Goal: Transaction & Acquisition: Purchase product/service

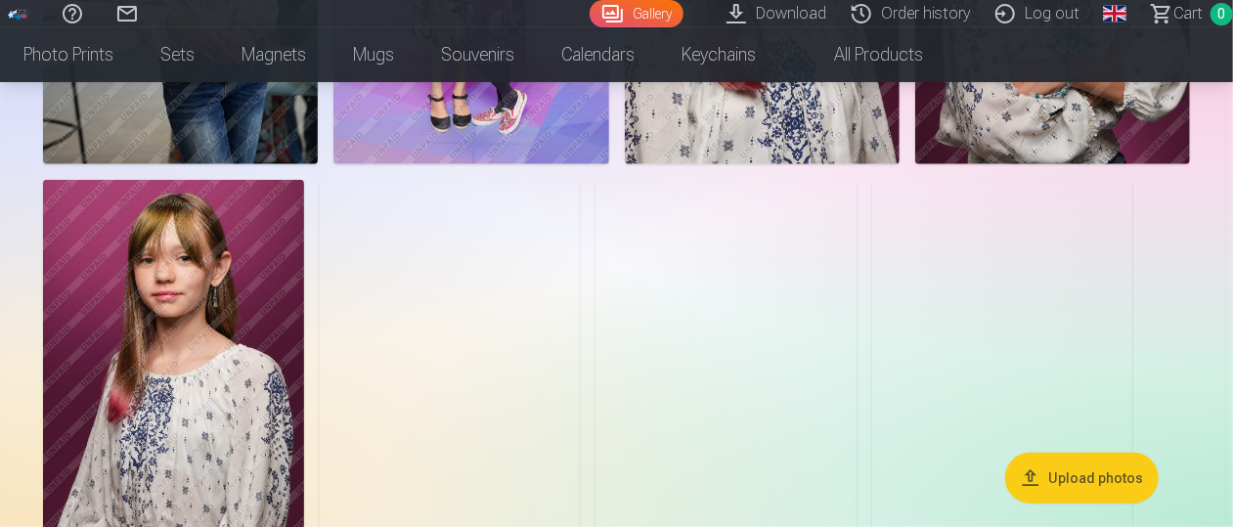
scroll to position [875, 0]
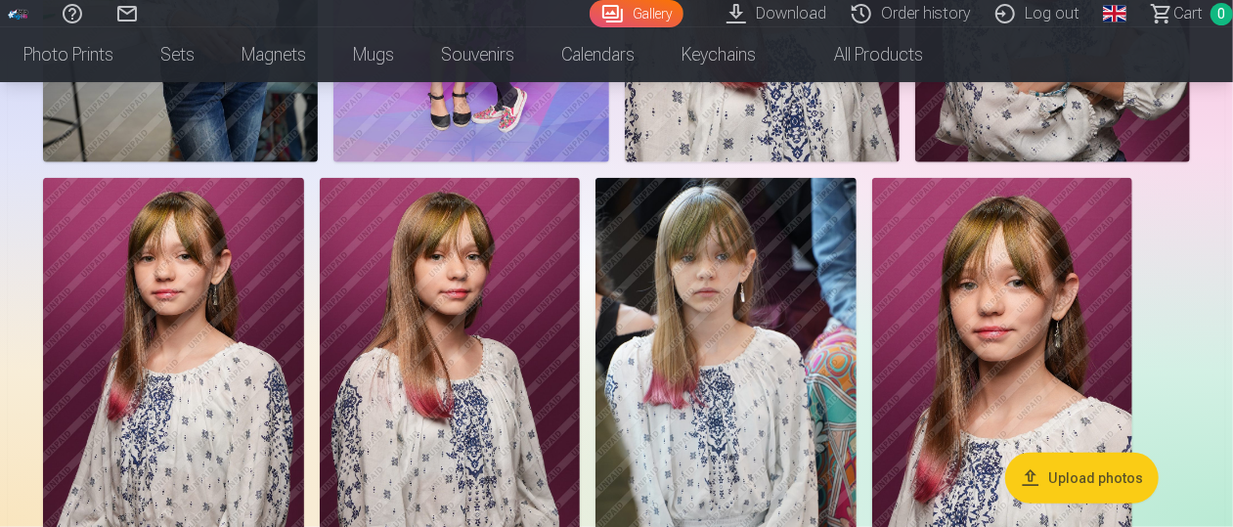
click at [1071, 481] on button "Upload photos" at bounding box center [1081, 478] width 153 height 51
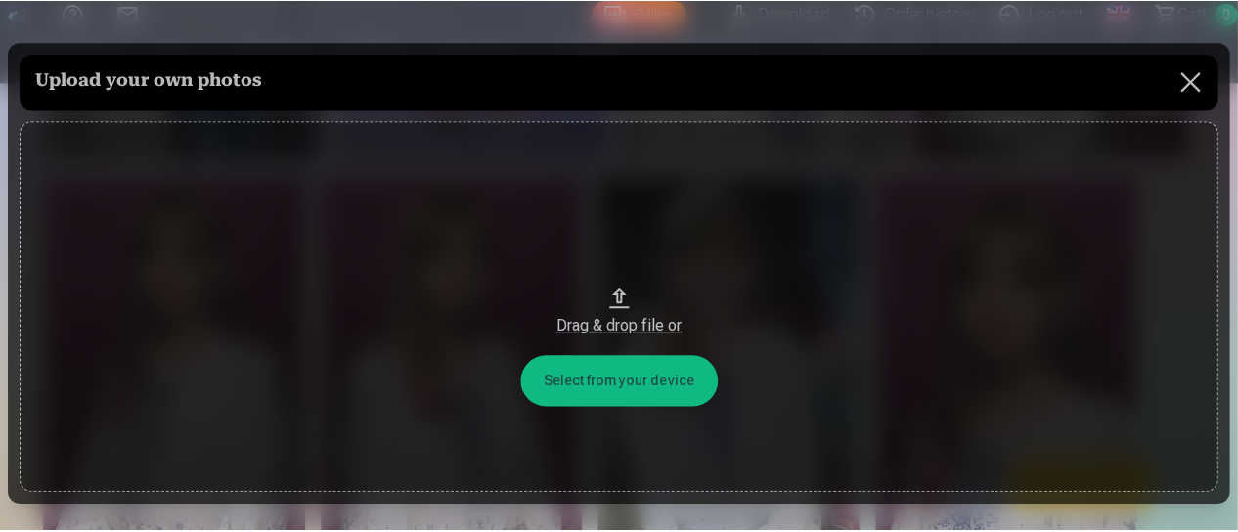
scroll to position [876, 0]
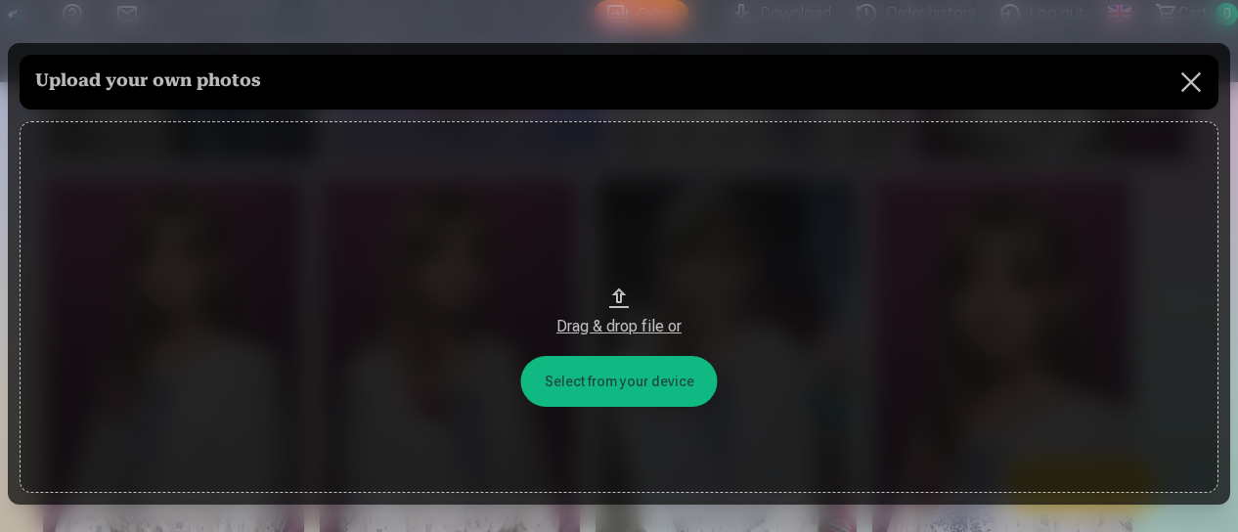
click at [598, 383] on button "Drag & drop file or" at bounding box center [619, 307] width 1199 height 372
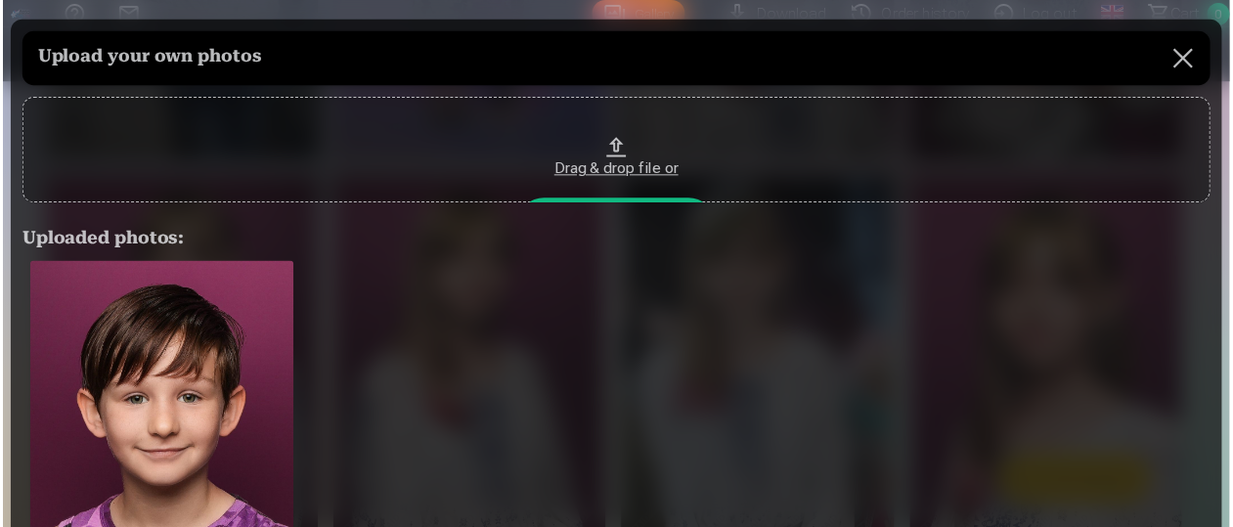
scroll to position [353, 0]
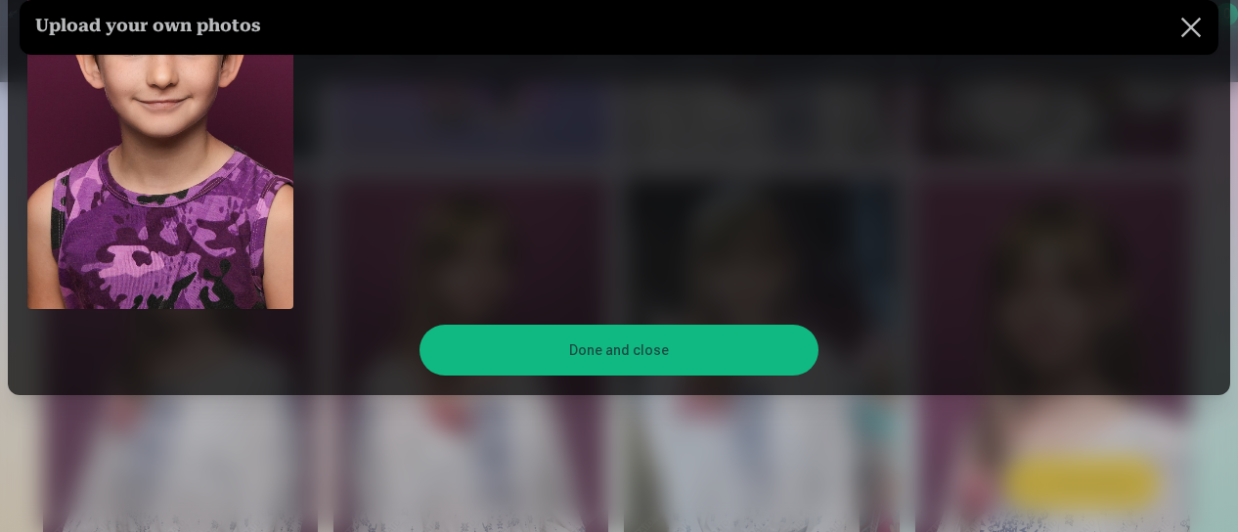
click at [604, 371] on button "Done and close" at bounding box center [619, 350] width 400 height 51
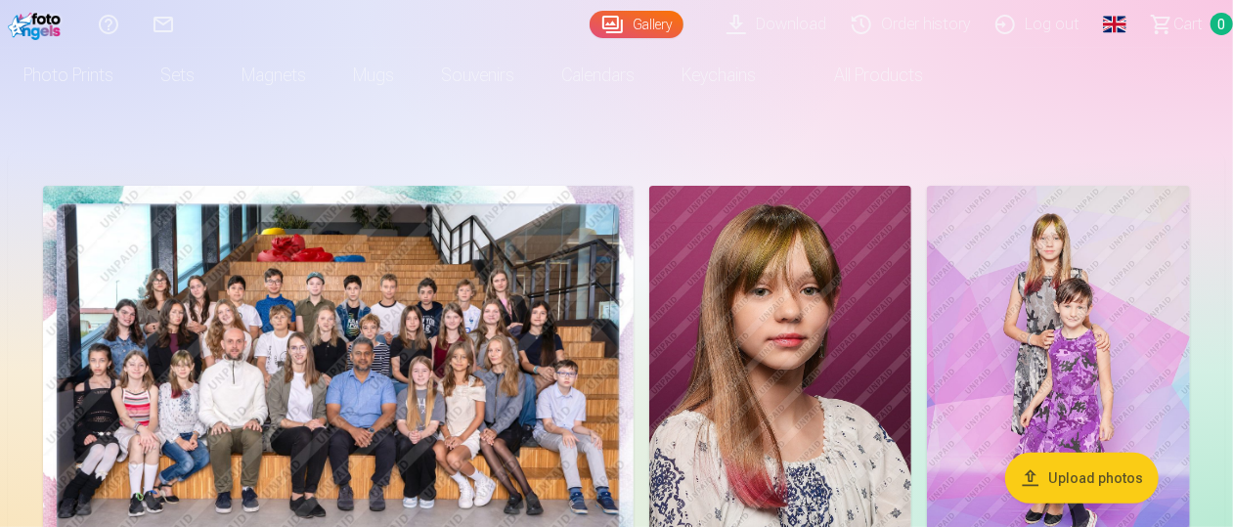
scroll to position [0, 0]
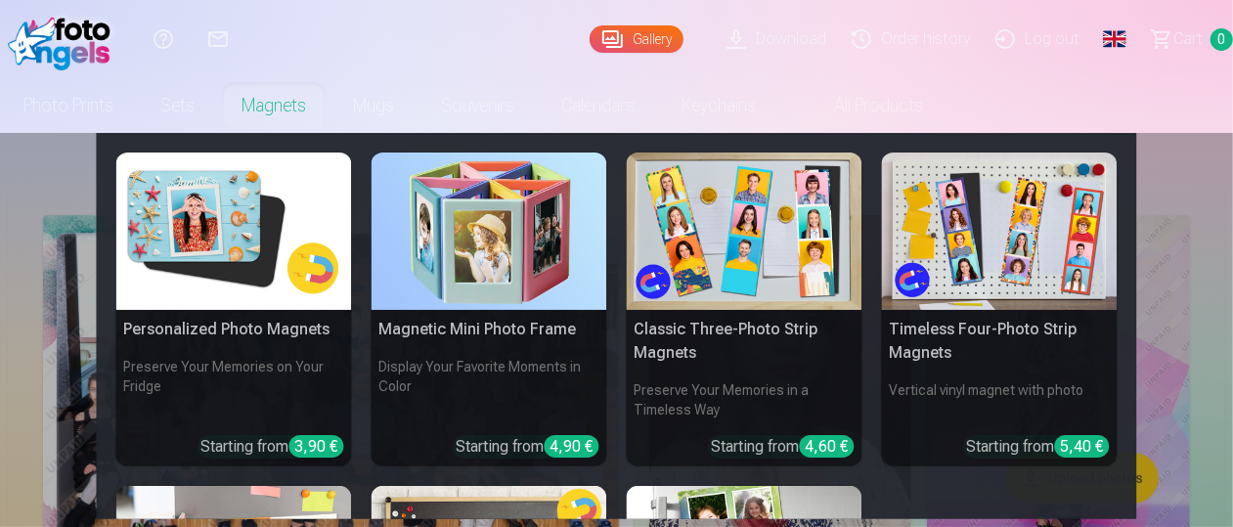
click at [285, 103] on link "Magnets" at bounding box center [273, 105] width 111 height 55
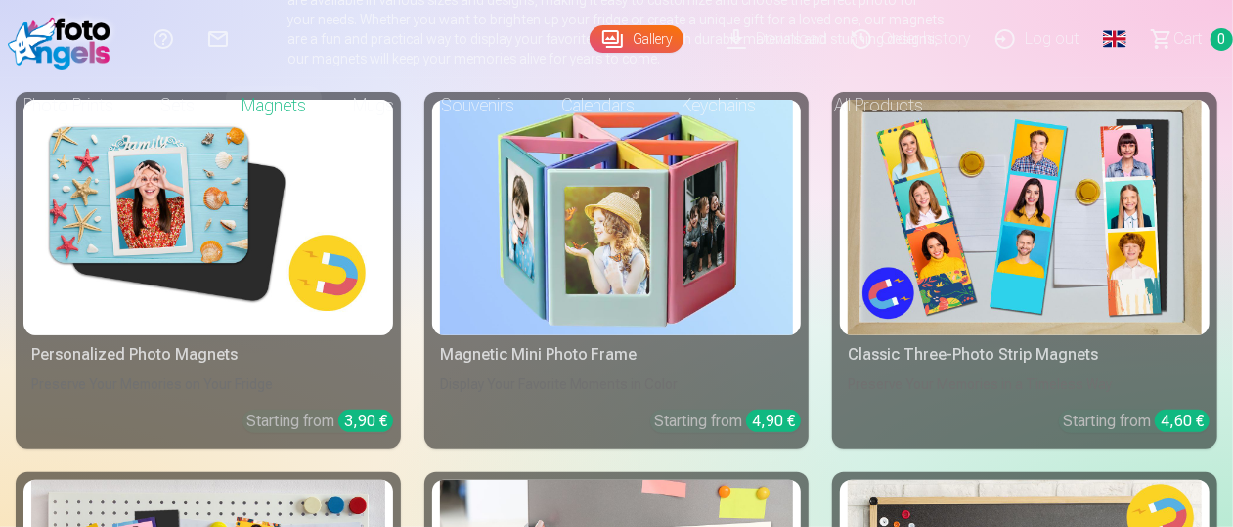
scroll to position [307, 0]
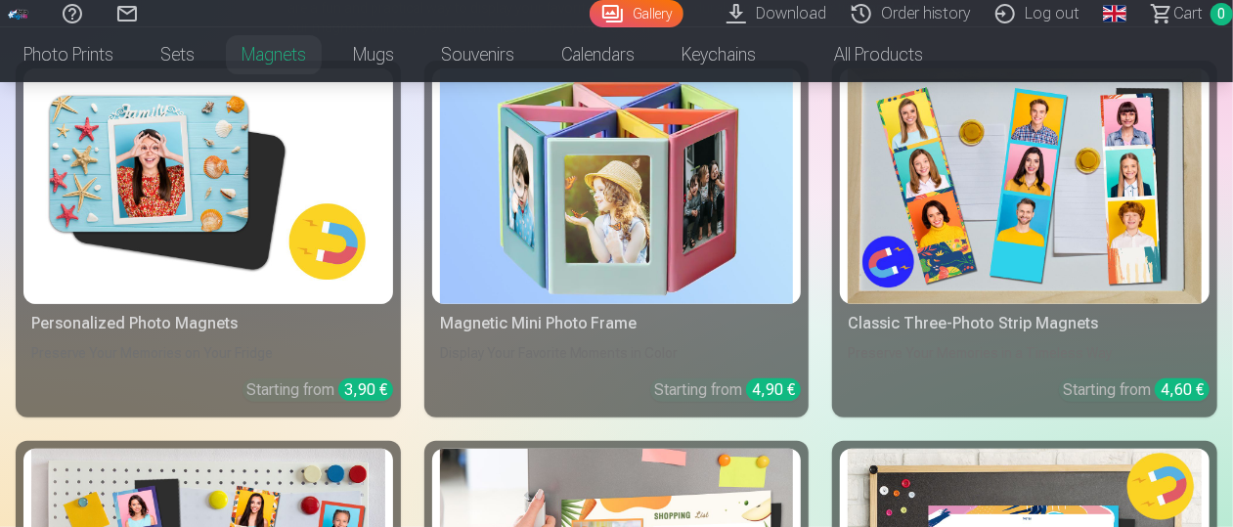
click at [1062, 198] on img at bounding box center [1025, 186] width 354 height 236
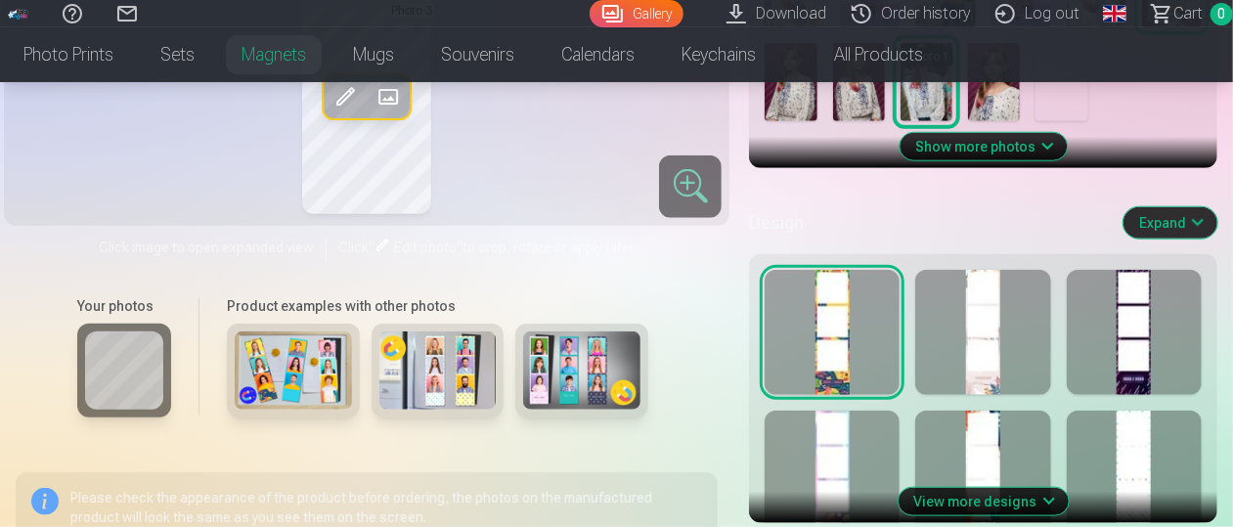
scroll to position [893, 0]
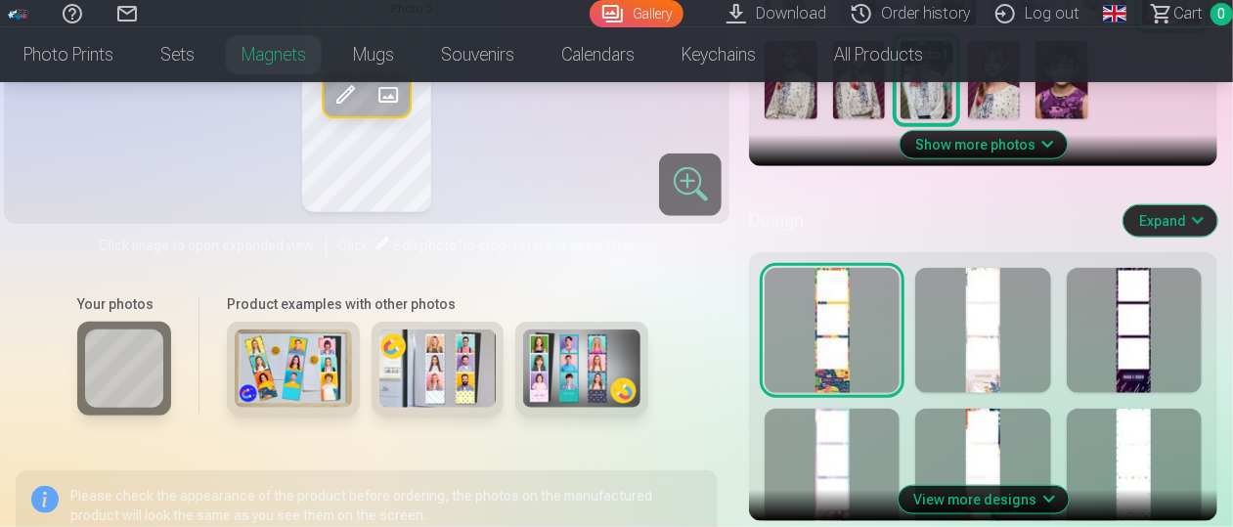
click at [1001, 376] on div at bounding box center [982, 330] width 135 height 125
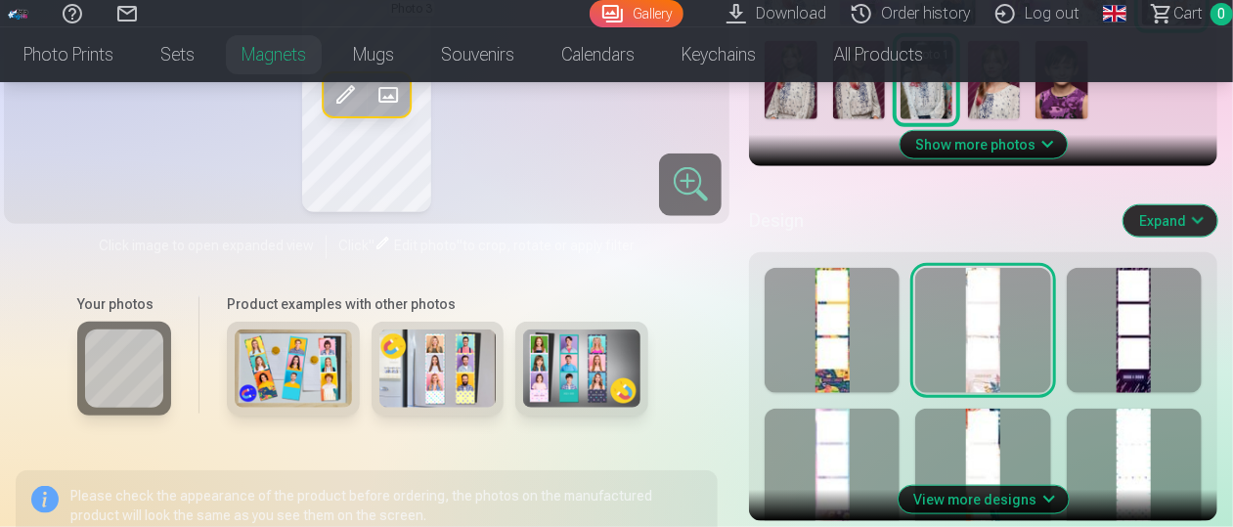
click at [1129, 380] on div at bounding box center [1134, 330] width 135 height 125
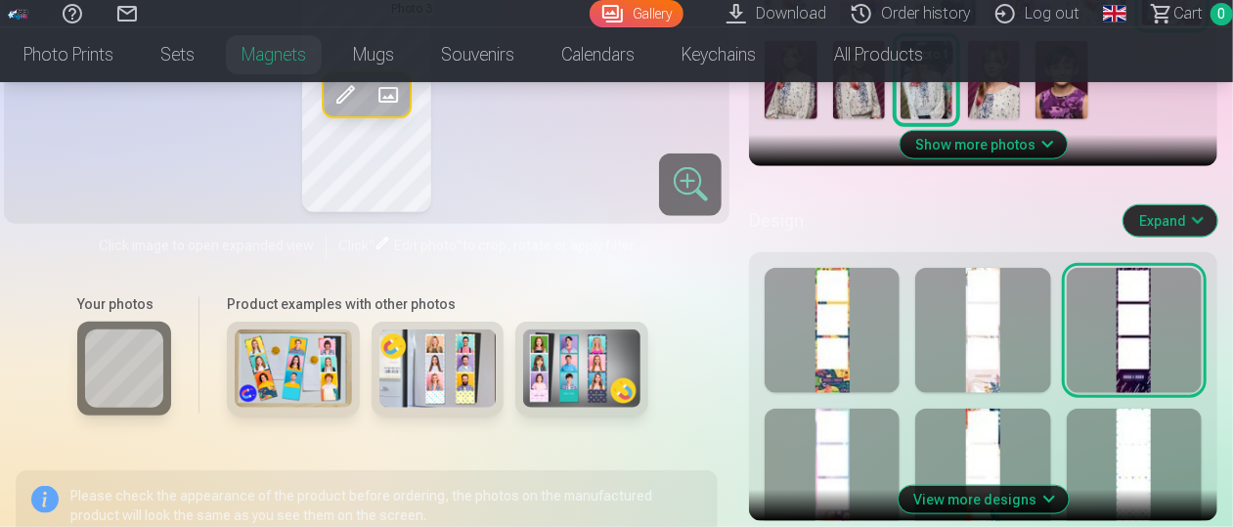
click at [826, 508] on div at bounding box center [832, 471] width 135 height 125
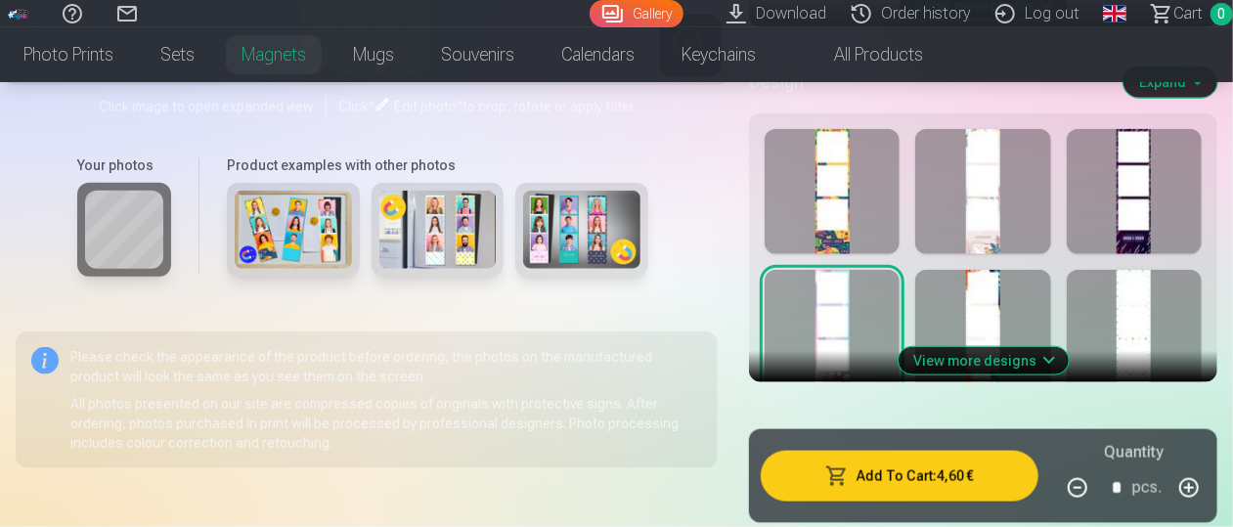
scroll to position [1033, 0]
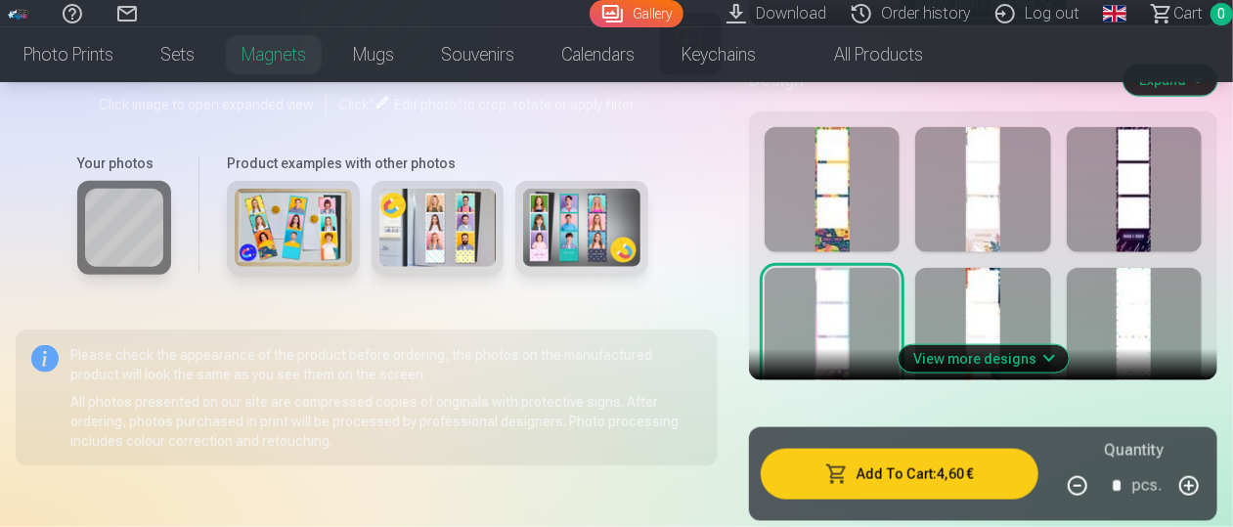
click at [1003, 355] on button "View more designs" at bounding box center [983, 358] width 170 height 27
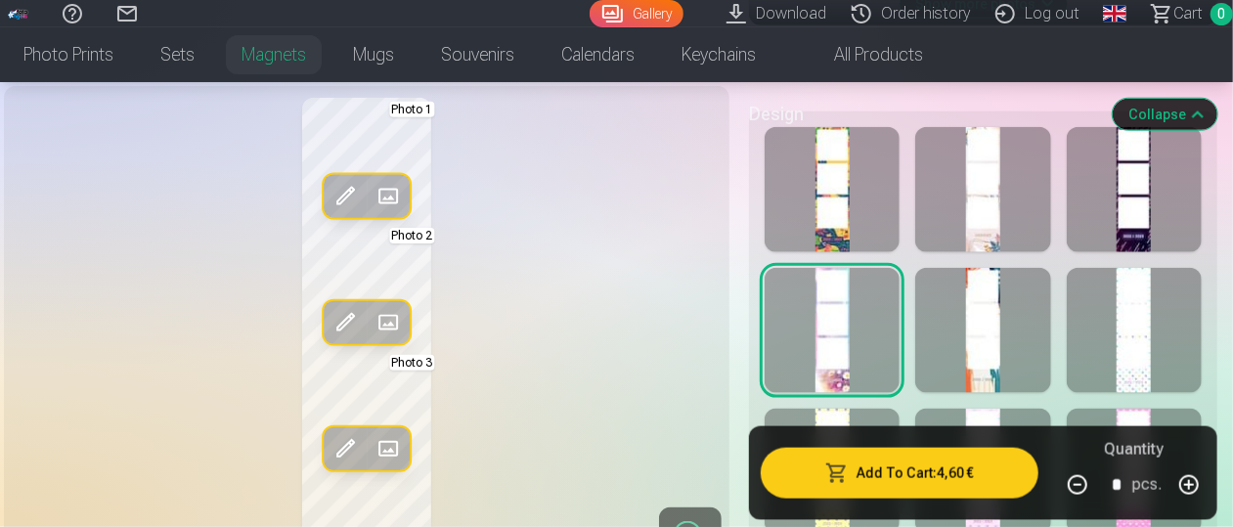
click at [1003, 355] on div at bounding box center [982, 330] width 135 height 125
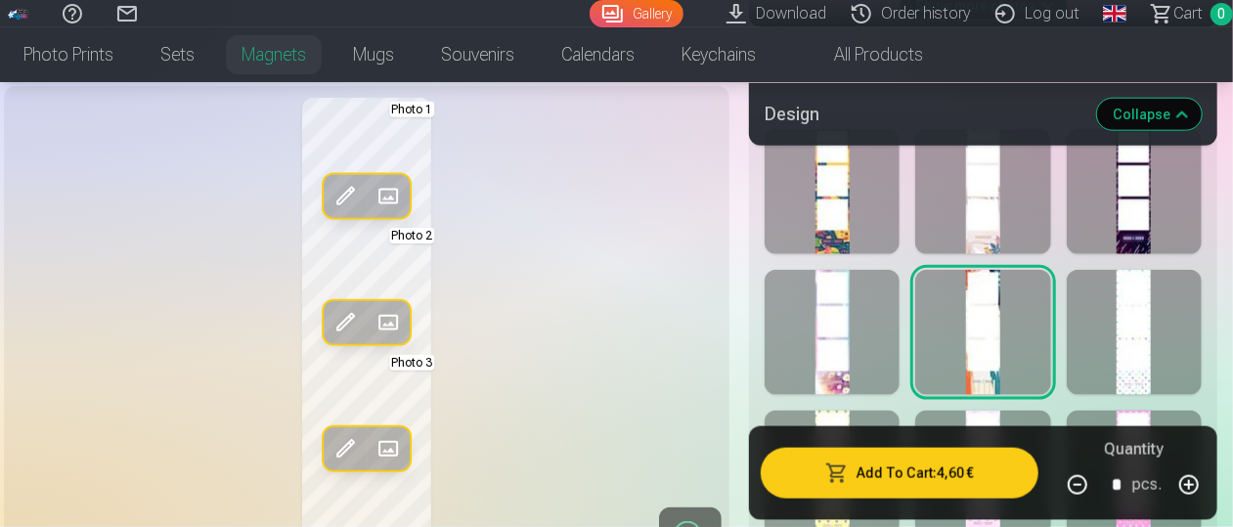
scroll to position [1029, 0]
click at [338, 197] on span at bounding box center [344, 196] width 31 height 31
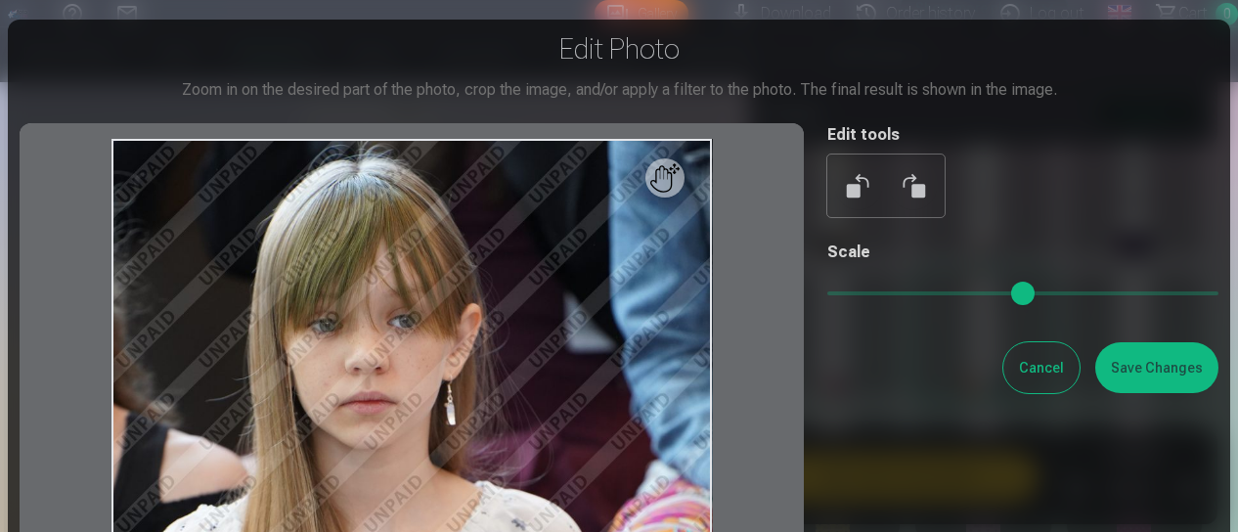
click at [1036, 371] on button "Cancel" at bounding box center [1041, 367] width 76 height 51
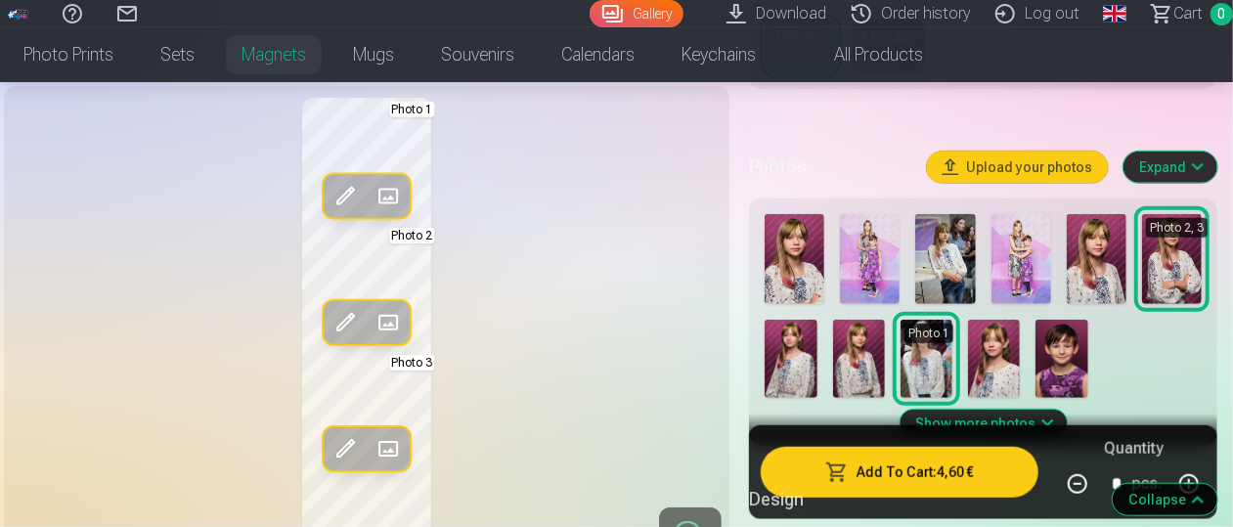
scroll to position [615, 4]
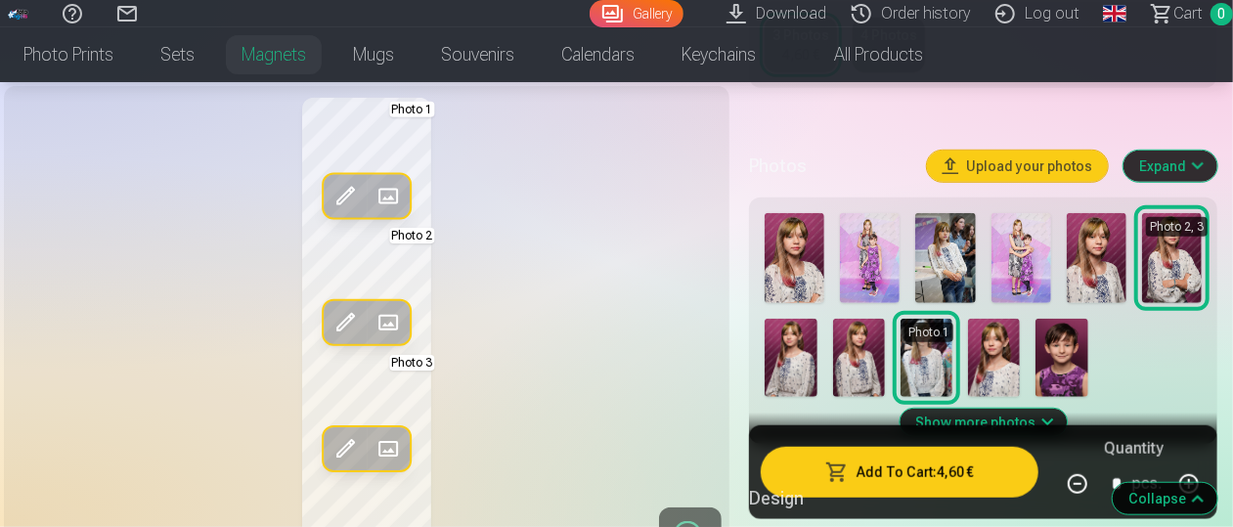
click at [808, 250] on img at bounding box center [795, 258] width 60 height 90
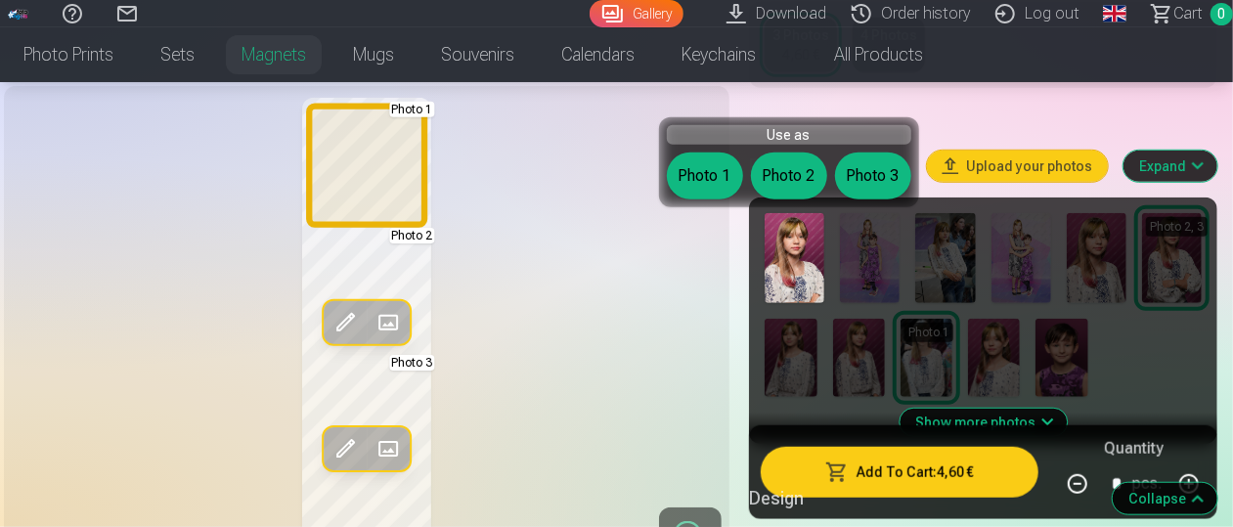
click at [702, 173] on button "Photo 1" at bounding box center [705, 176] width 76 height 47
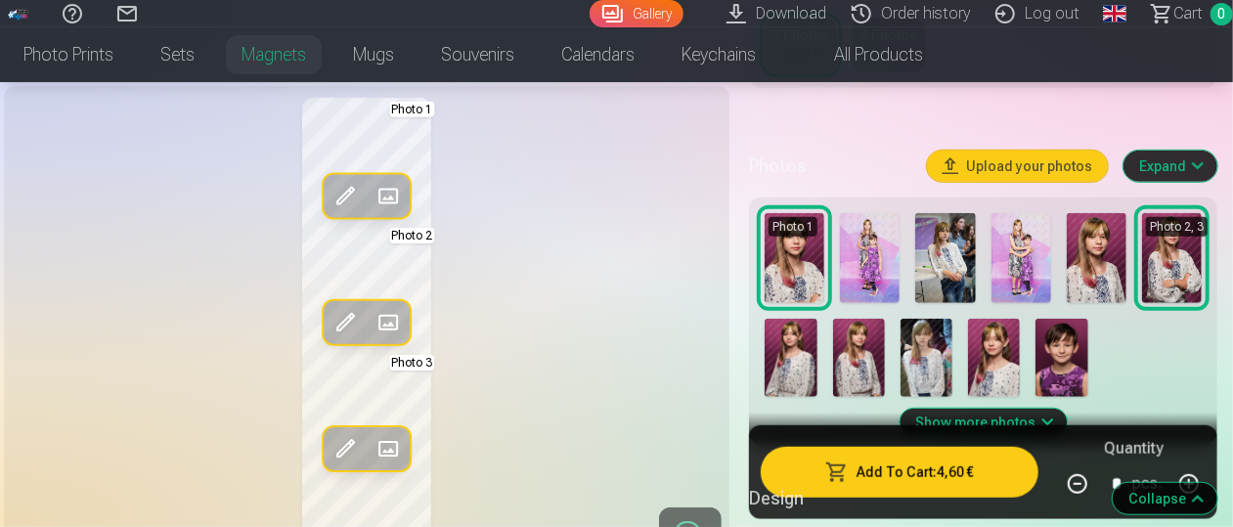
click at [1103, 272] on img at bounding box center [1097, 258] width 60 height 90
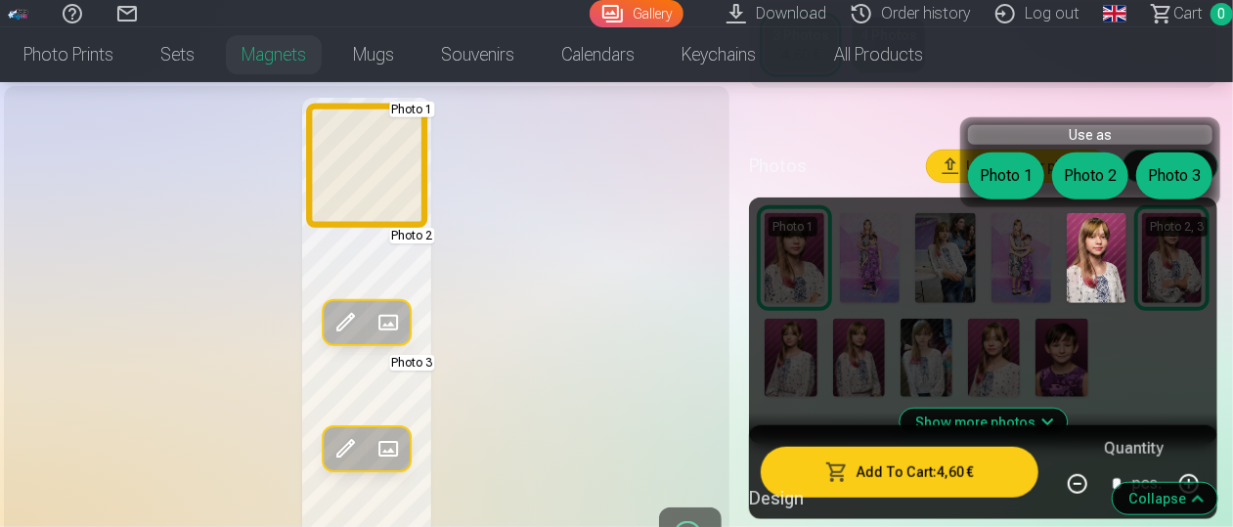
click at [1013, 184] on button "Photo 1" at bounding box center [1006, 176] width 76 height 47
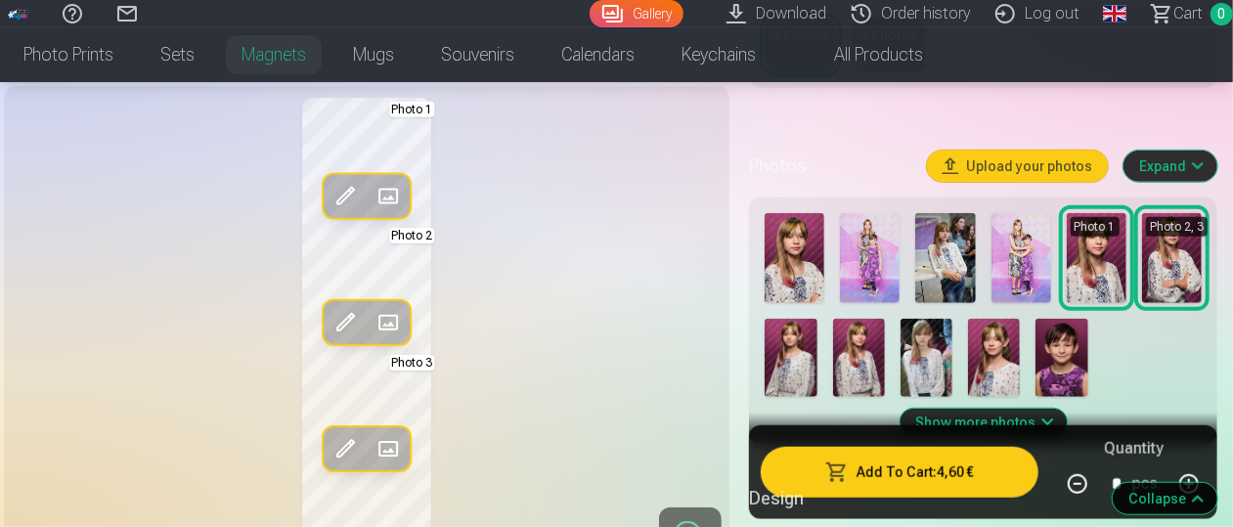
click at [787, 248] on img at bounding box center [795, 258] width 60 height 90
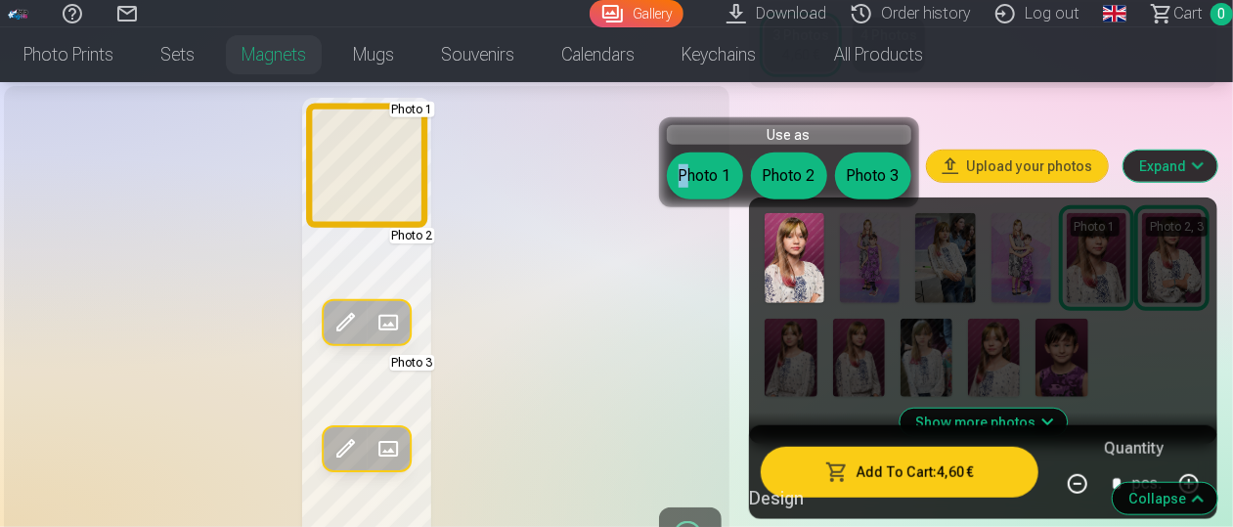
drag, startPoint x: 665, startPoint y: 157, endPoint x: 682, endPoint y: 171, distance: 22.3
click at [682, 171] on div "Photo 1 Photo 2 Photo 3" at bounding box center [789, 176] width 244 height 47
click at [682, 171] on button "Photo 1" at bounding box center [705, 176] width 76 height 47
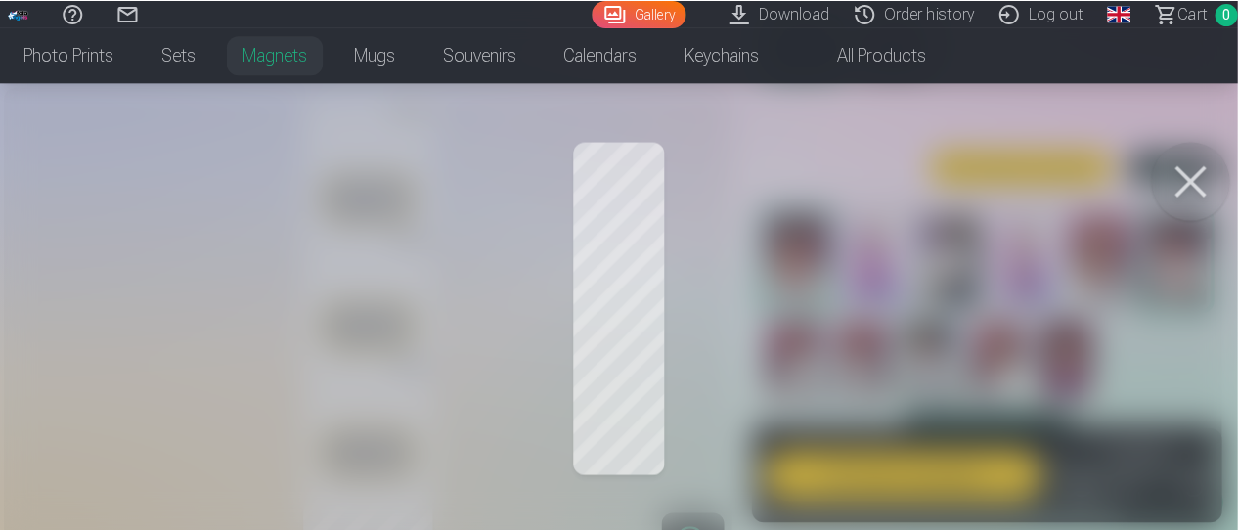
scroll to position [615, 0]
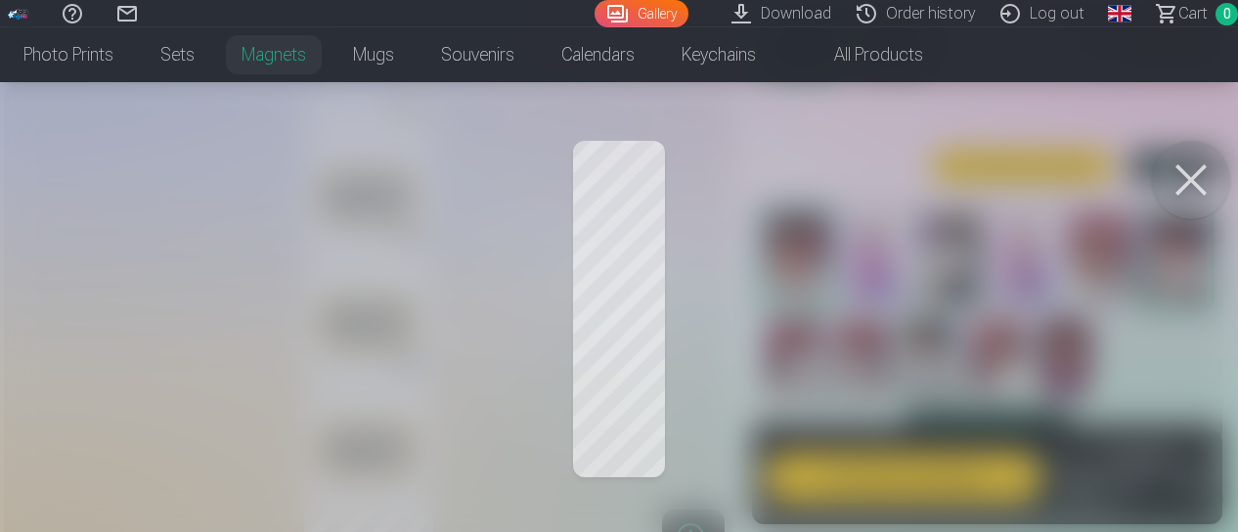
click at [1195, 171] on button at bounding box center [1191, 180] width 78 height 78
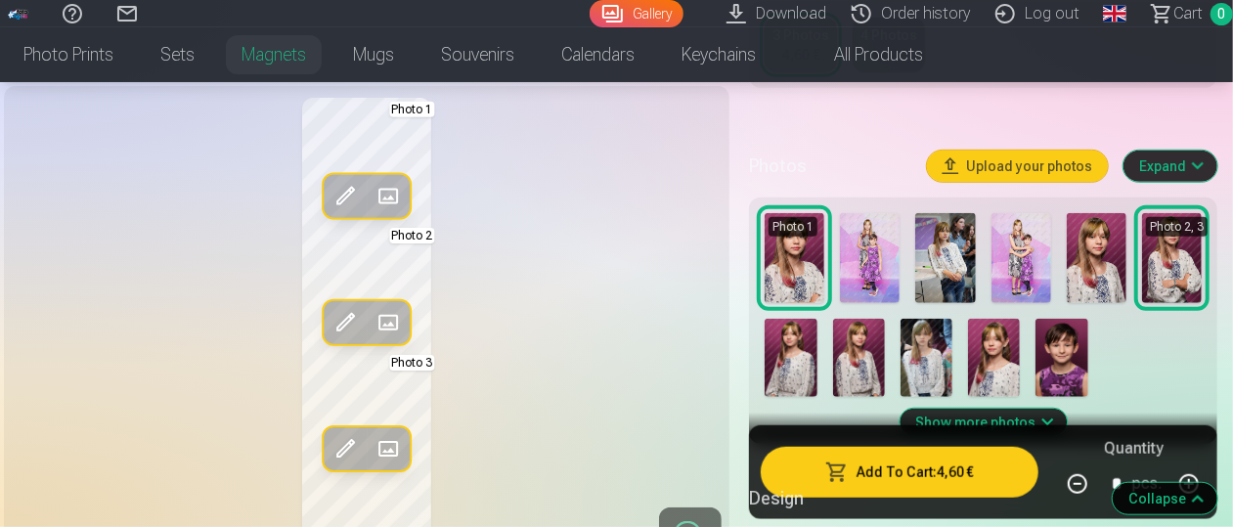
click at [1023, 249] on img at bounding box center [1021, 258] width 60 height 90
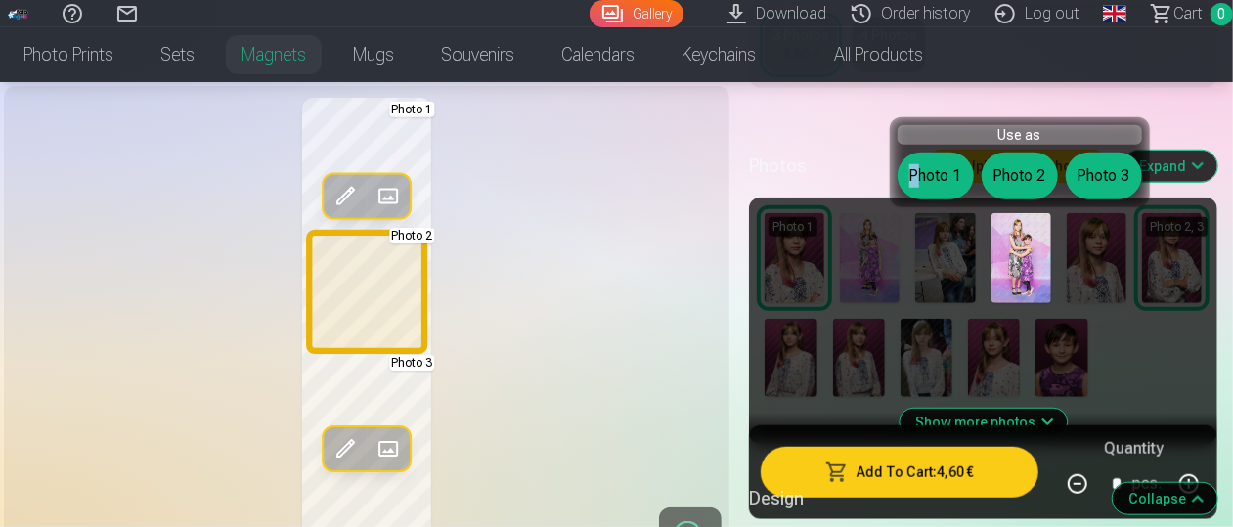
click at [1034, 167] on button "Photo 2" at bounding box center [1020, 176] width 76 height 47
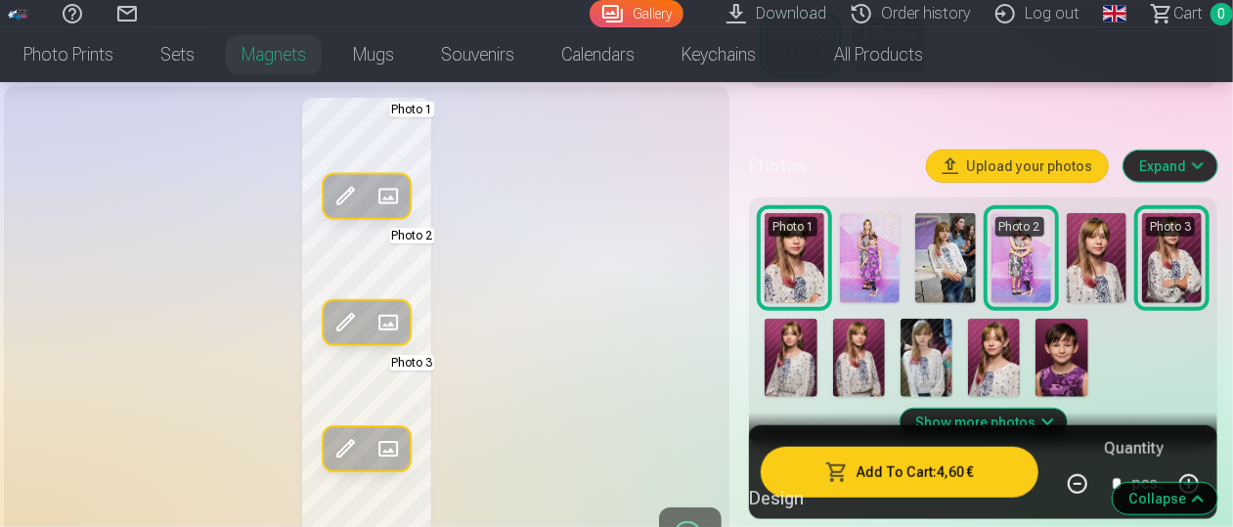
click at [1066, 343] on img at bounding box center [1061, 358] width 52 height 78
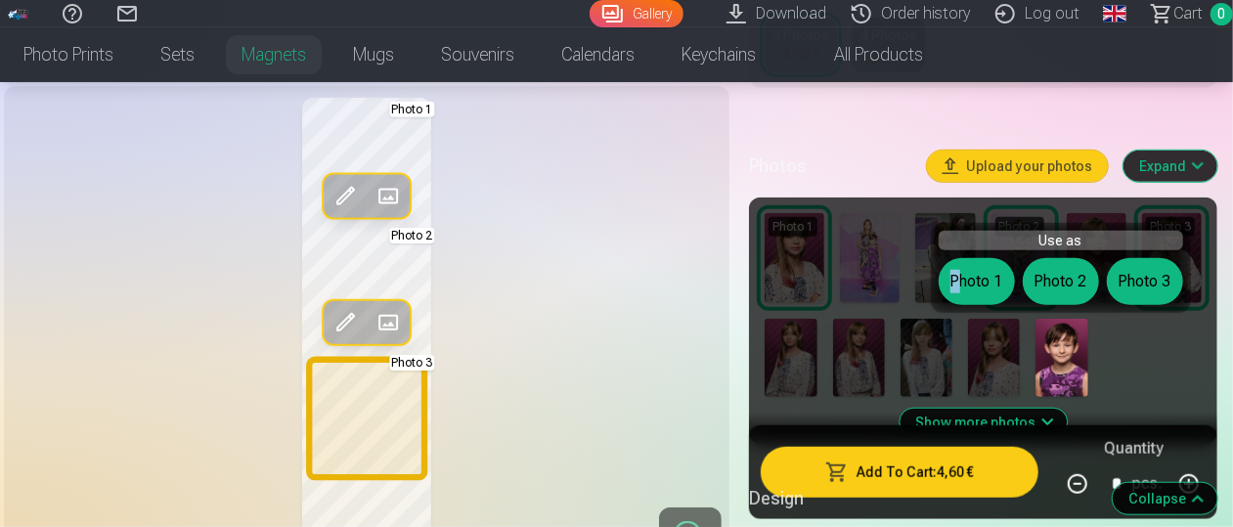
click at [1144, 277] on button "Photo 3" at bounding box center [1145, 281] width 76 height 47
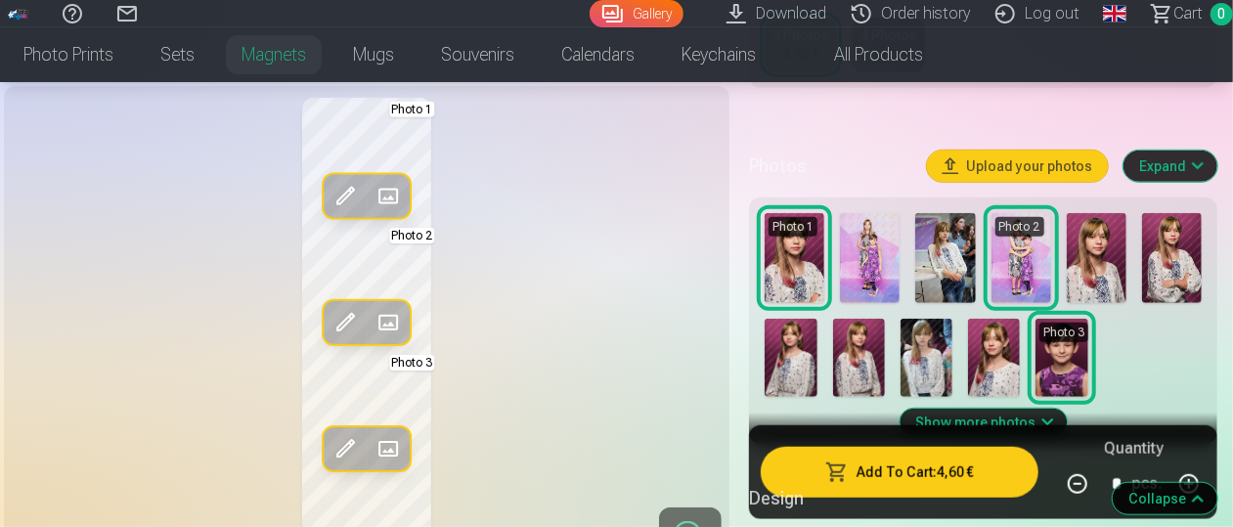
click at [340, 447] on span at bounding box center [344, 448] width 31 height 31
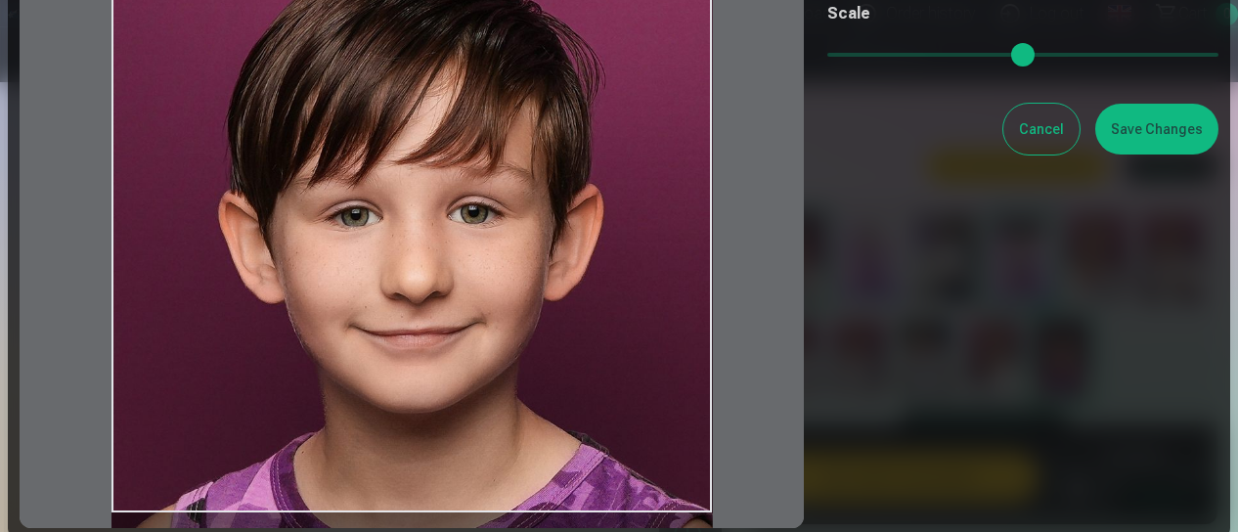
scroll to position [230, 0]
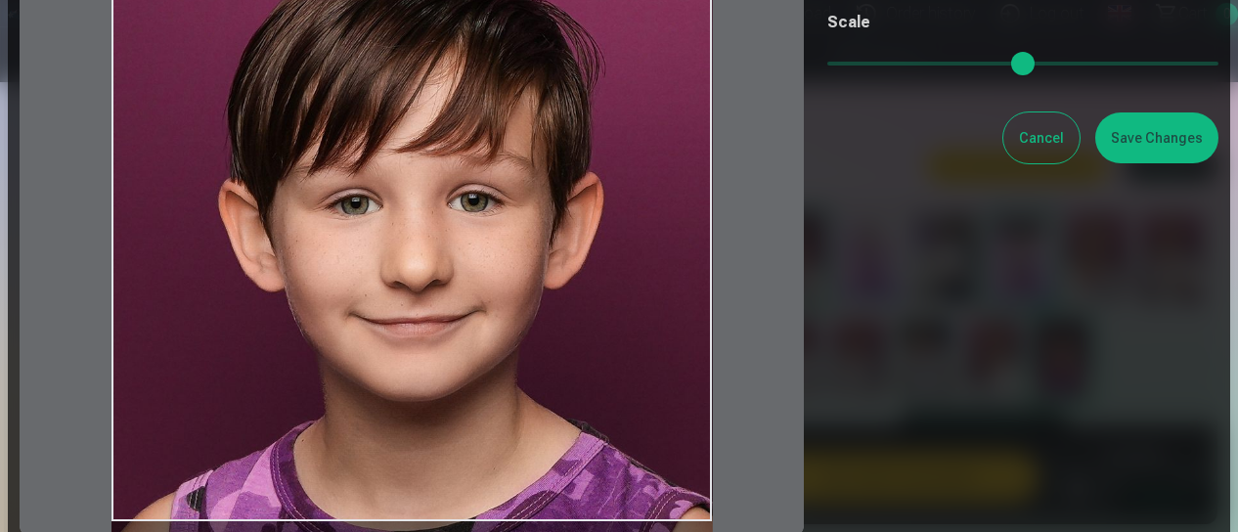
drag, startPoint x: 595, startPoint y: 402, endPoint x: 596, endPoint y: 382, distance: 19.6
click at [596, 382] on div at bounding box center [412, 214] width 784 height 643
drag, startPoint x: 825, startPoint y: 64, endPoint x: 805, endPoint y: 64, distance: 20.5
click at [827, 64] on input "range" at bounding box center [1022, 64] width 391 height 4
click at [1145, 159] on button "Save Changes" at bounding box center [1156, 137] width 123 height 51
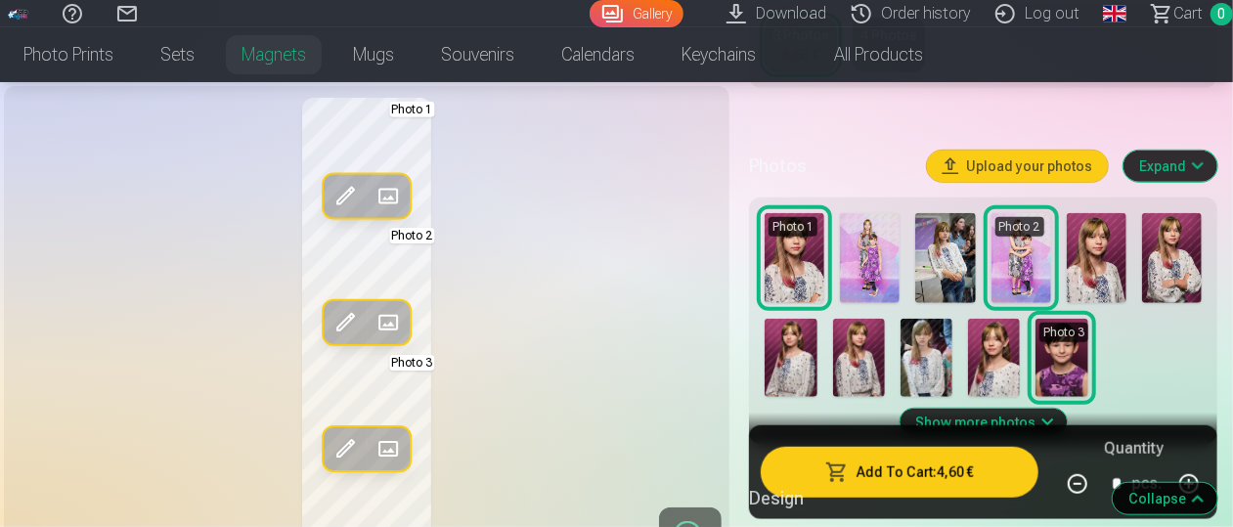
click at [344, 317] on span at bounding box center [344, 322] width 31 height 31
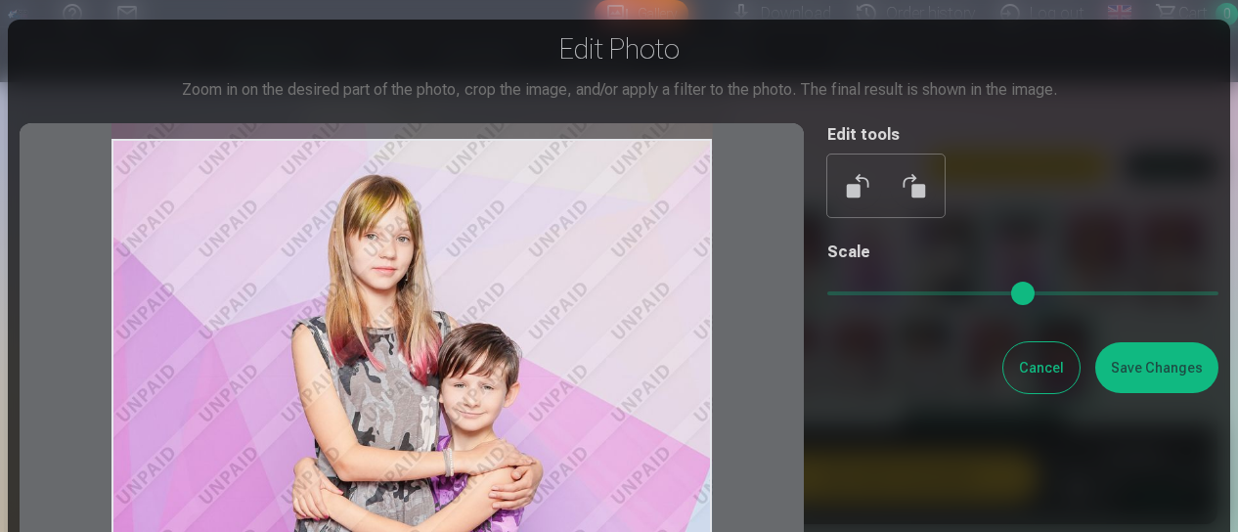
drag, startPoint x: 563, startPoint y: 325, endPoint x: 565, endPoint y: 350, distance: 25.5
click at [565, 350] on div at bounding box center [412, 444] width 784 height 643
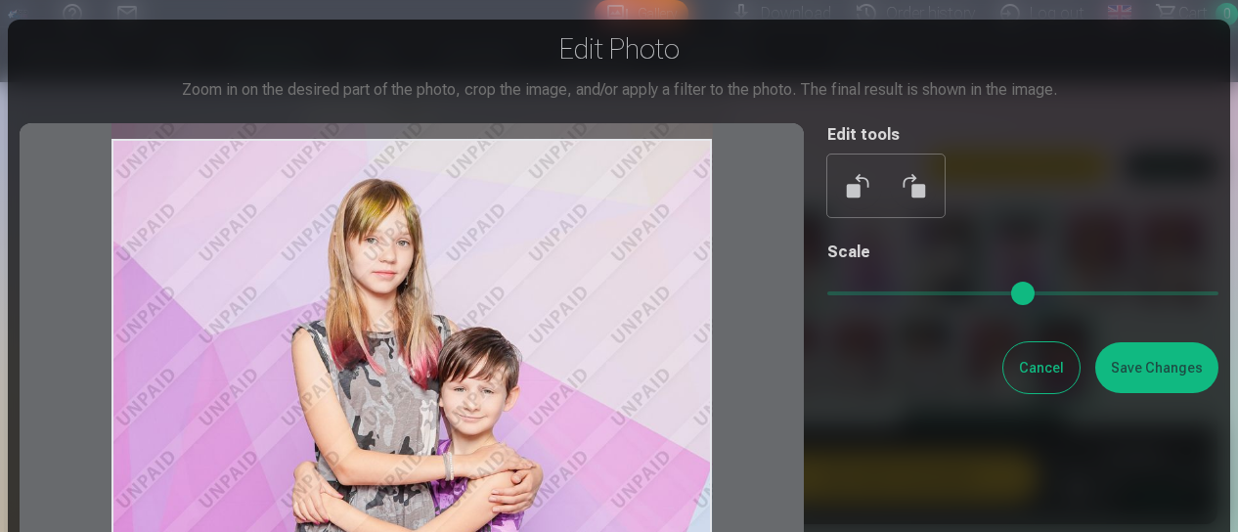
click at [1166, 369] on button "Save Changes" at bounding box center [1156, 367] width 123 height 51
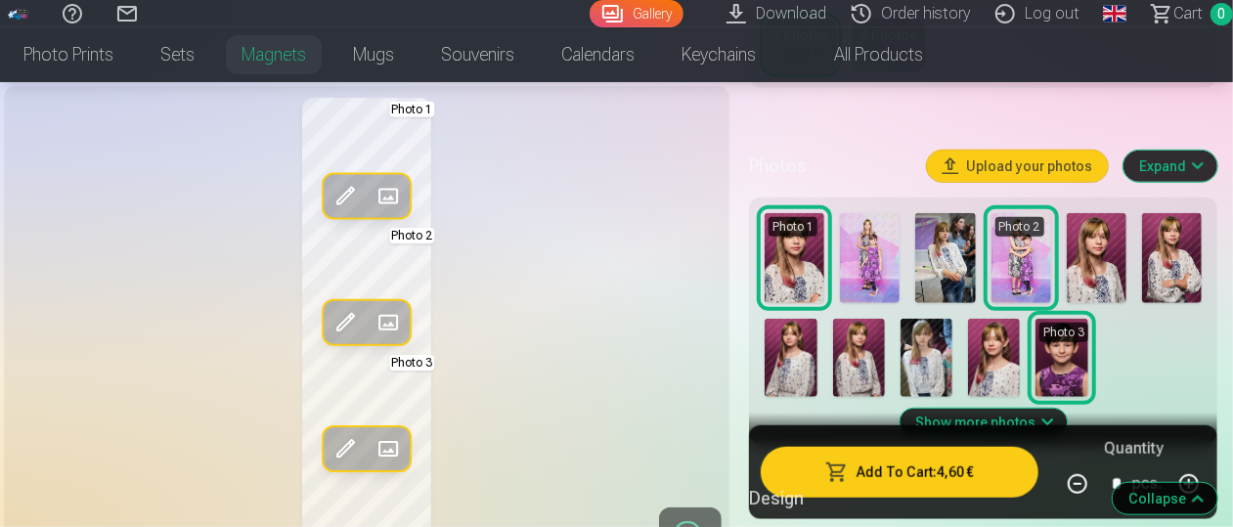
click at [346, 328] on span at bounding box center [344, 322] width 31 height 31
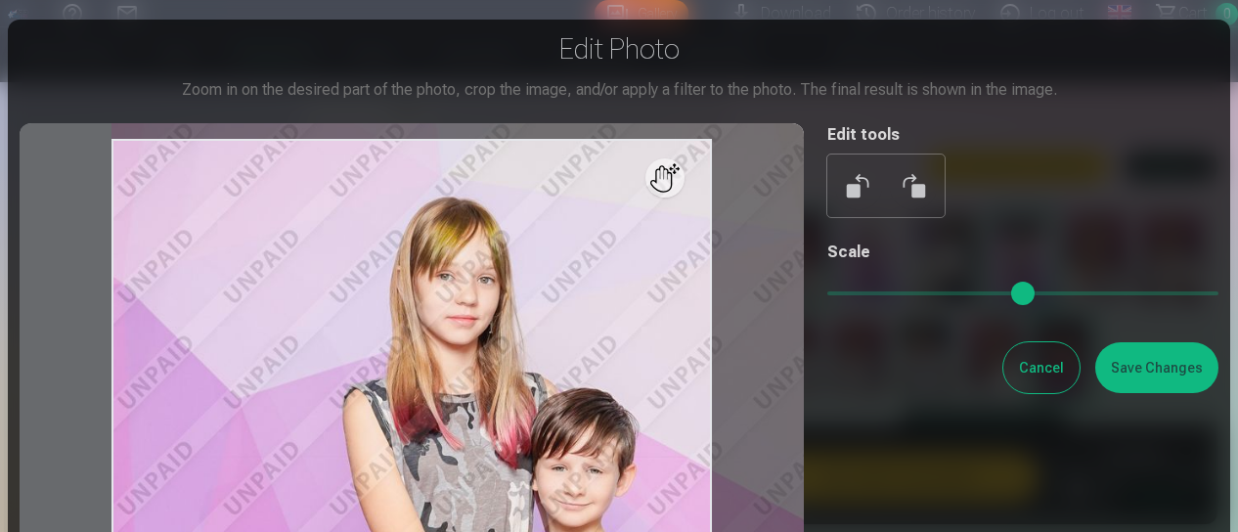
drag, startPoint x: 833, startPoint y: 294, endPoint x: 865, endPoint y: 296, distance: 32.3
click at [865, 295] on input "range" at bounding box center [1022, 293] width 391 height 4
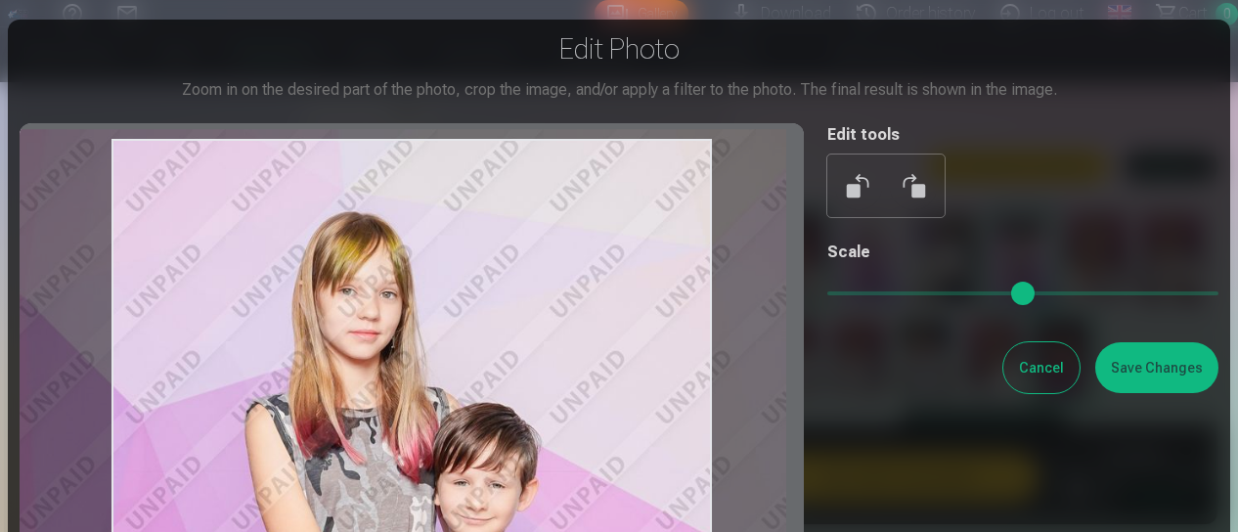
drag, startPoint x: 515, startPoint y: 374, endPoint x: 417, endPoint y: 390, distance: 99.0
click at [417, 390] on div at bounding box center [412, 444] width 784 height 643
type input "****"
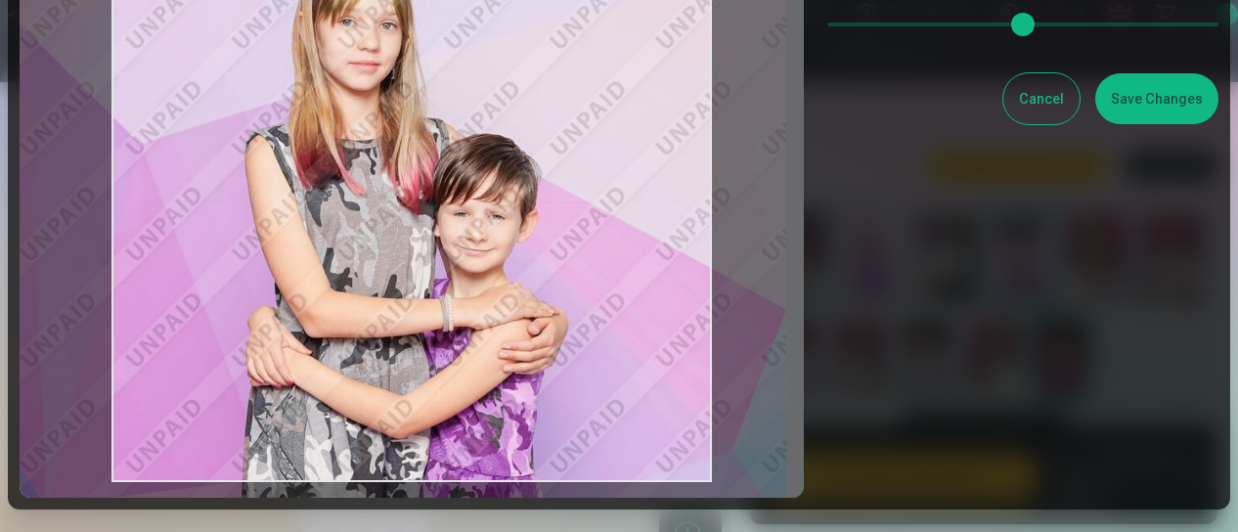
scroll to position [268, 0]
click at [1173, 112] on button "Save Changes" at bounding box center [1156, 99] width 123 height 51
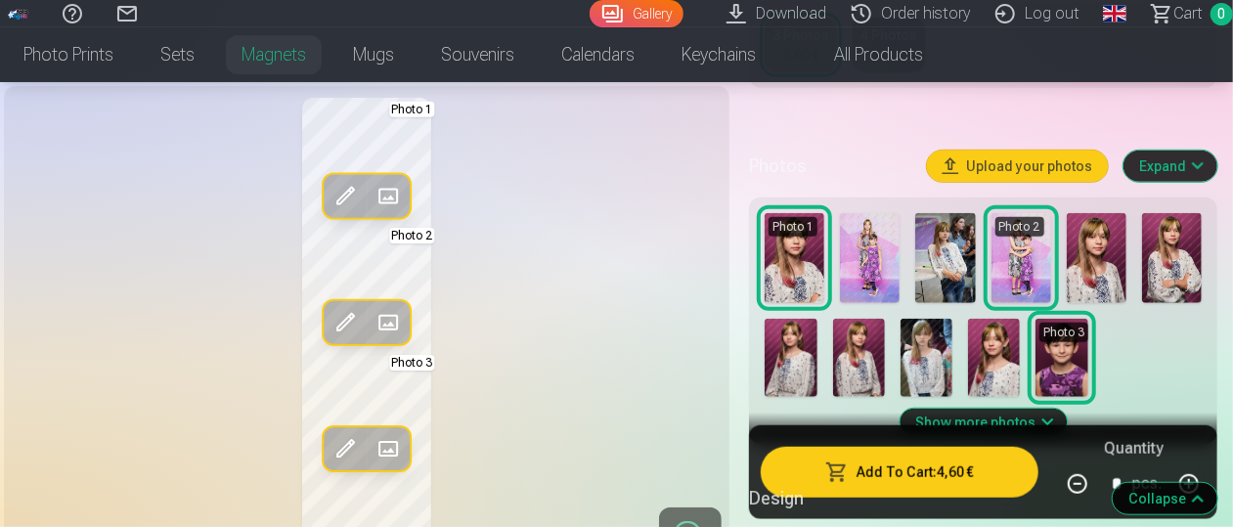
click at [341, 193] on span at bounding box center [344, 196] width 31 height 31
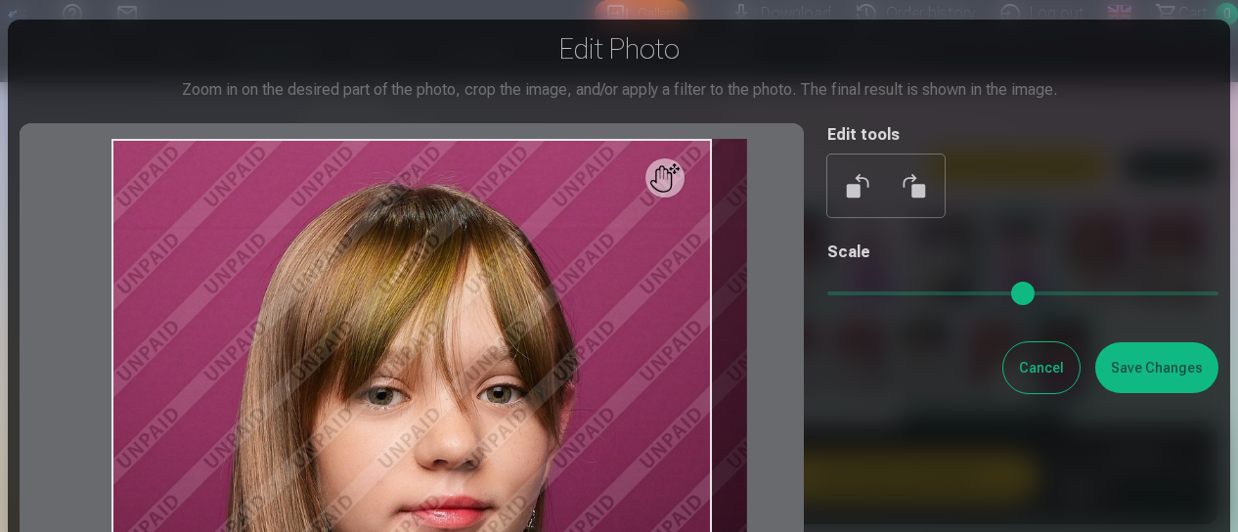
click at [850, 291] on input "range" at bounding box center [1022, 293] width 391 height 4
type input "****"
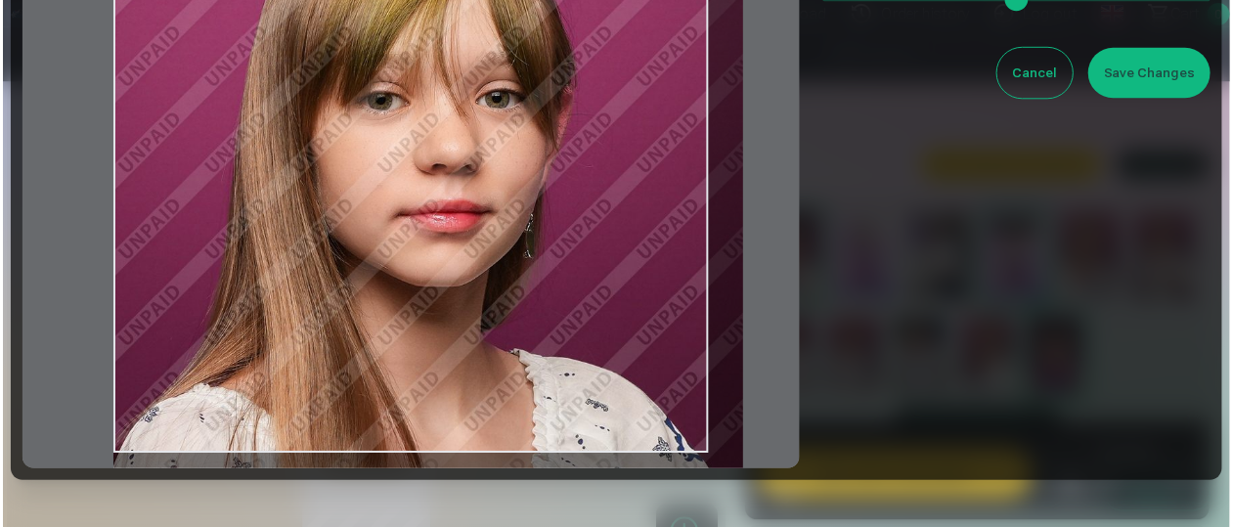
scroll to position [296, 0]
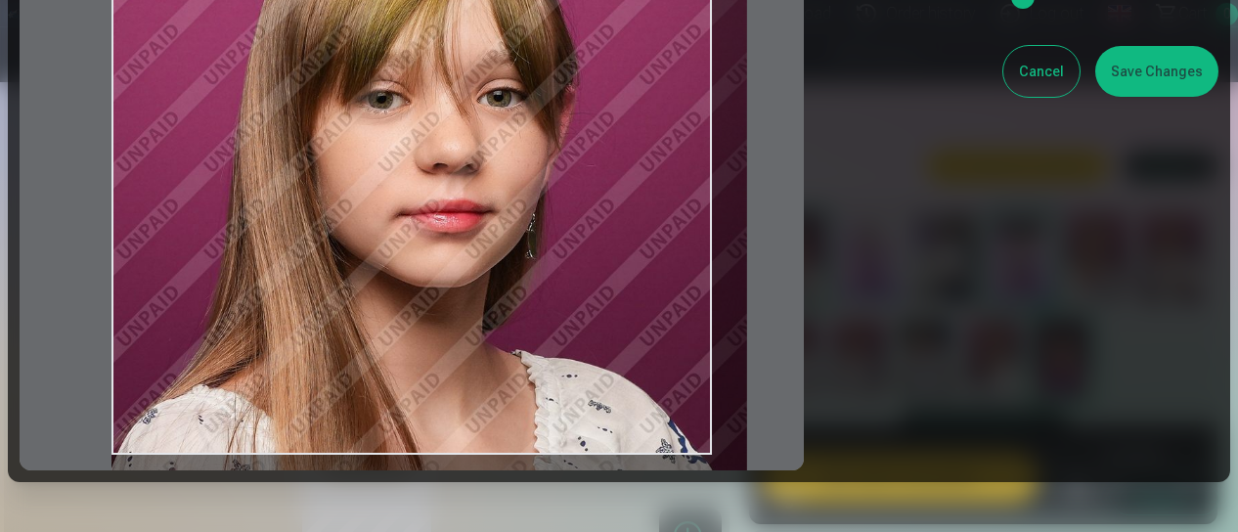
click at [1156, 77] on button "Save Changes" at bounding box center [1156, 71] width 123 height 51
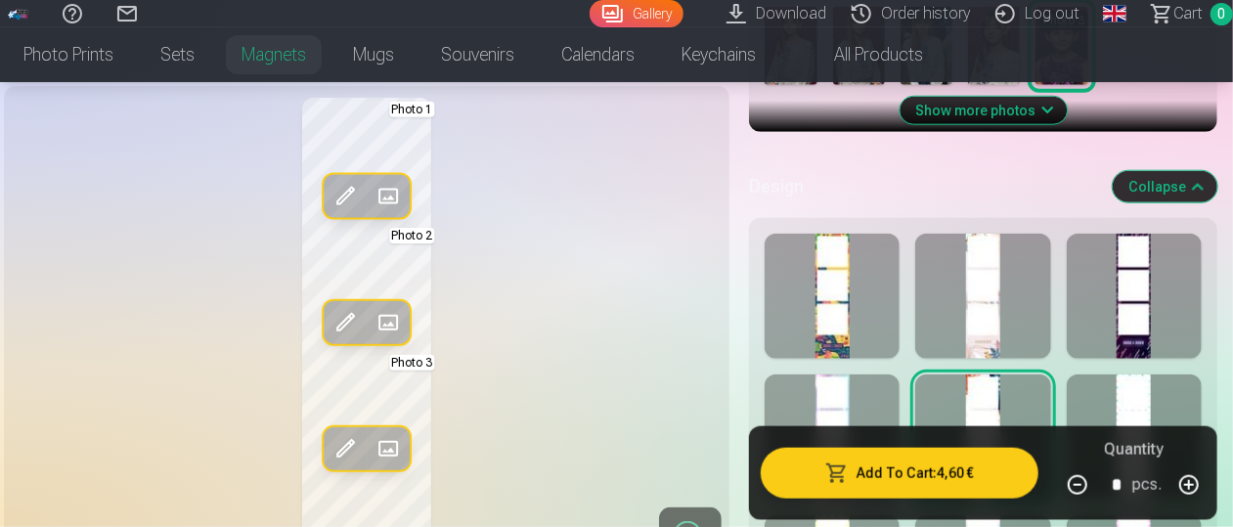
scroll to position [928, 0]
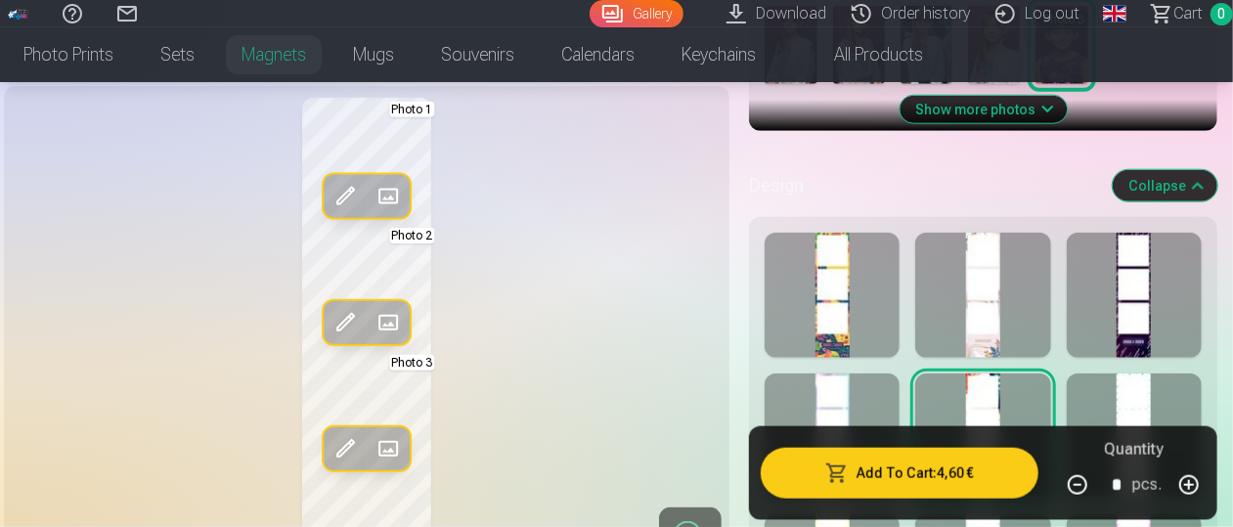
click at [845, 342] on div at bounding box center [832, 295] width 135 height 125
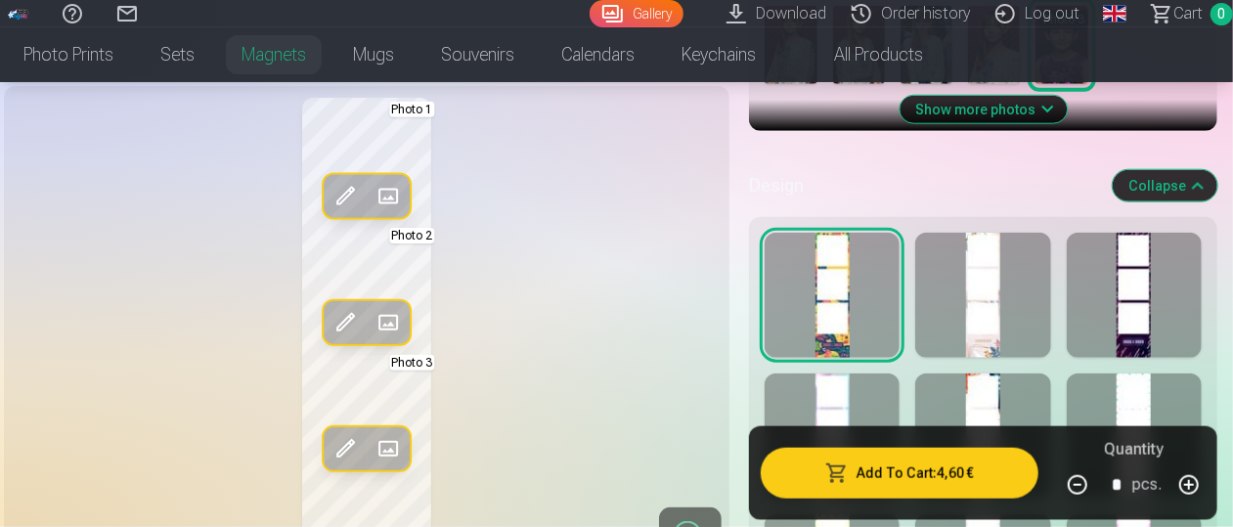
click at [976, 339] on div at bounding box center [982, 295] width 135 height 125
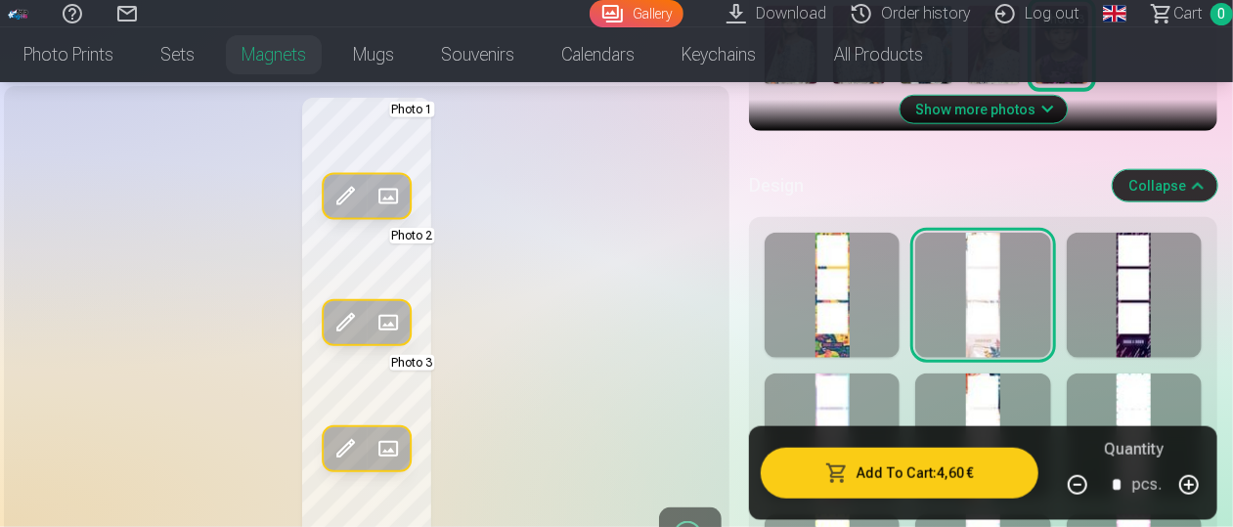
click at [1150, 314] on div at bounding box center [1134, 295] width 135 height 125
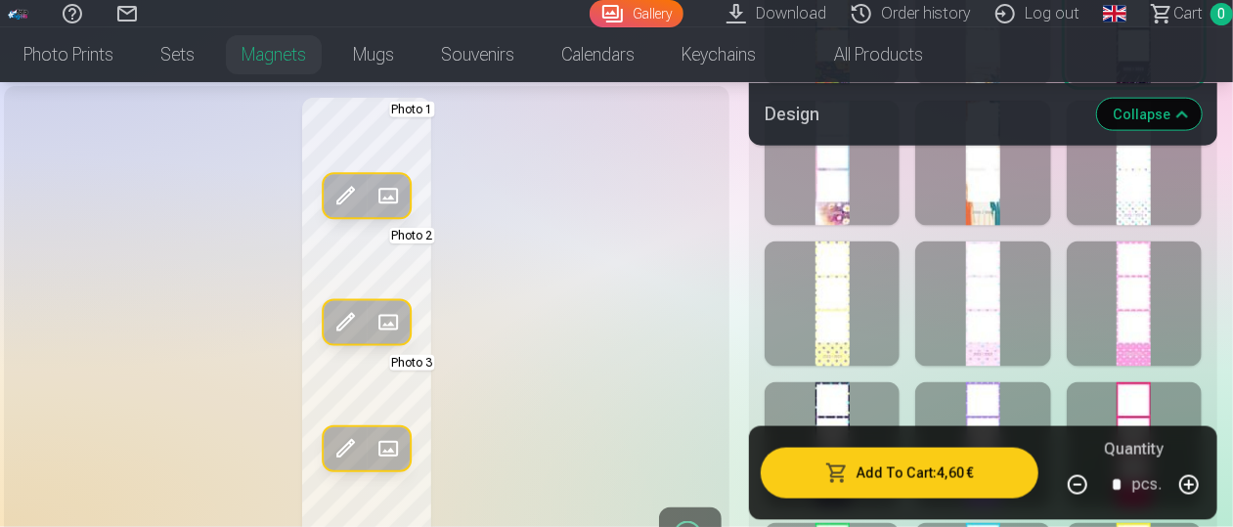
scroll to position [1202, 0]
click at [839, 216] on div at bounding box center [832, 162] width 135 height 125
click at [980, 193] on div at bounding box center [982, 162] width 135 height 125
click at [1156, 193] on div at bounding box center [1134, 162] width 135 height 125
click at [843, 334] on div at bounding box center [832, 302] width 135 height 125
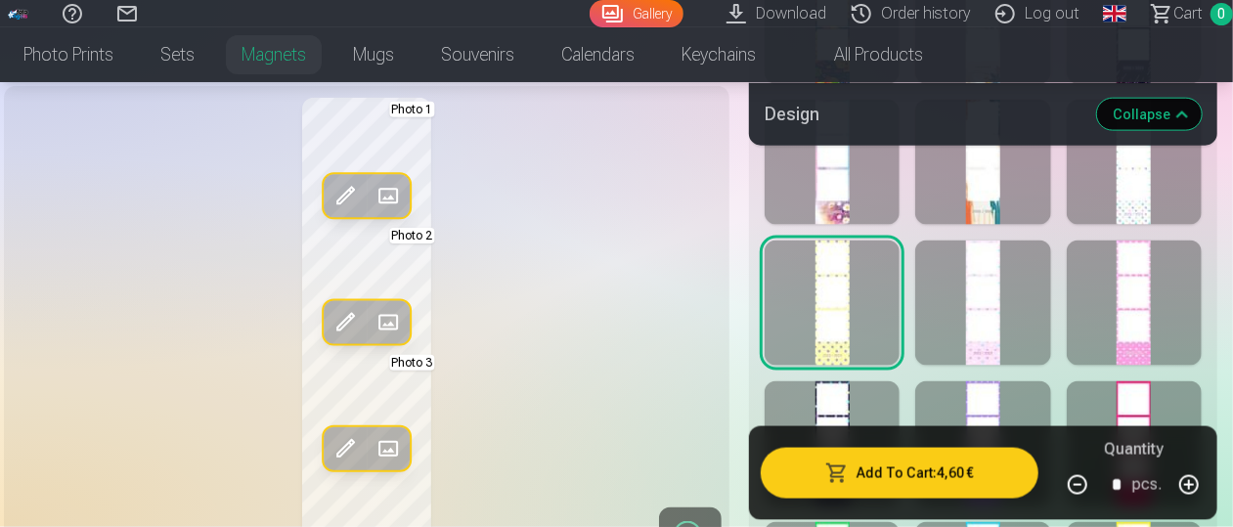
click at [978, 317] on div at bounding box center [982, 302] width 135 height 125
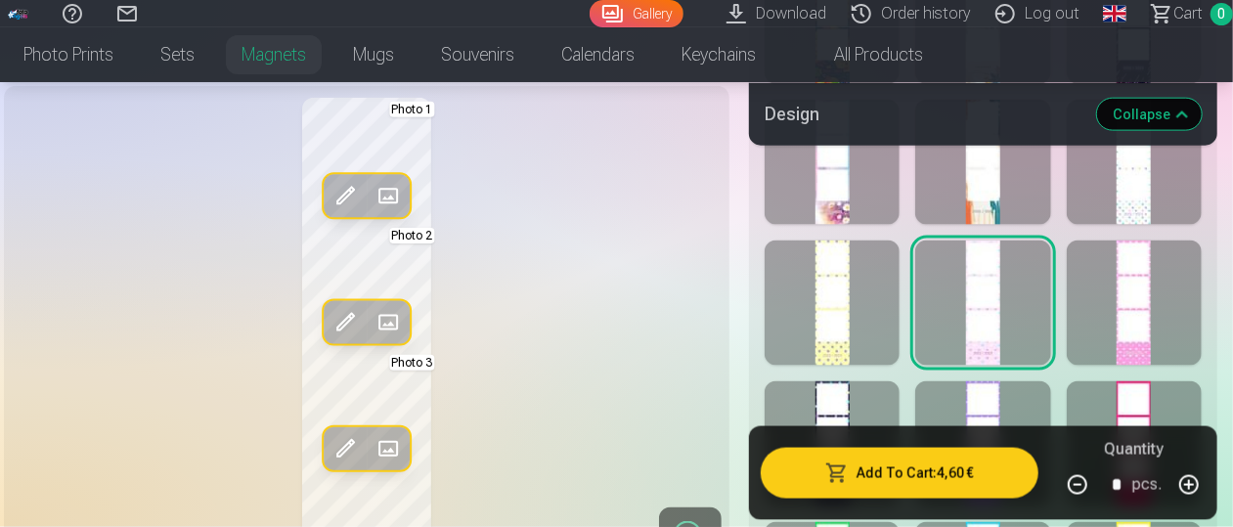
click at [1138, 316] on div at bounding box center [1134, 302] width 135 height 125
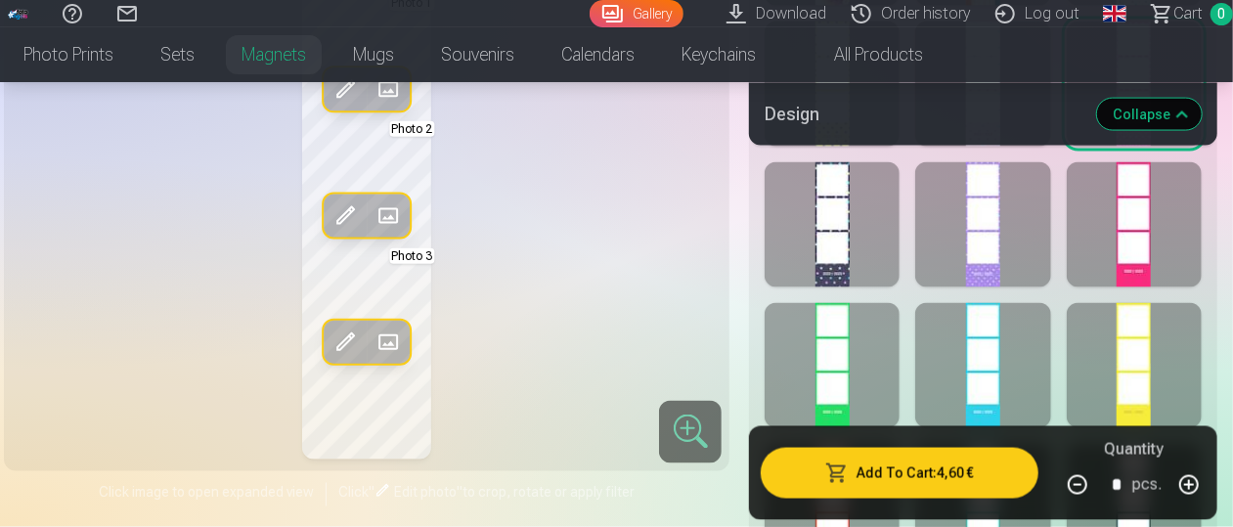
scroll to position [1422, 0]
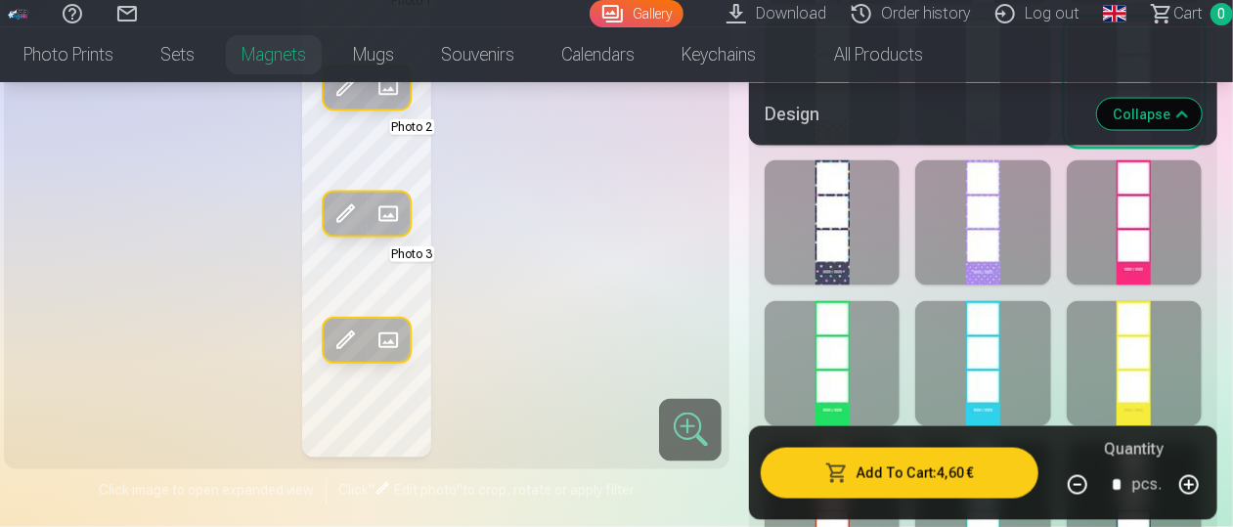
click at [839, 236] on div at bounding box center [832, 222] width 135 height 125
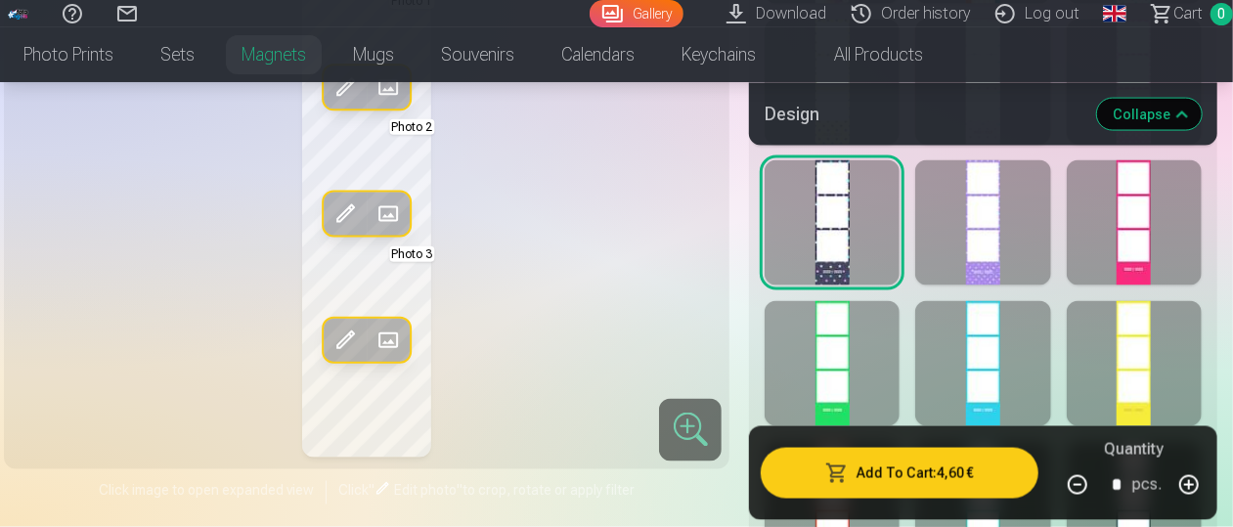
click at [989, 244] on div at bounding box center [982, 222] width 135 height 125
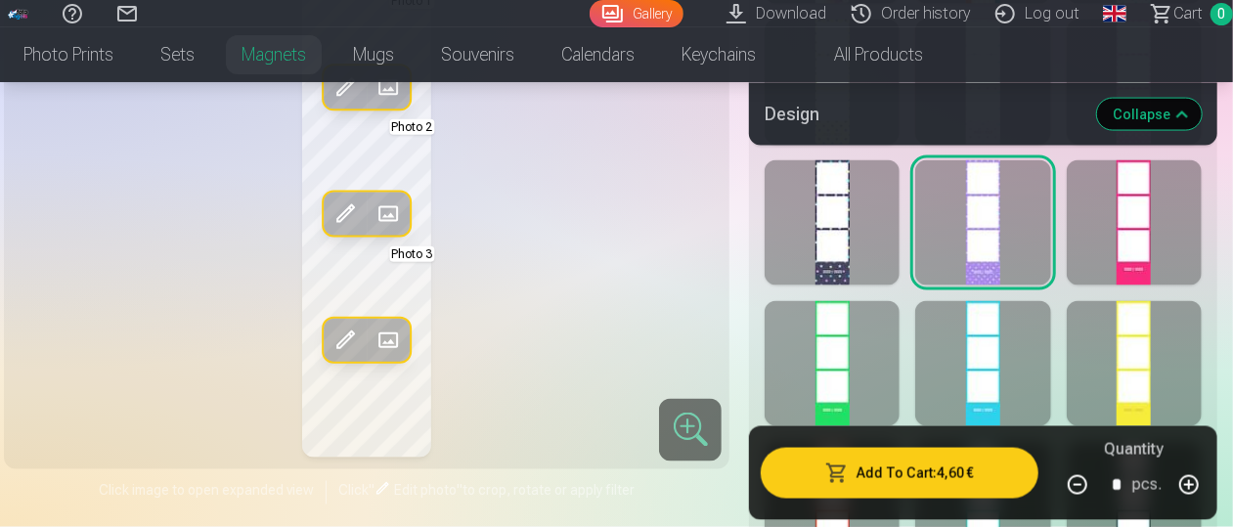
click at [987, 368] on div at bounding box center [982, 363] width 135 height 125
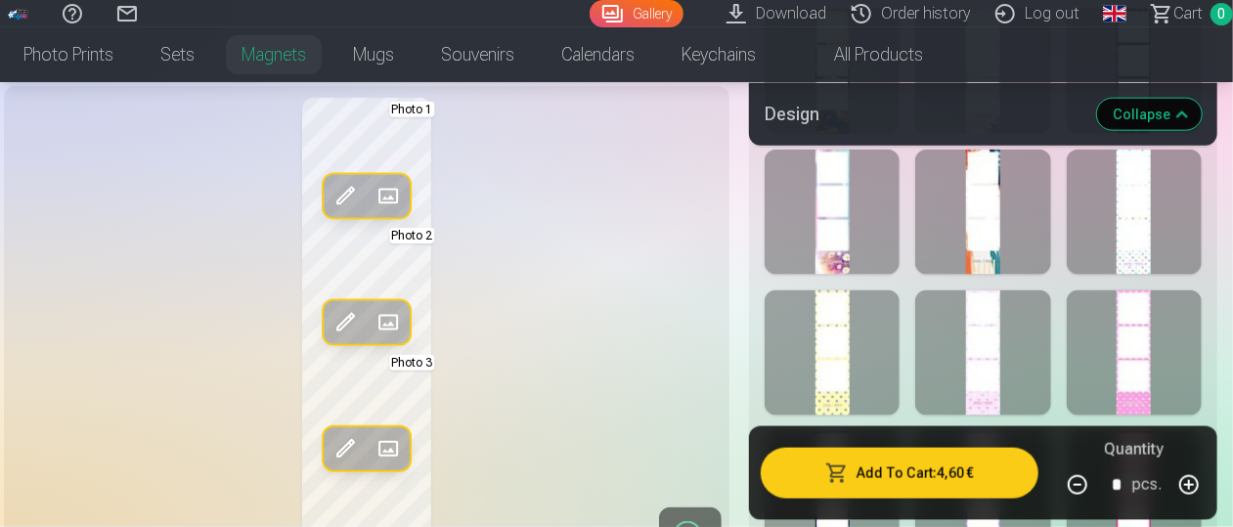
scroll to position [1151, 0]
click at [975, 230] on div at bounding box center [982, 213] width 135 height 125
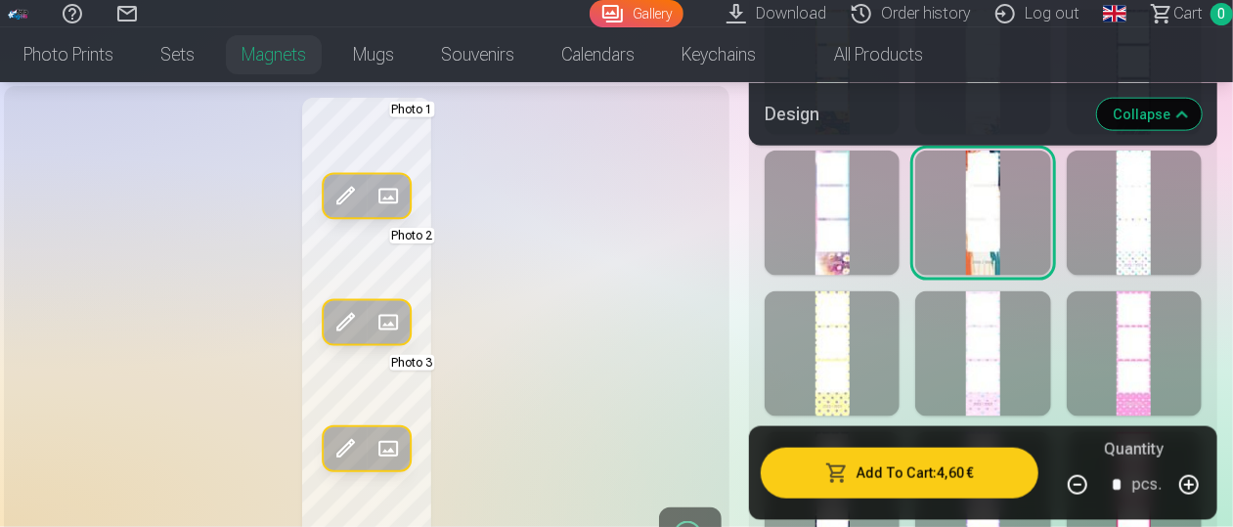
click at [841, 216] on div at bounding box center [832, 213] width 135 height 125
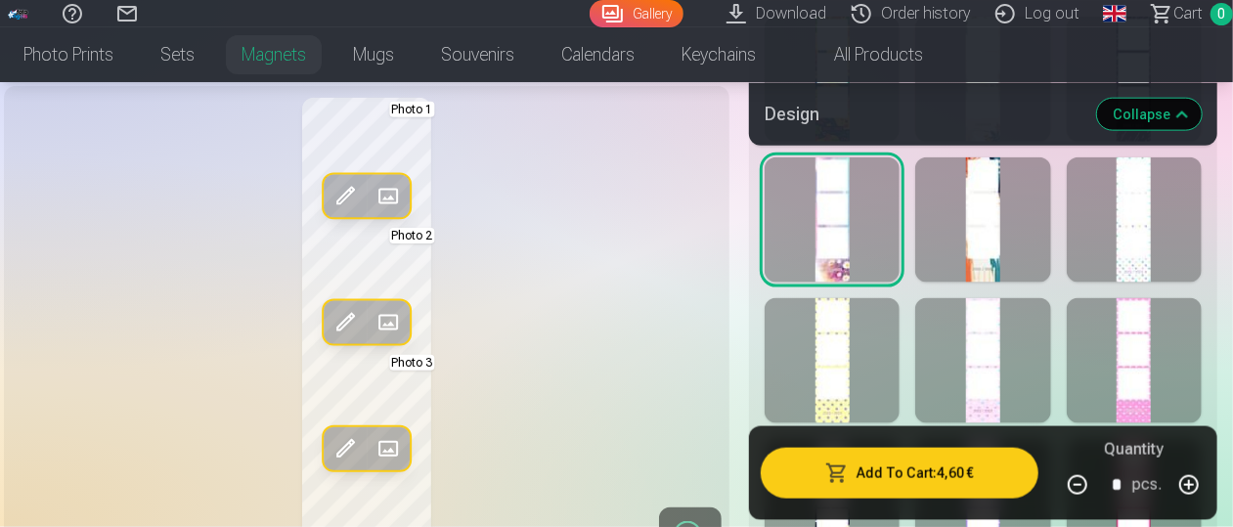
scroll to position [1143, 0]
click at [987, 236] on div at bounding box center [982, 220] width 135 height 125
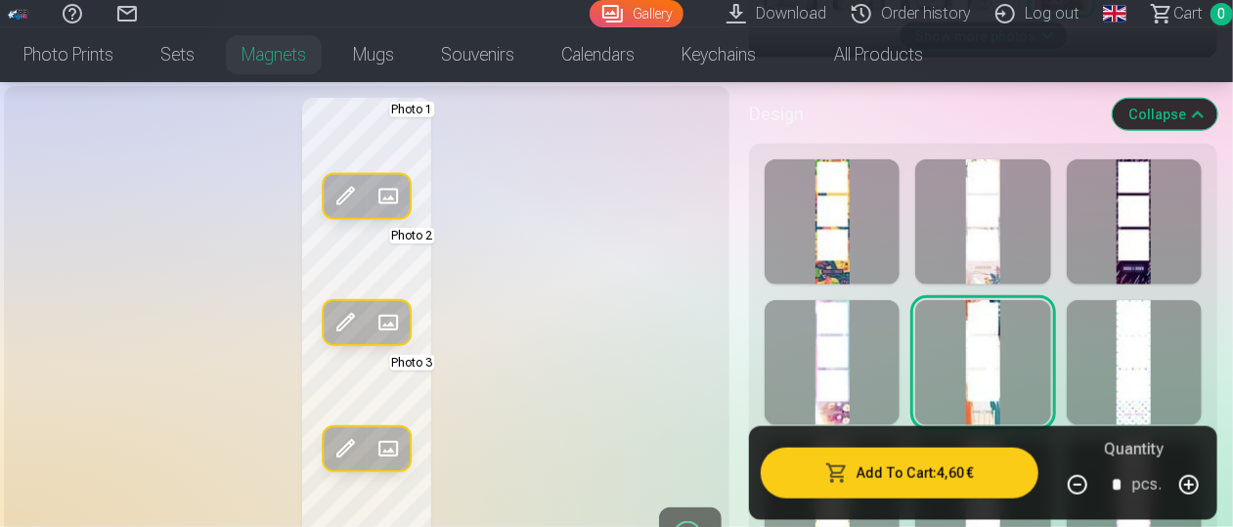
scroll to position [997, 0]
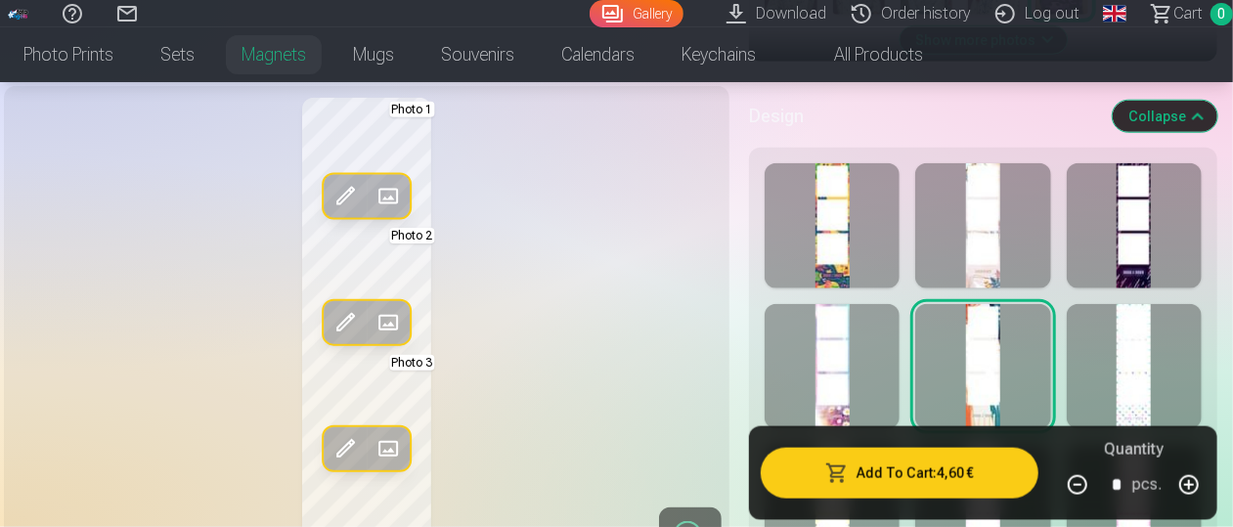
click at [1143, 253] on div at bounding box center [1134, 225] width 135 height 125
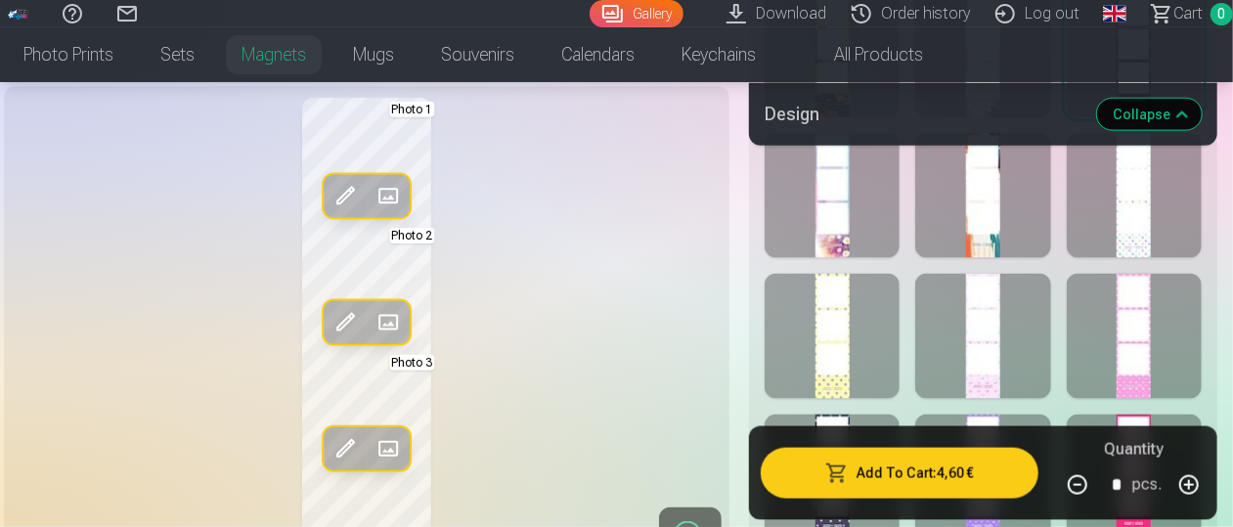
scroll to position [1165, 0]
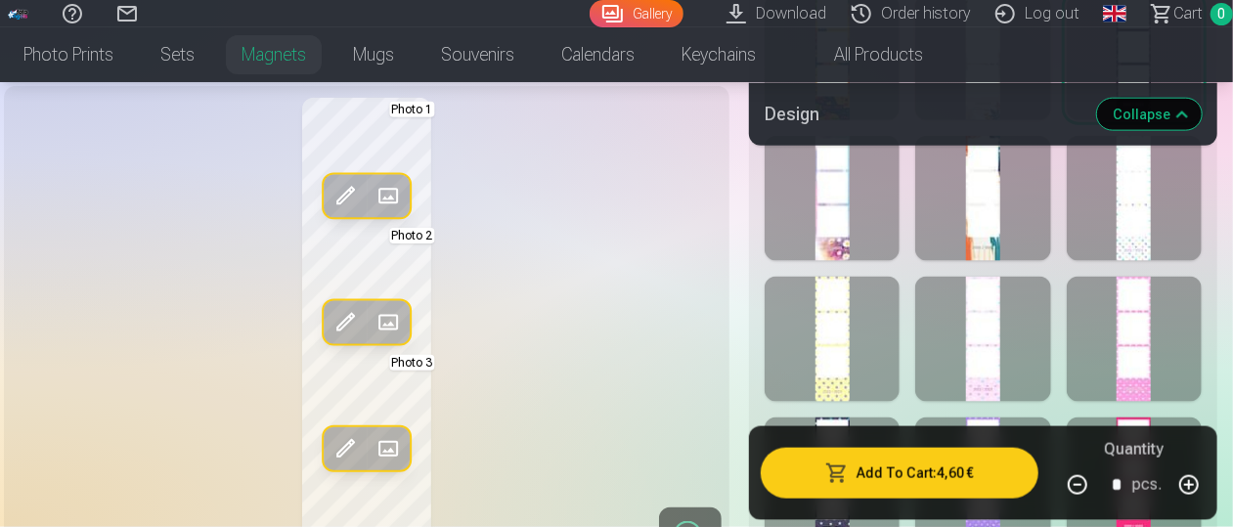
click at [986, 210] on div at bounding box center [982, 198] width 135 height 125
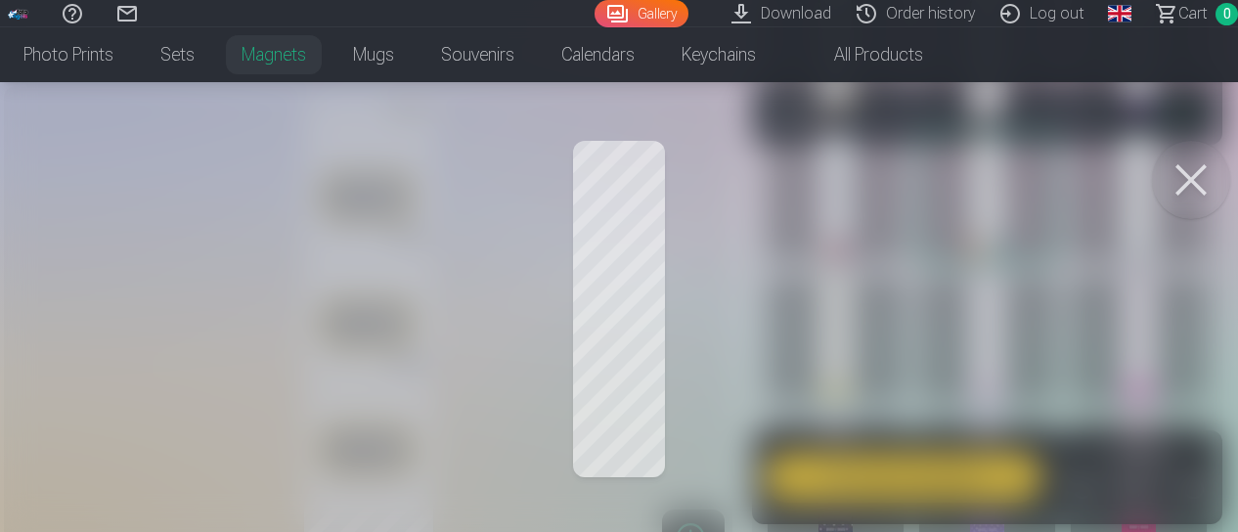
click at [1189, 195] on button at bounding box center [1191, 180] width 78 height 78
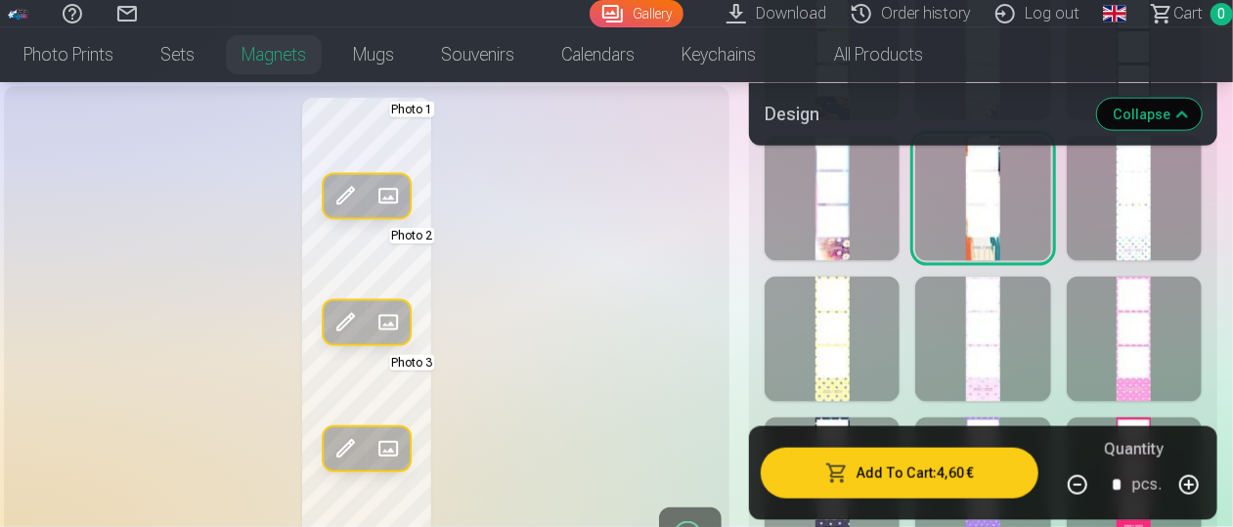
click at [345, 194] on span at bounding box center [344, 196] width 31 height 31
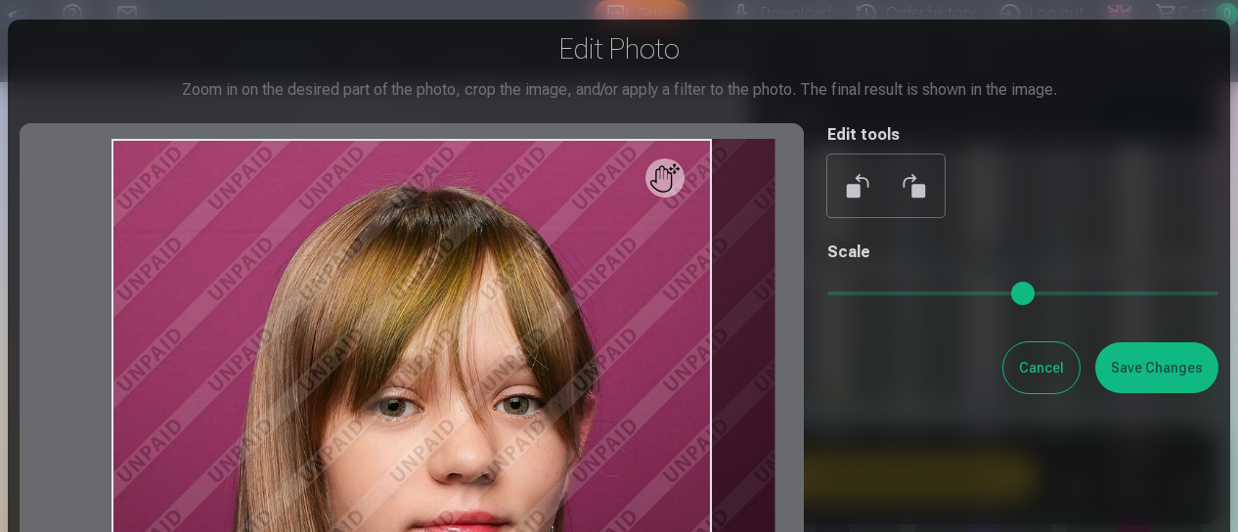
drag, startPoint x: 829, startPoint y: 288, endPoint x: 859, endPoint y: 295, distance: 31.1
click at [859, 295] on input "range" at bounding box center [1022, 293] width 391 height 4
type input "****"
click at [1186, 382] on button "Save Changes" at bounding box center [1156, 367] width 123 height 51
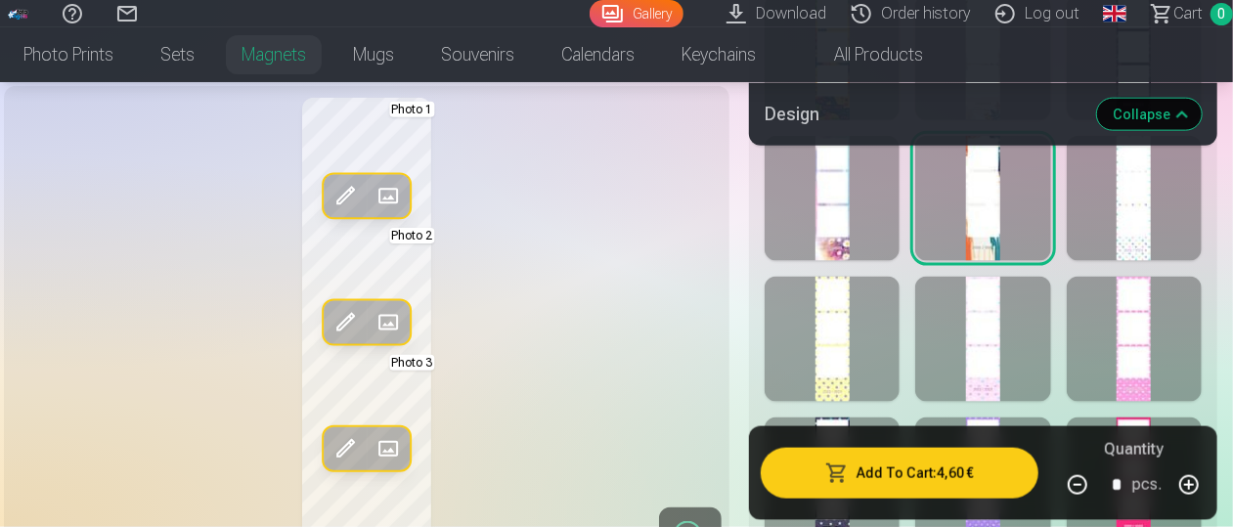
click at [651, 312] on div "Edit photo Replace Photo 1 Edit photo Replace Photo 2 Edit photo Replace Photo 3" at bounding box center [367, 332] width 702 height 468
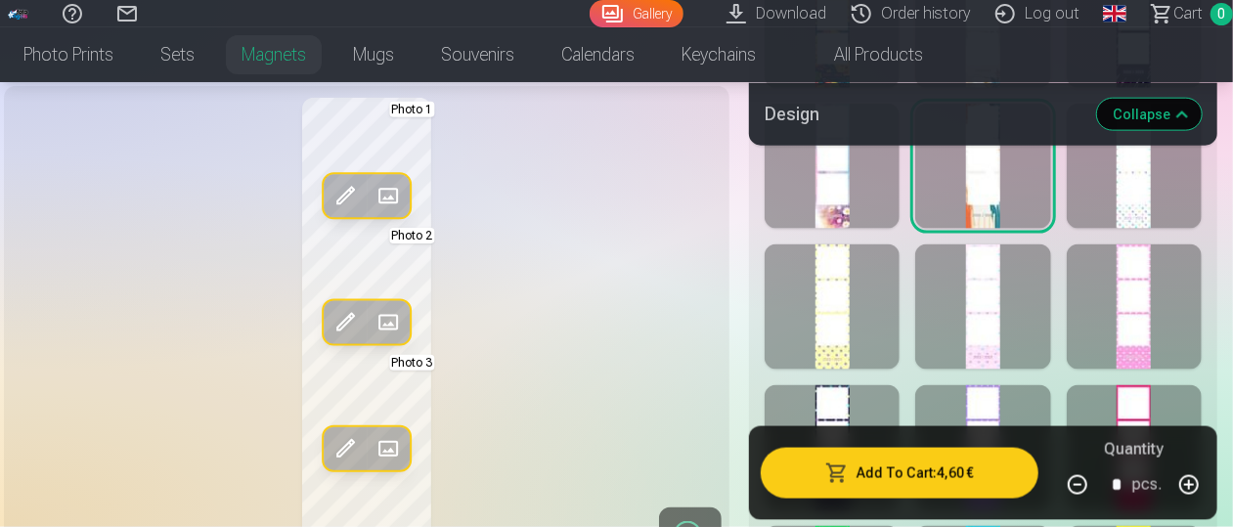
scroll to position [1197, 0]
click at [837, 210] on div at bounding box center [832, 167] width 135 height 125
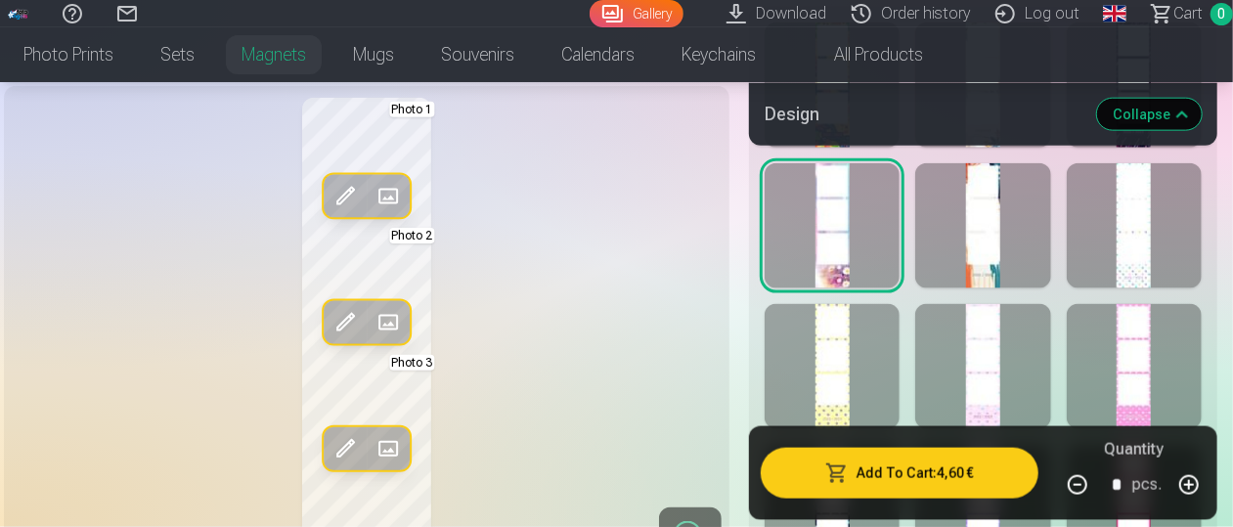
scroll to position [1137, 0]
click at [1001, 261] on div at bounding box center [982, 226] width 135 height 125
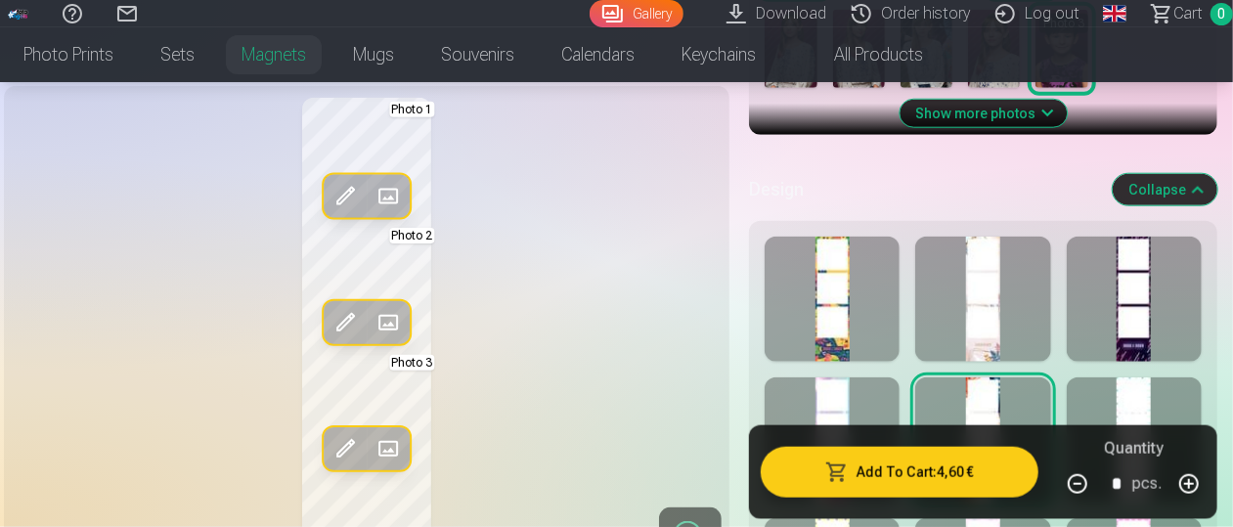
scroll to position [923, 0]
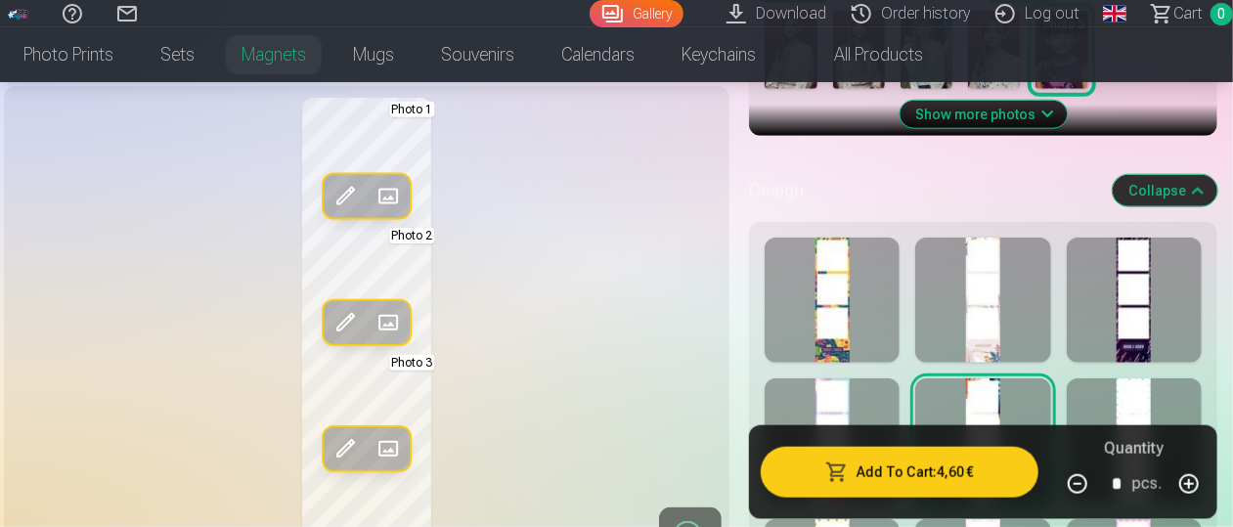
click at [976, 310] on div at bounding box center [982, 300] width 135 height 125
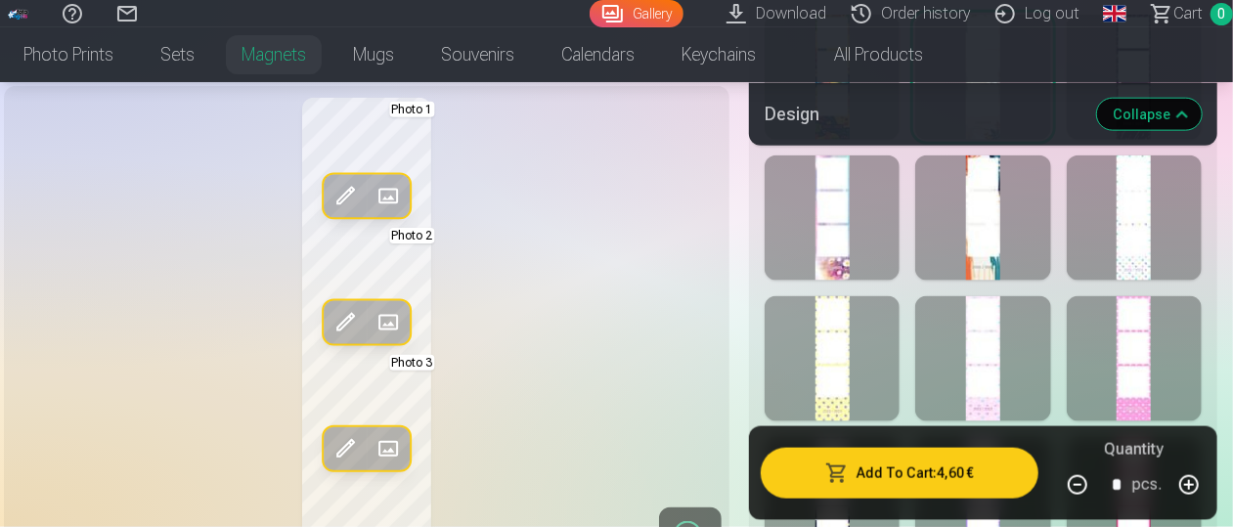
scroll to position [1145, 4]
click at [981, 235] on div at bounding box center [982, 218] width 135 height 125
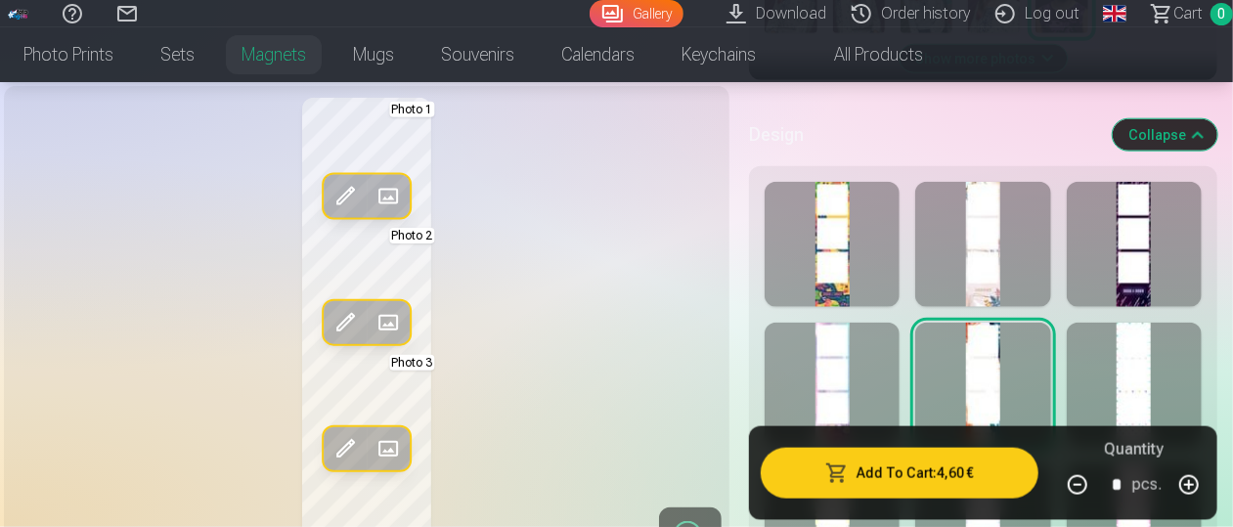
scroll to position [980, 4]
click at [1184, 477] on button "button" at bounding box center [1188, 483] width 47 height 47
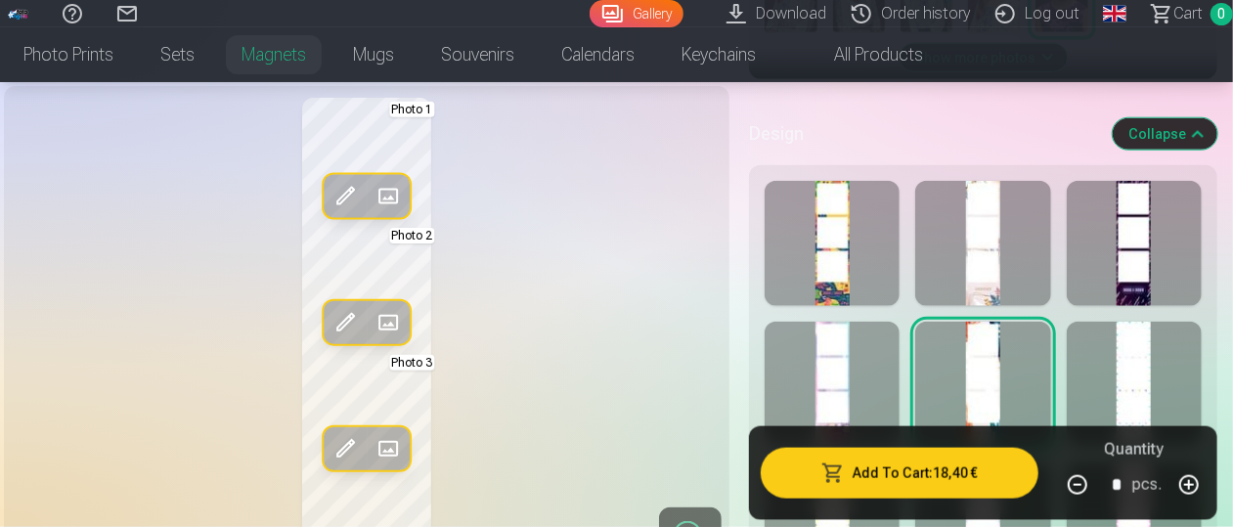
type input "*"
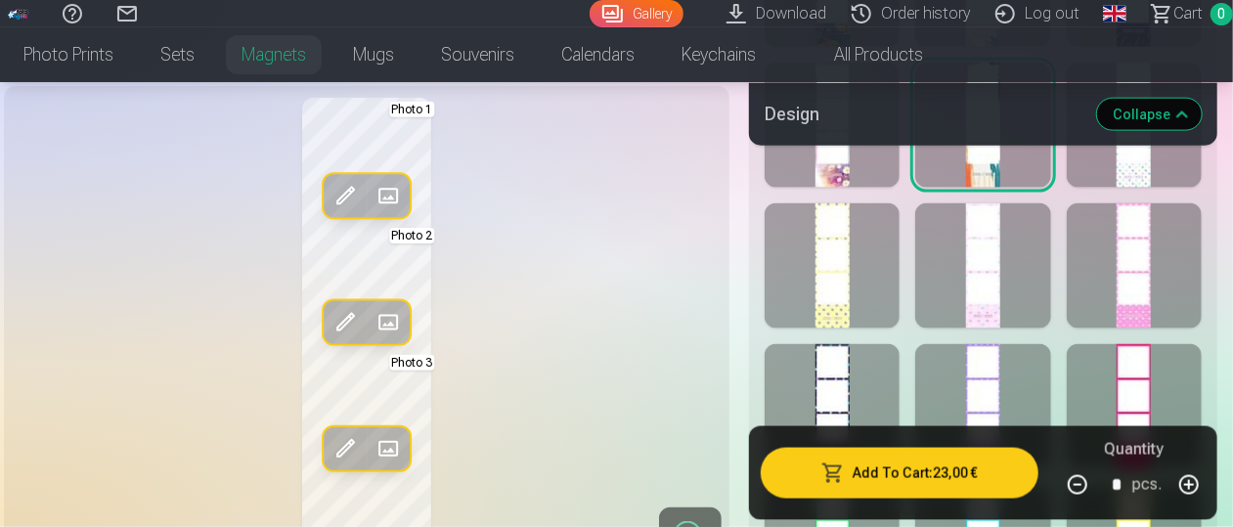
scroll to position [1240, 4]
click at [931, 476] on button "Add To Cart : 23,00 €" at bounding box center [900, 472] width 278 height 51
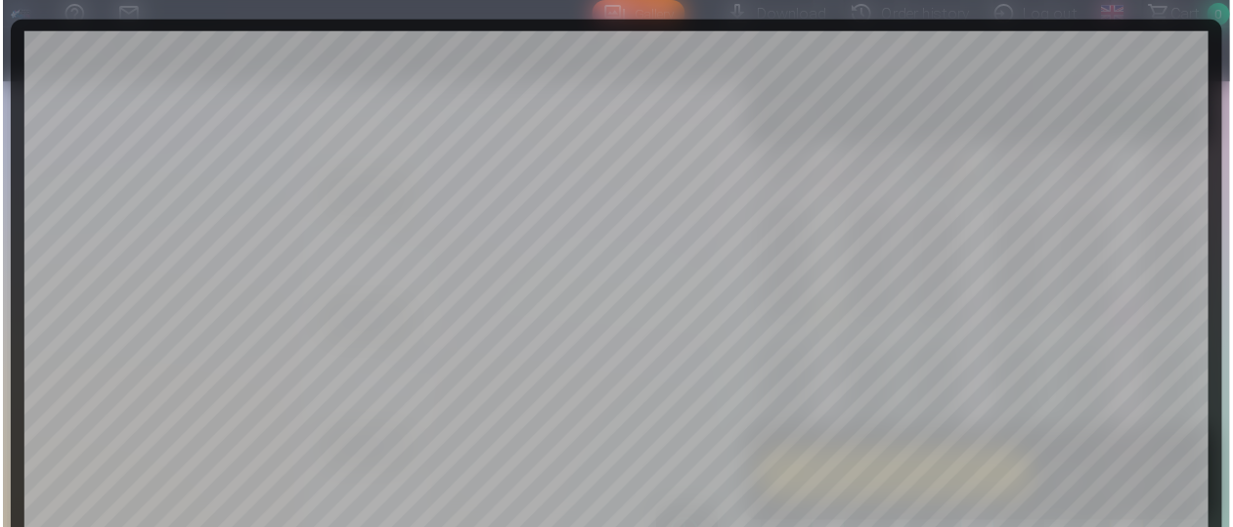
scroll to position [802, 0]
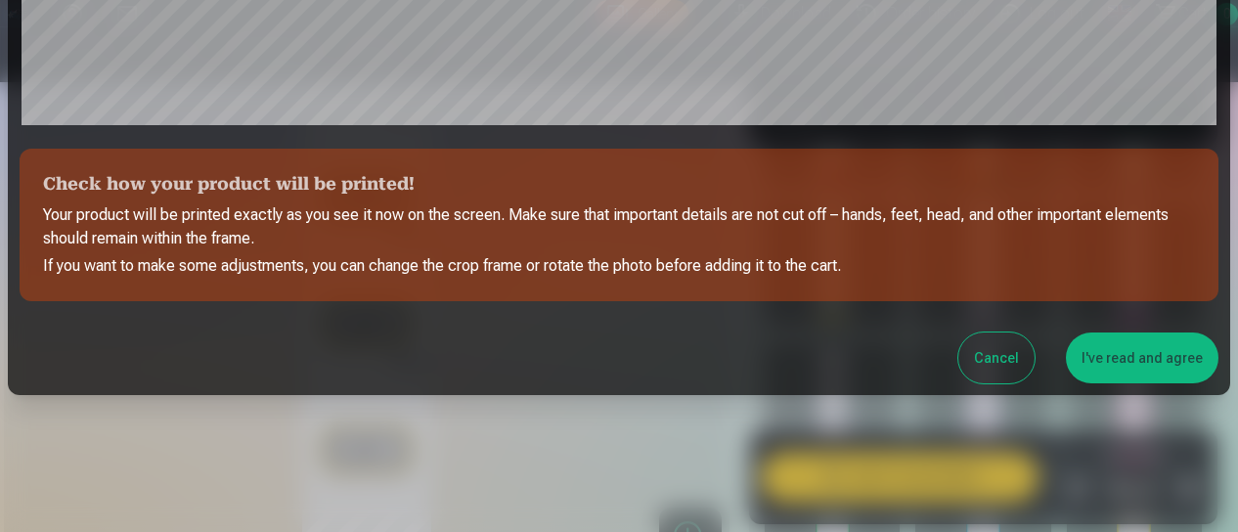
click at [1126, 359] on button "I've read and agree" at bounding box center [1142, 357] width 153 height 51
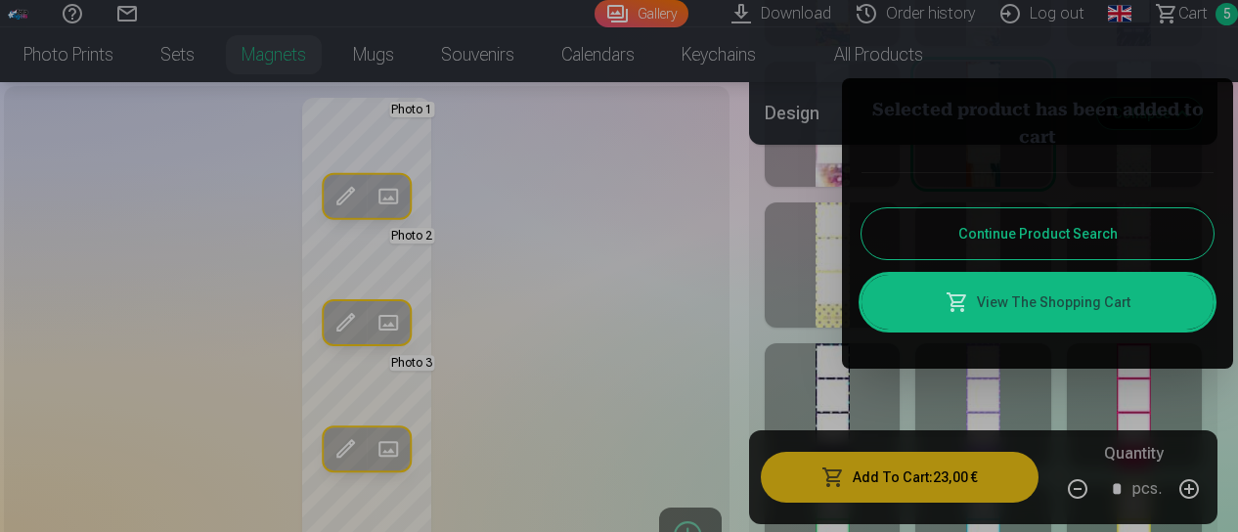
click at [354, 320] on div at bounding box center [619, 266] width 1238 height 532
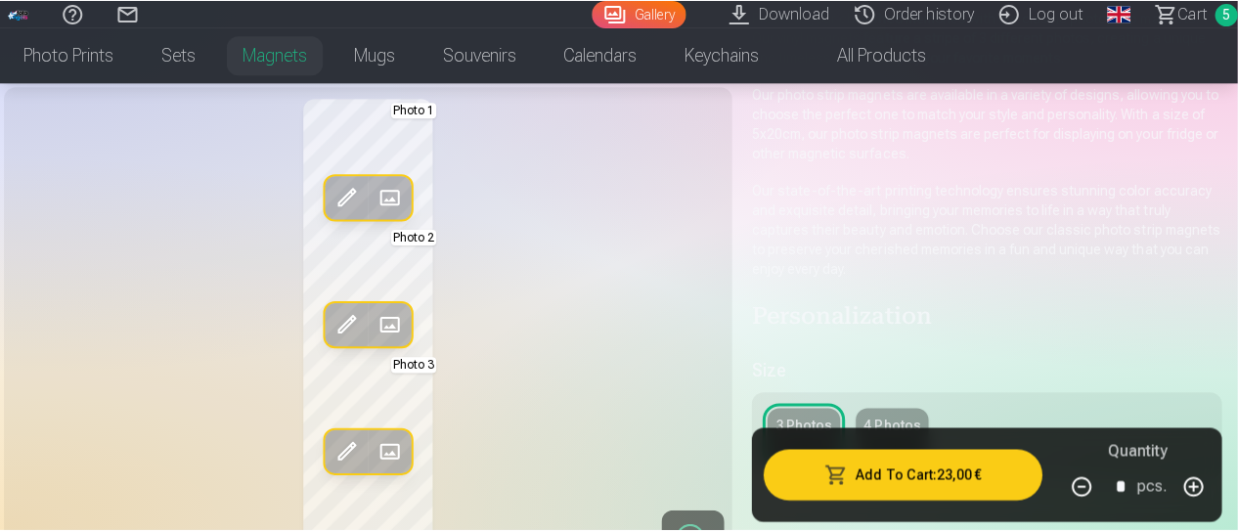
scroll to position [225, 0]
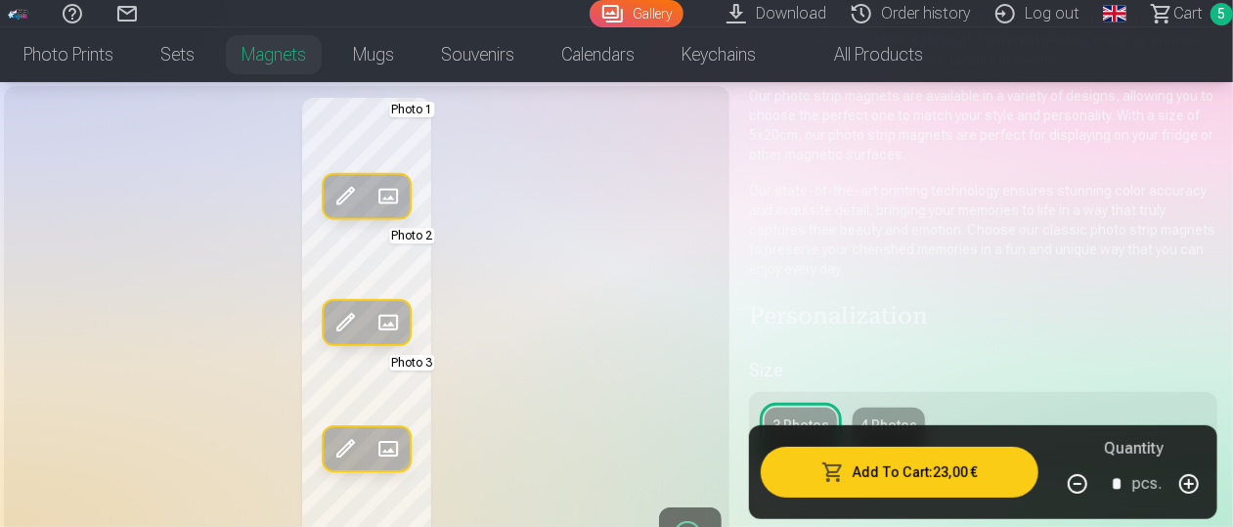
click at [345, 314] on span at bounding box center [344, 322] width 31 height 31
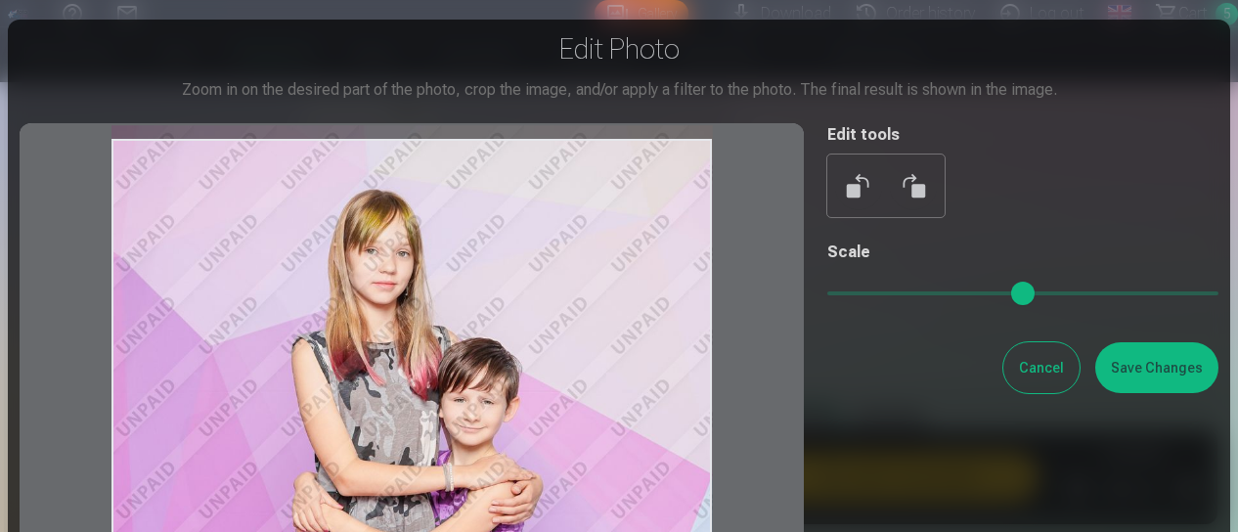
drag, startPoint x: 616, startPoint y: 320, endPoint x: 614, endPoint y: 357, distance: 37.2
click at [614, 357] on div at bounding box center [412, 444] width 784 height 643
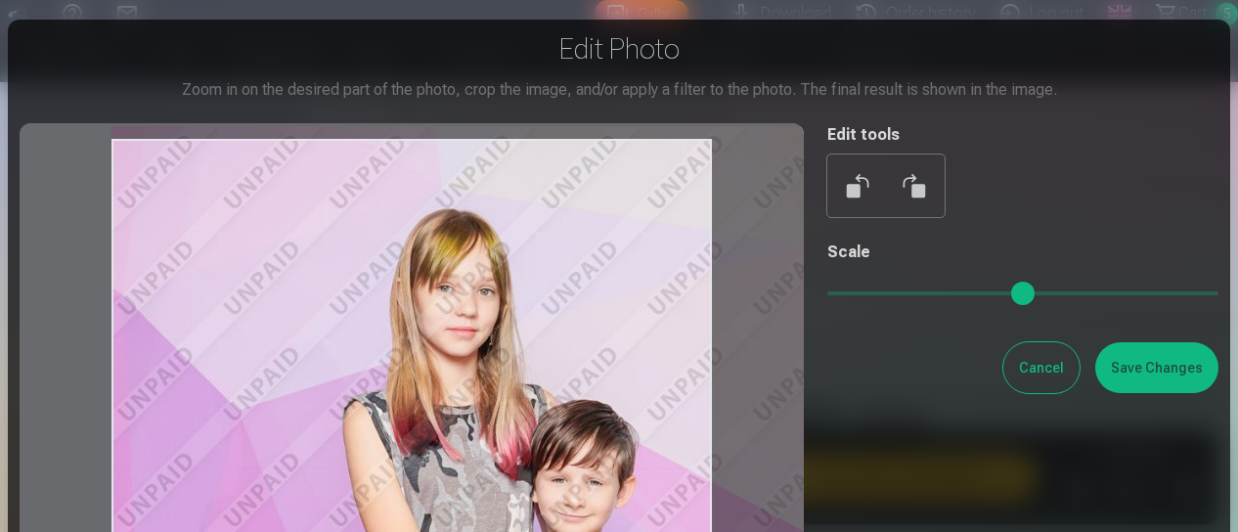
drag, startPoint x: 833, startPoint y: 300, endPoint x: 866, endPoint y: 299, distance: 33.3
click at [866, 295] on input "range" at bounding box center [1022, 293] width 391 height 4
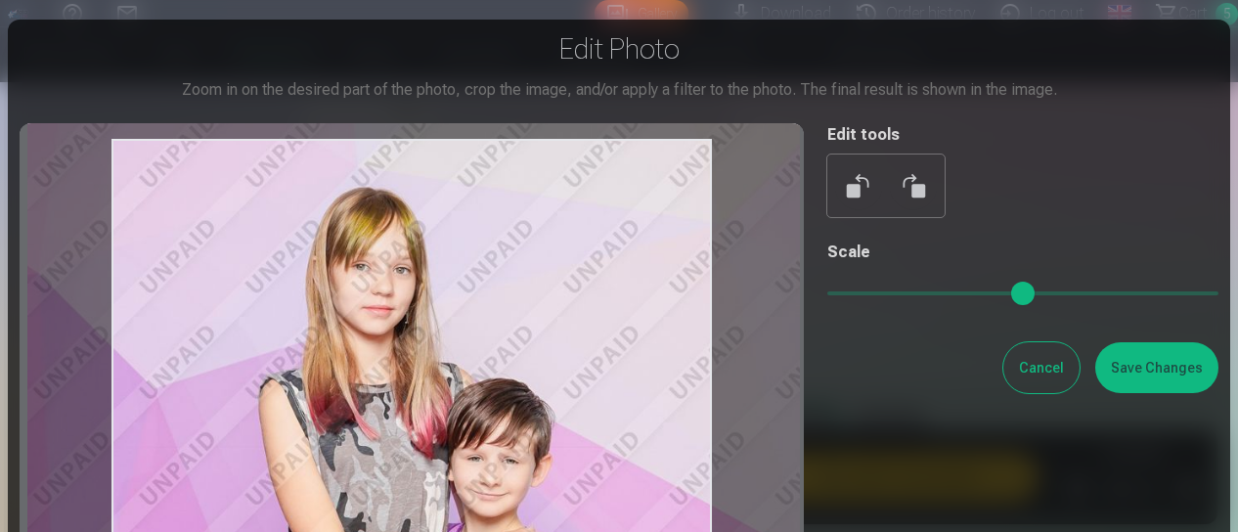
drag, startPoint x: 612, startPoint y: 401, endPoint x: 528, endPoint y: 379, distance: 86.8
click at [528, 379] on div at bounding box center [412, 444] width 784 height 643
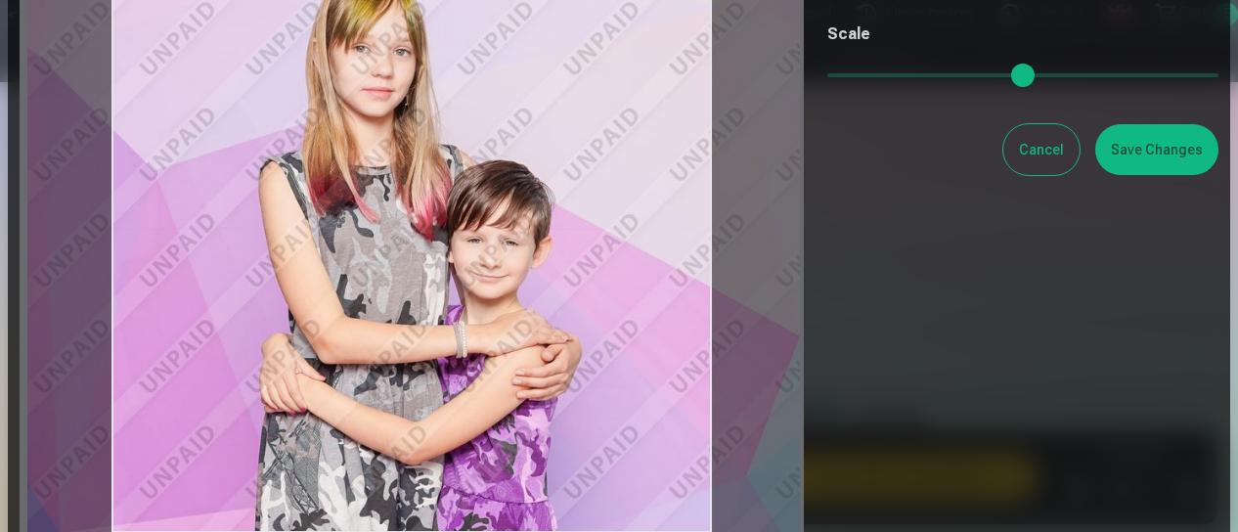
scroll to position [267, 0]
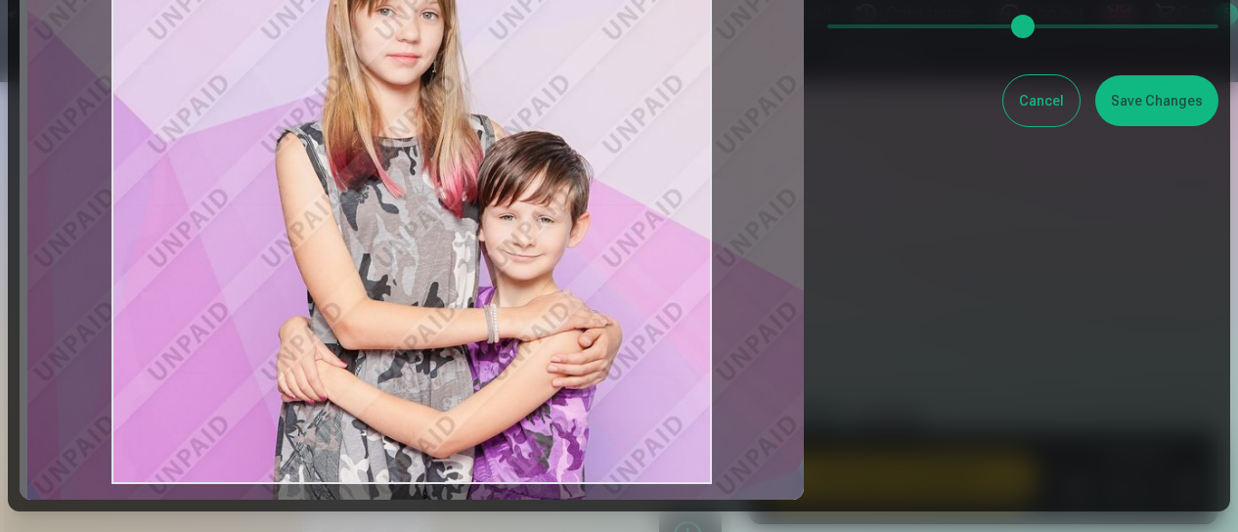
click at [878, 28] on input "range" at bounding box center [1022, 26] width 391 height 4
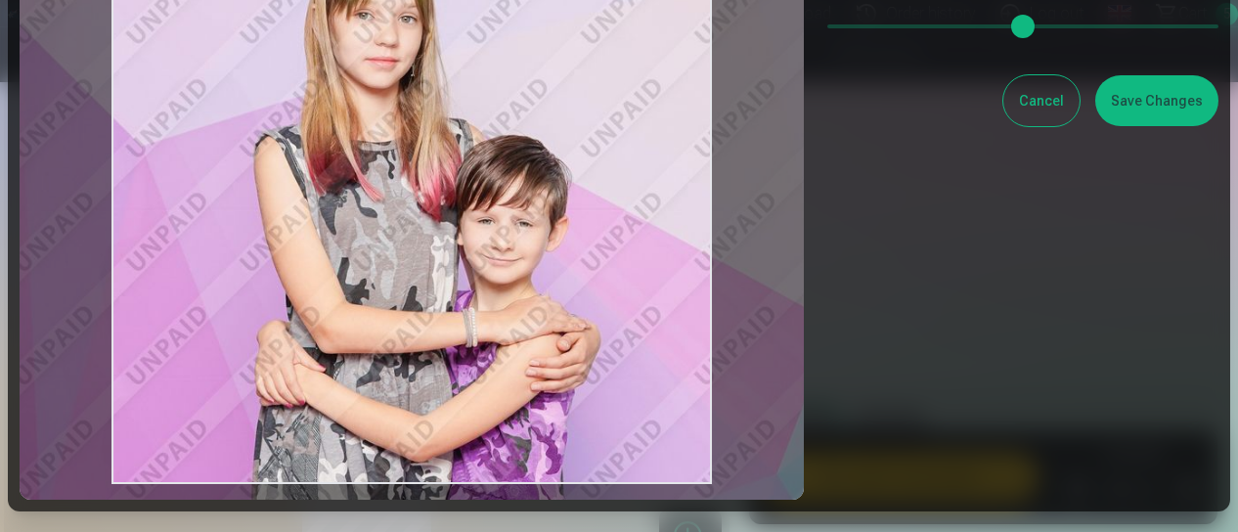
type input "****"
drag, startPoint x: 640, startPoint y: 210, endPoint x: 620, endPoint y: 214, distance: 20.9
click at [620, 214] on div at bounding box center [412, 177] width 784 height 643
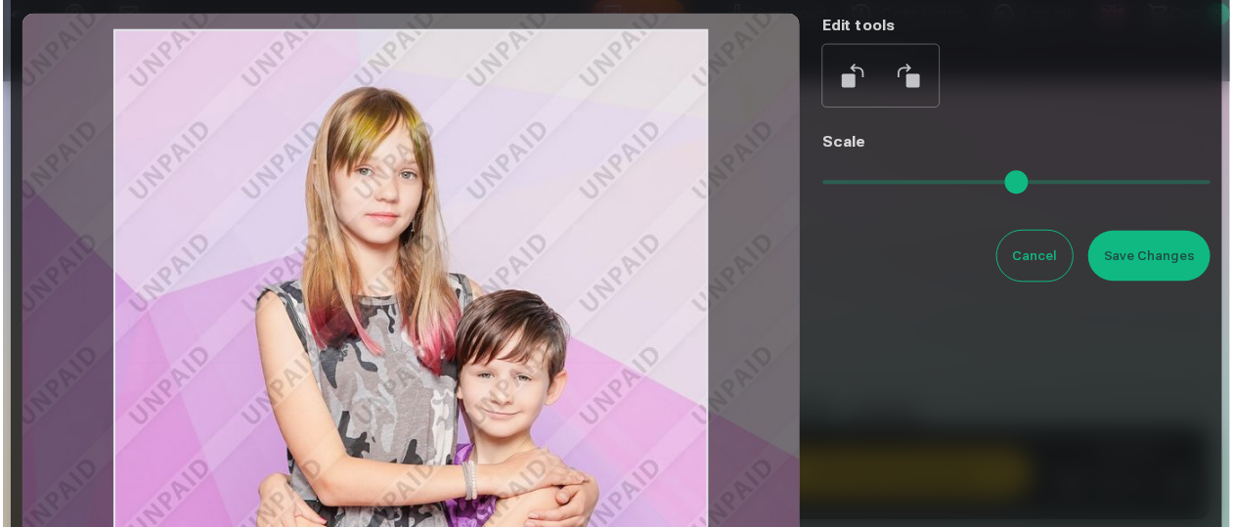
scroll to position [109, 0]
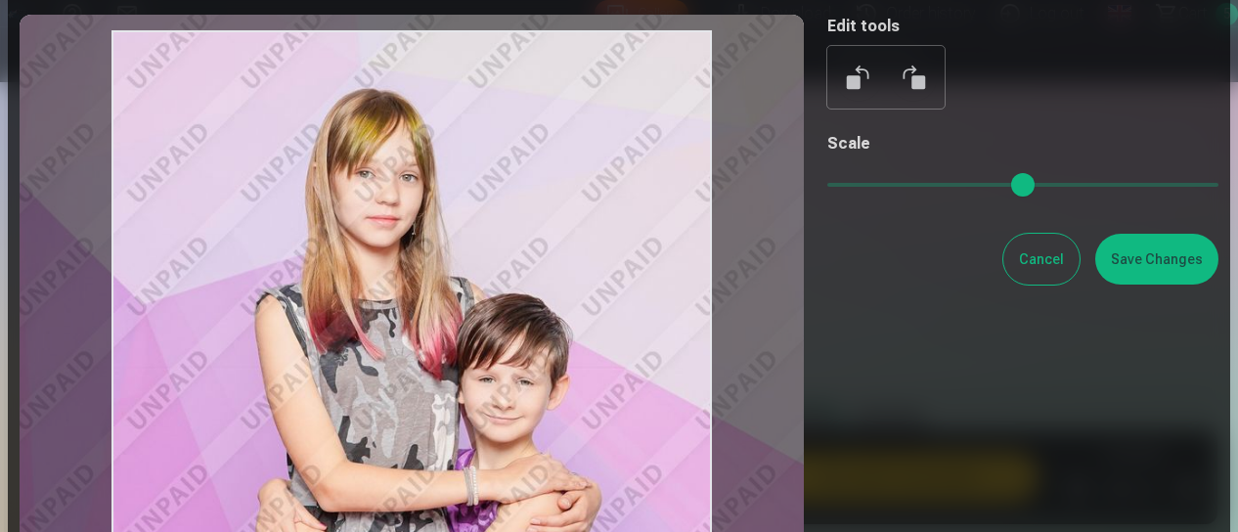
click at [1146, 257] on button "Save Changes" at bounding box center [1156, 259] width 123 height 51
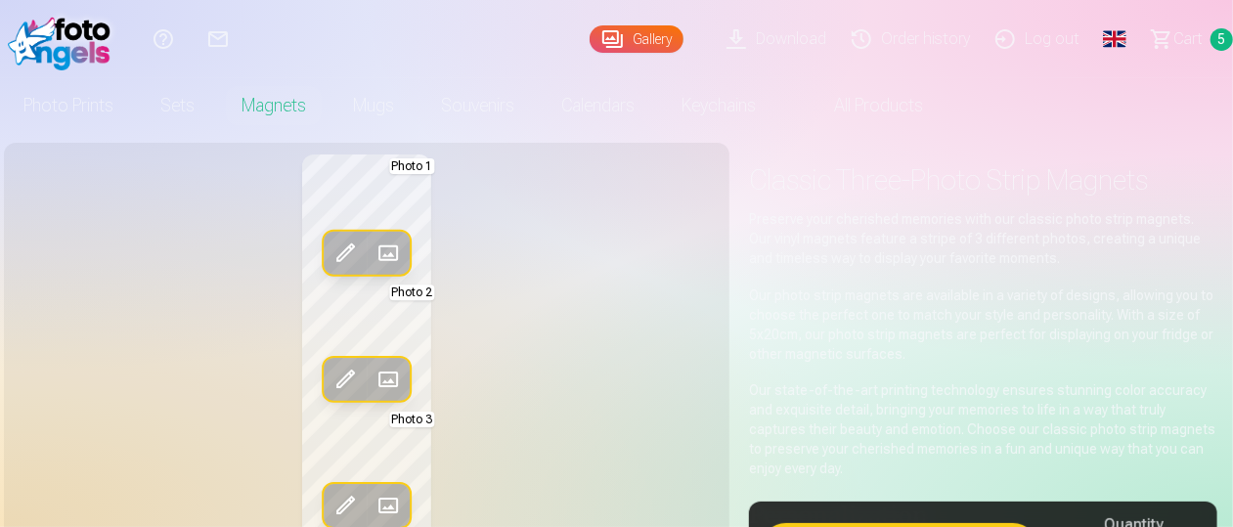
scroll to position [0, 0]
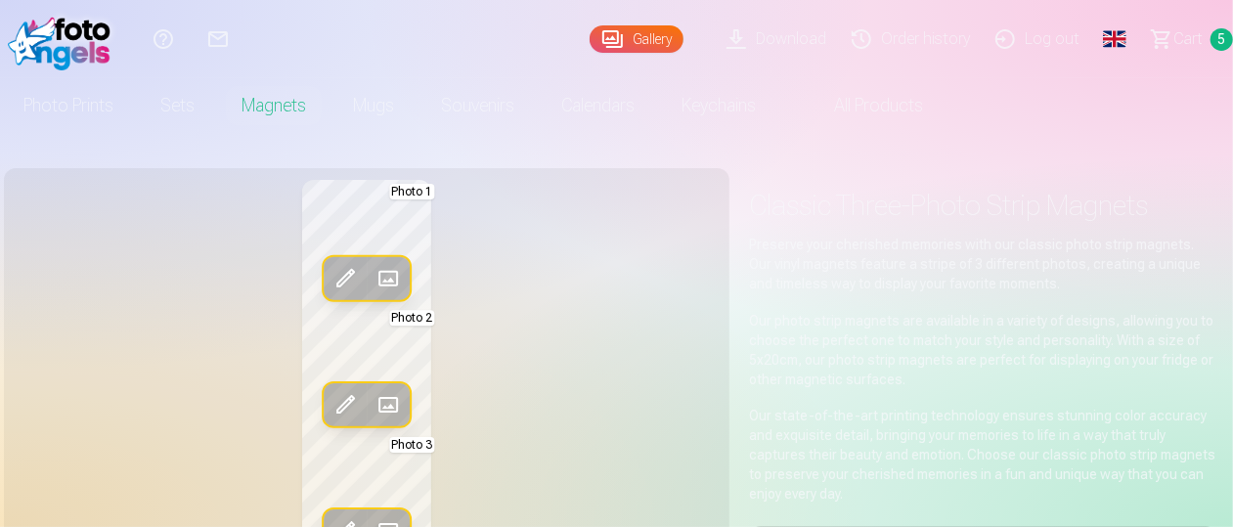
click at [1197, 43] on span "Сart" at bounding box center [1187, 38] width 29 height 23
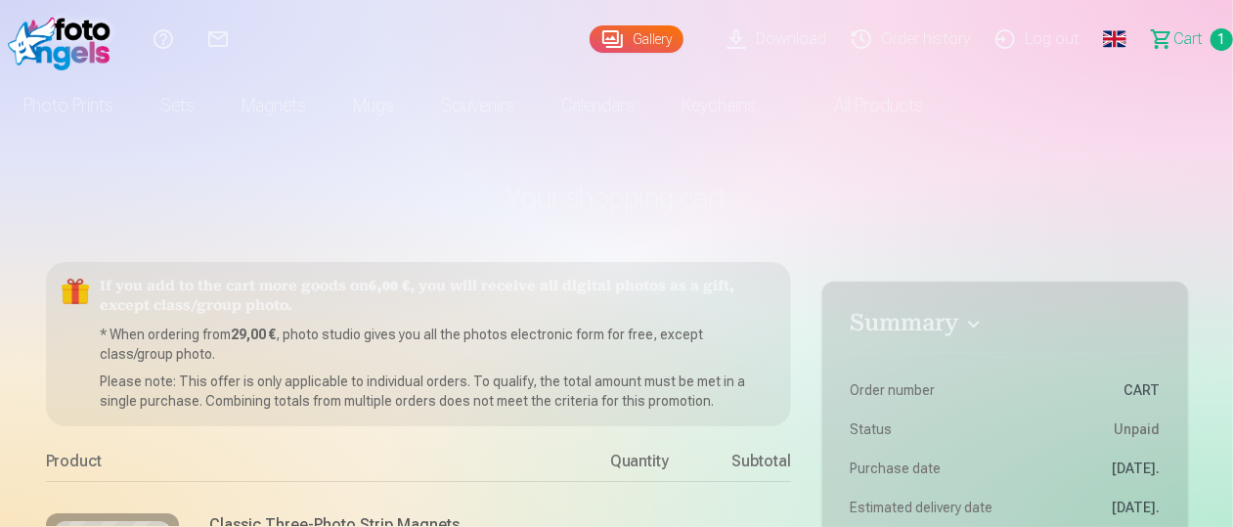
scroll to position [153, 0]
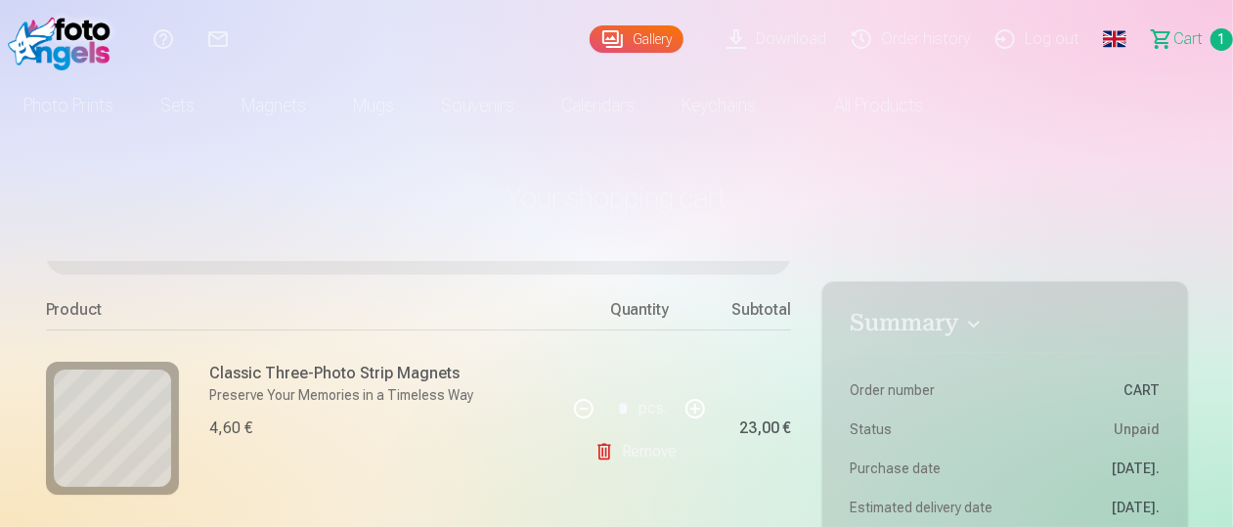
click at [598, 453] on link "Remove" at bounding box center [639, 451] width 91 height 39
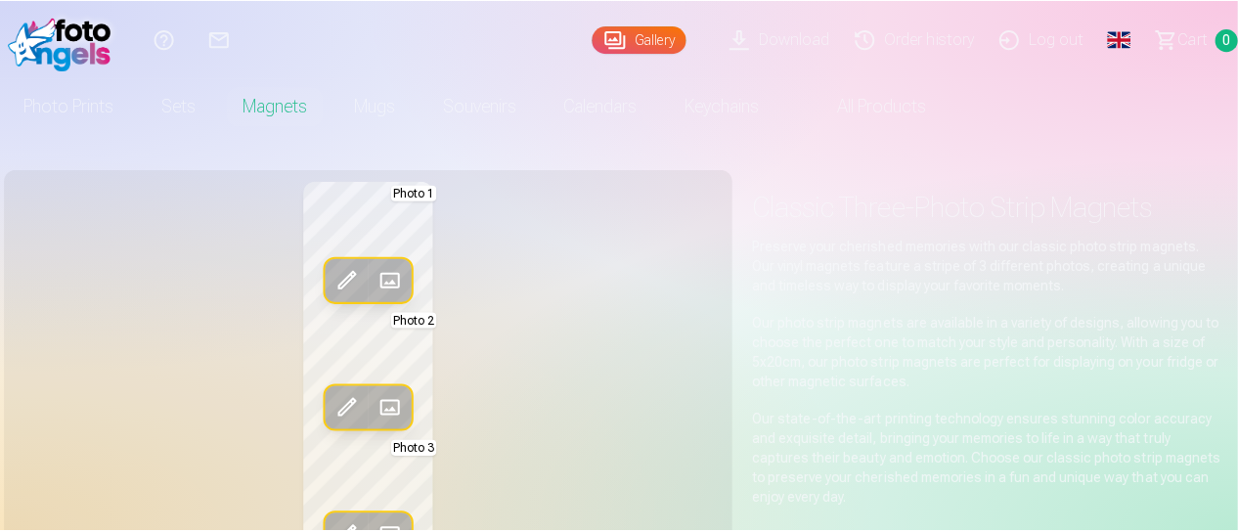
scroll to position [89, 0]
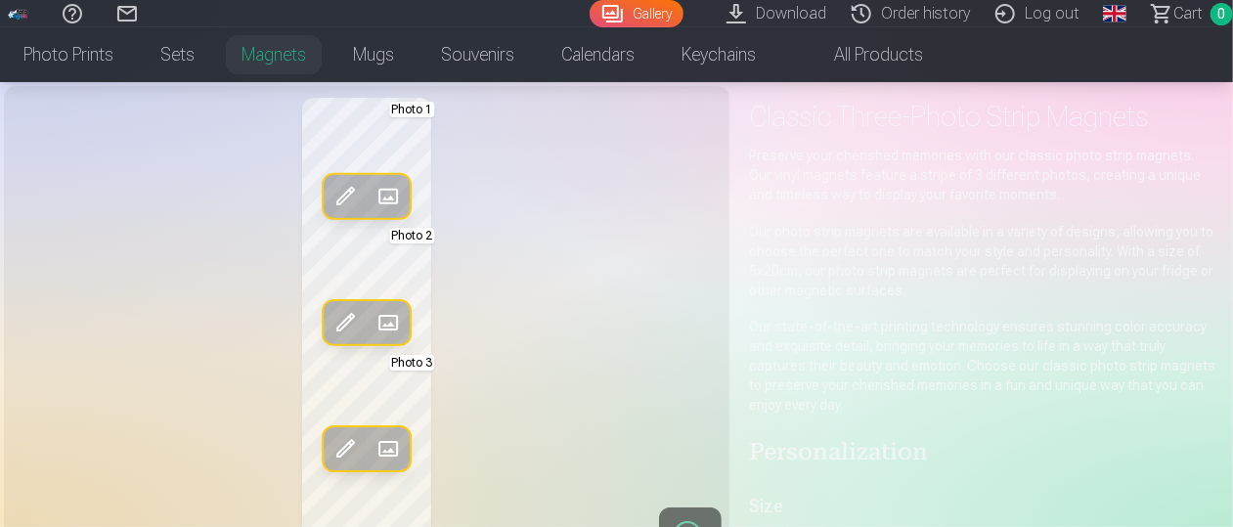
click at [345, 198] on span at bounding box center [344, 196] width 31 height 31
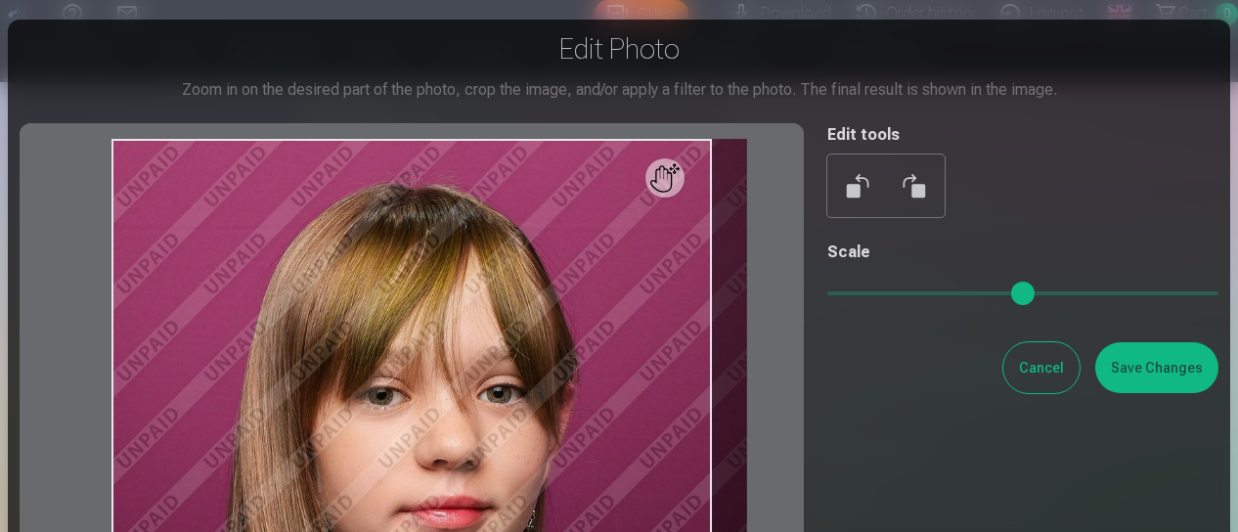
drag, startPoint x: 835, startPoint y: 294, endPoint x: 850, endPoint y: 297, distance: 15.0
click at [850, 295] on input "range" at bounding box center [1022, 293] width 391 height 4
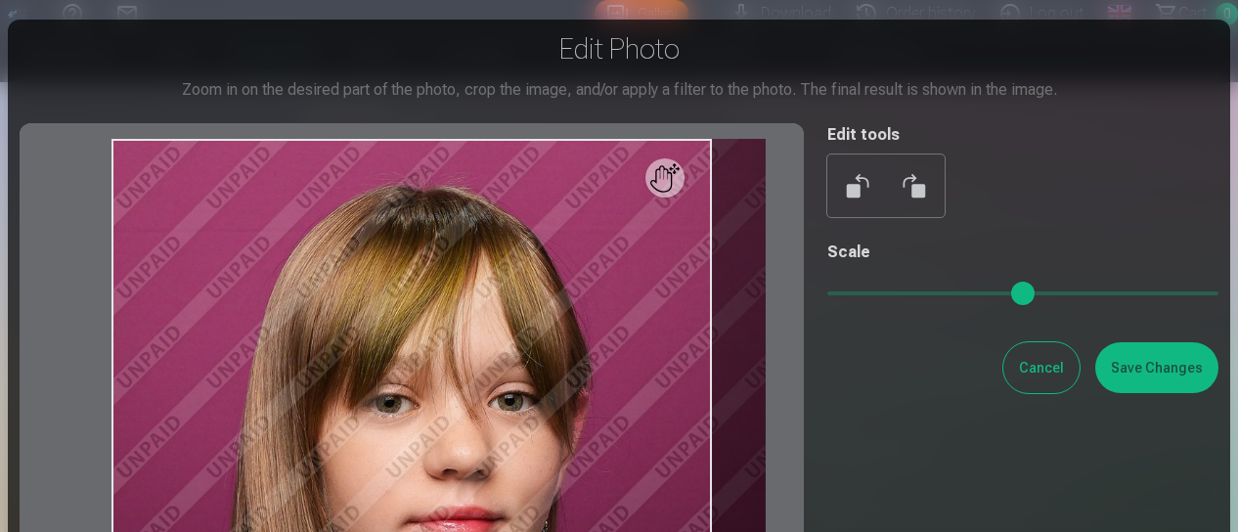
click at [857, 295] on input "range" at bounding box center [1022, 293] width 391 height 4
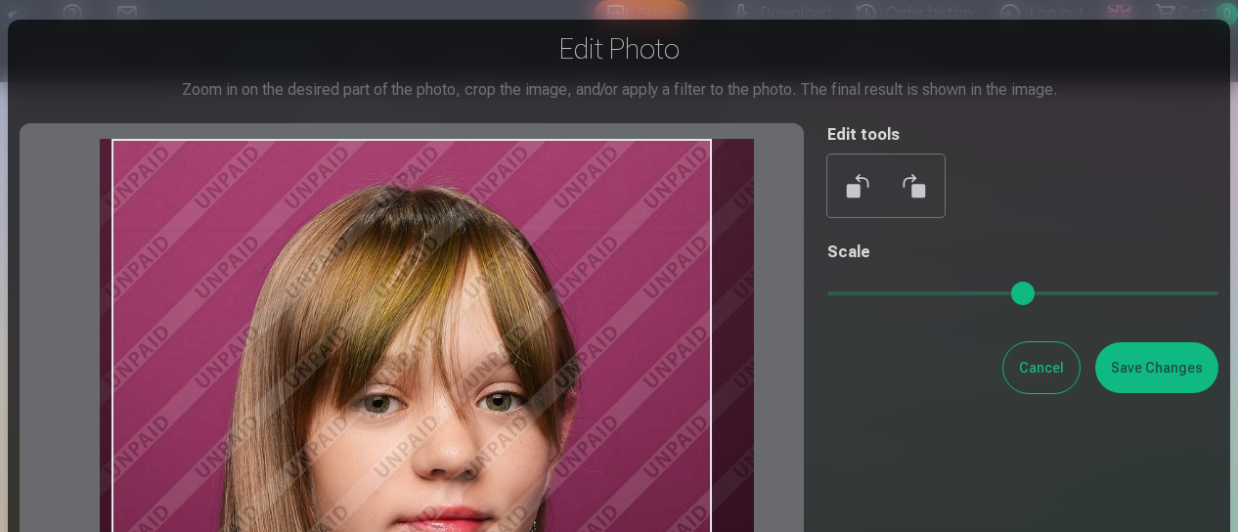
type input "****"
drag, startPoint x: 643, startPoint y: 374, endPoint x: 632, endPoint y: 393, distance: 22.0
click at [632, 393] on div at bounding box center [412, 444] width 784 height 643
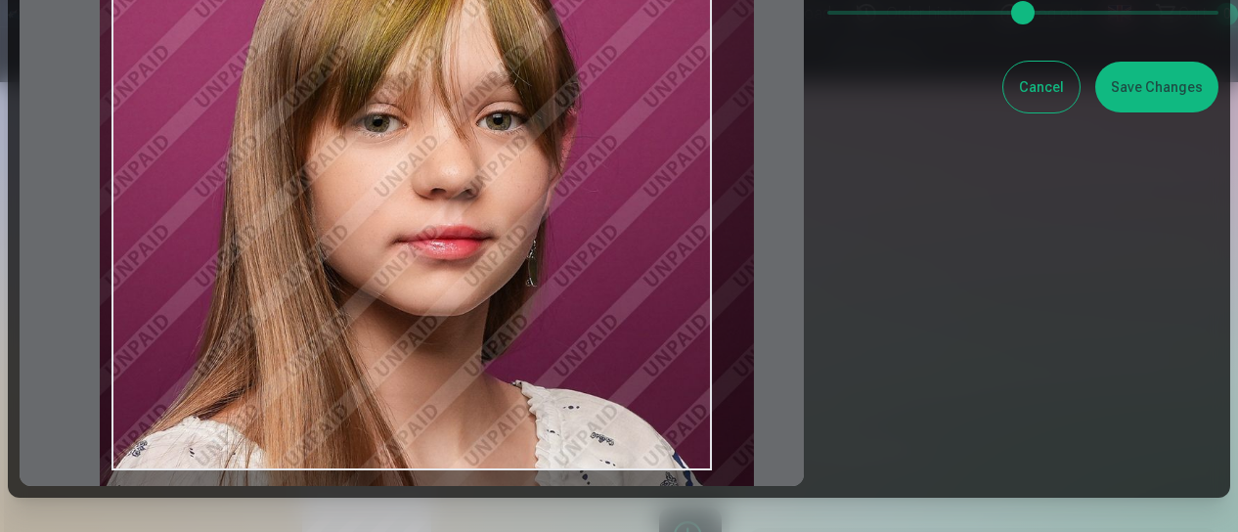
scroll to position [280, 0]
click at [1141, 97] on button "Save Changes" at bounding box center [1156, 88] width 123 height 51
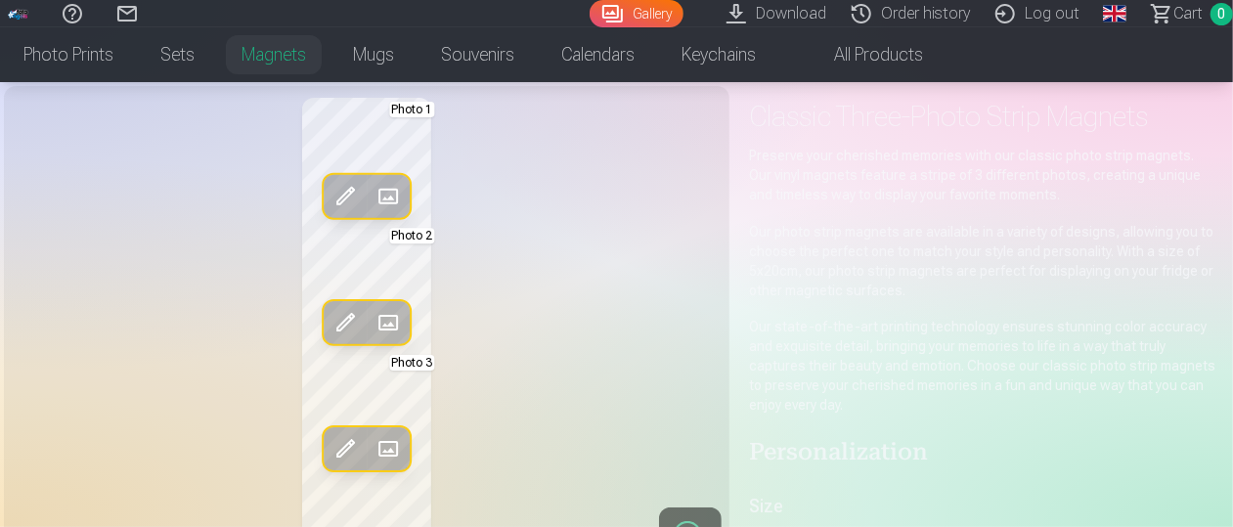
click at [341, 333] on span at bounding box center [344, 322] width 31 height 31
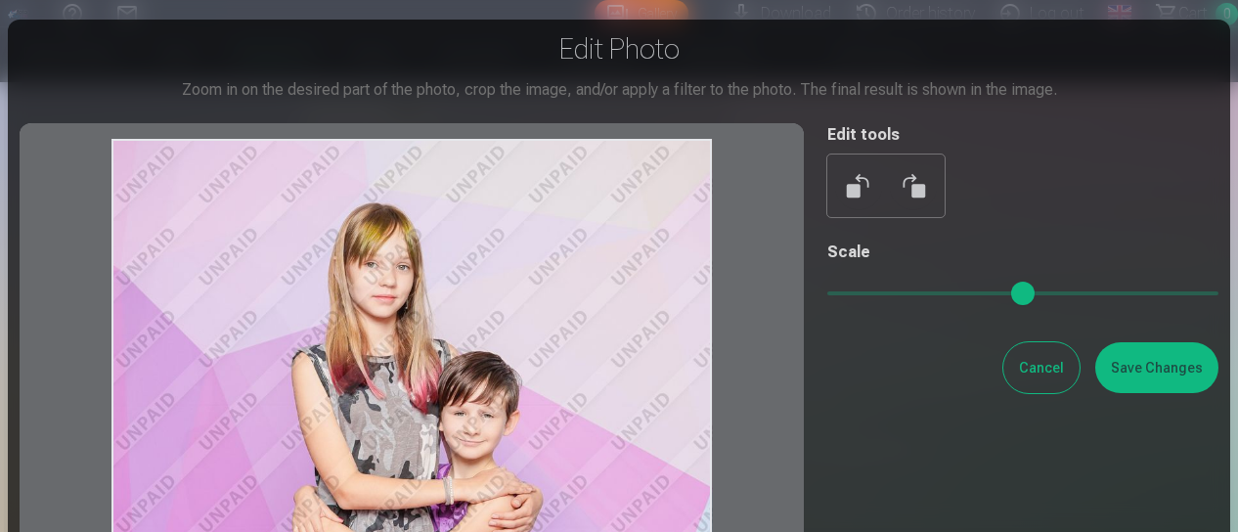
drag, startPoint x: 449, startPoint y: 259, endPoint x: 453, endPoint y: 342, distance: 83.2
click at [453, 342] on div at bounding box center [412, 444] width 784 height 643
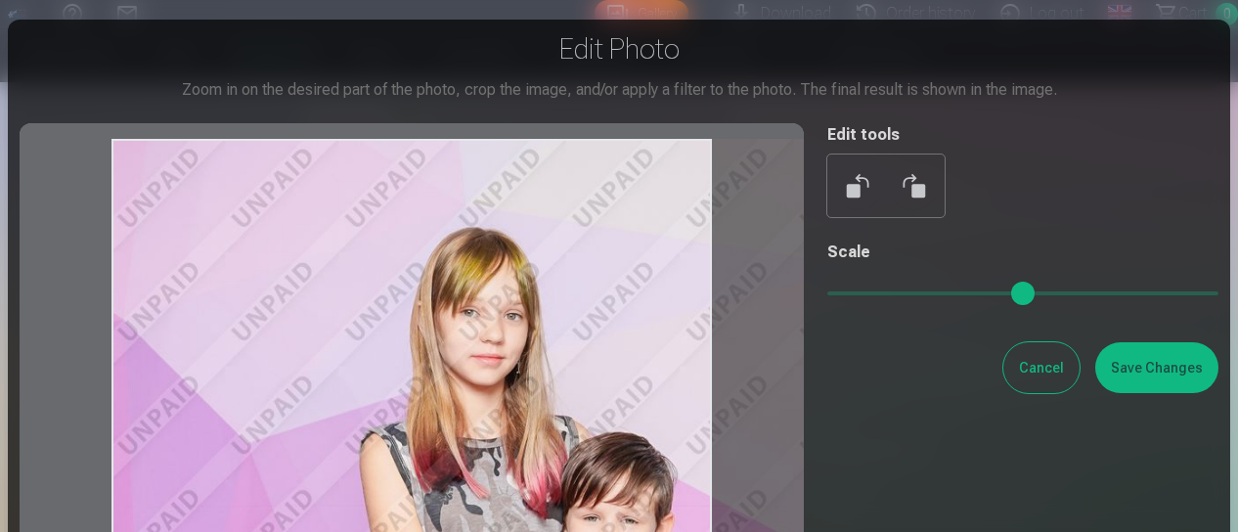
drag, startPoint x: 835, startPoint y: 298, endPoint x: 880, endPoint y: 293, distance: 45.2
click at [880, 293] on input "range" at bounding box center [1022, 293] width 391 height 4
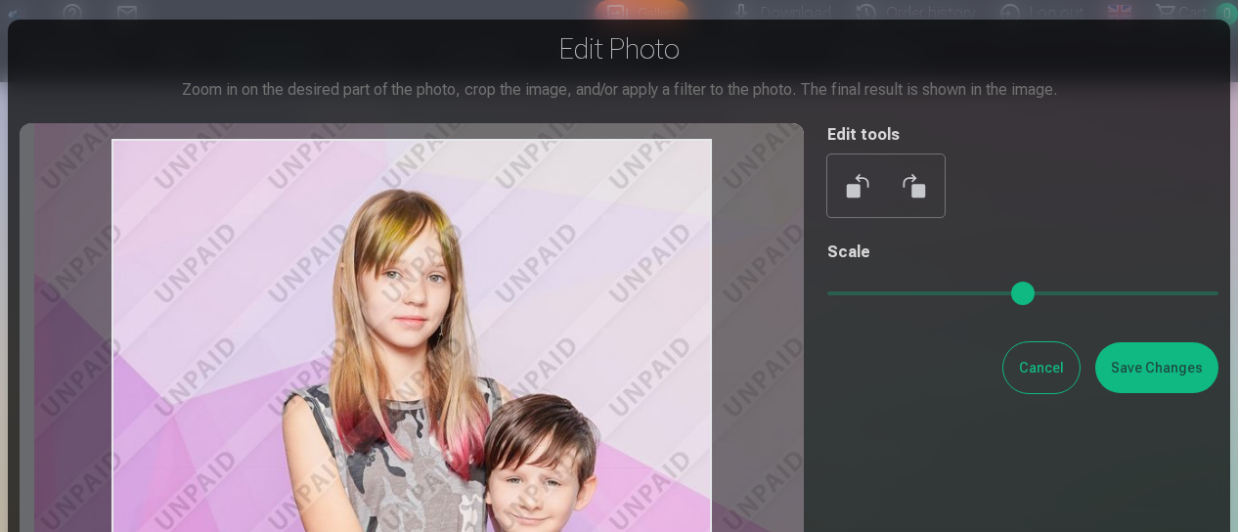
drag, startPoint x: 643, startPoint y: 431, endPoint x: 566, endPoint y: 392, distance: 86.6
click at [566, 392] on div at bounding box center [412, 444] width 784 height 643
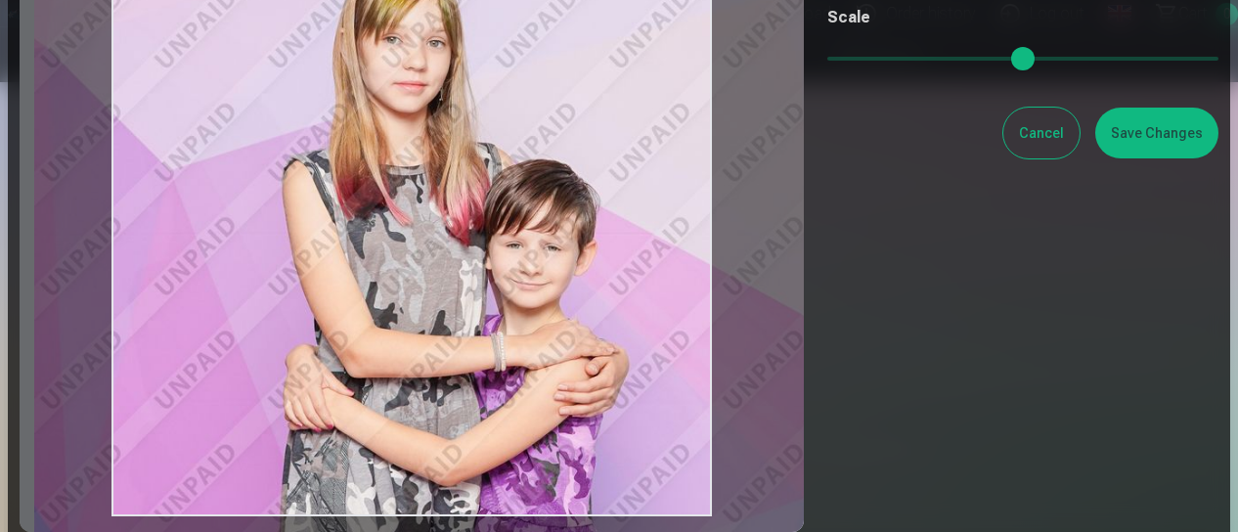
scroll to position [234, 0]
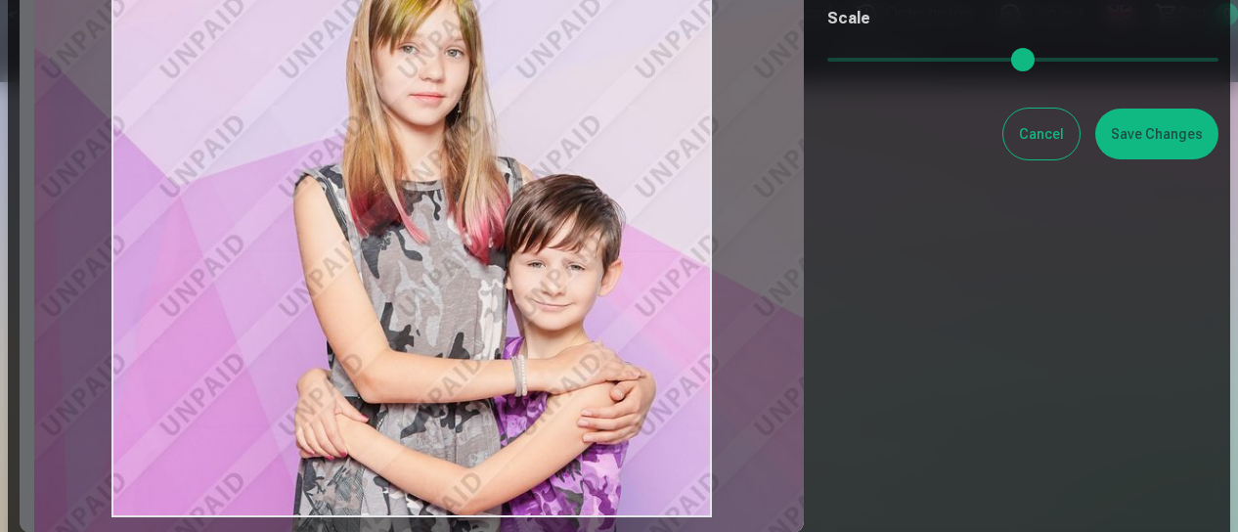
click at [886, 62] on input "range" at bounding box center [1022, 60] width 391 height 4
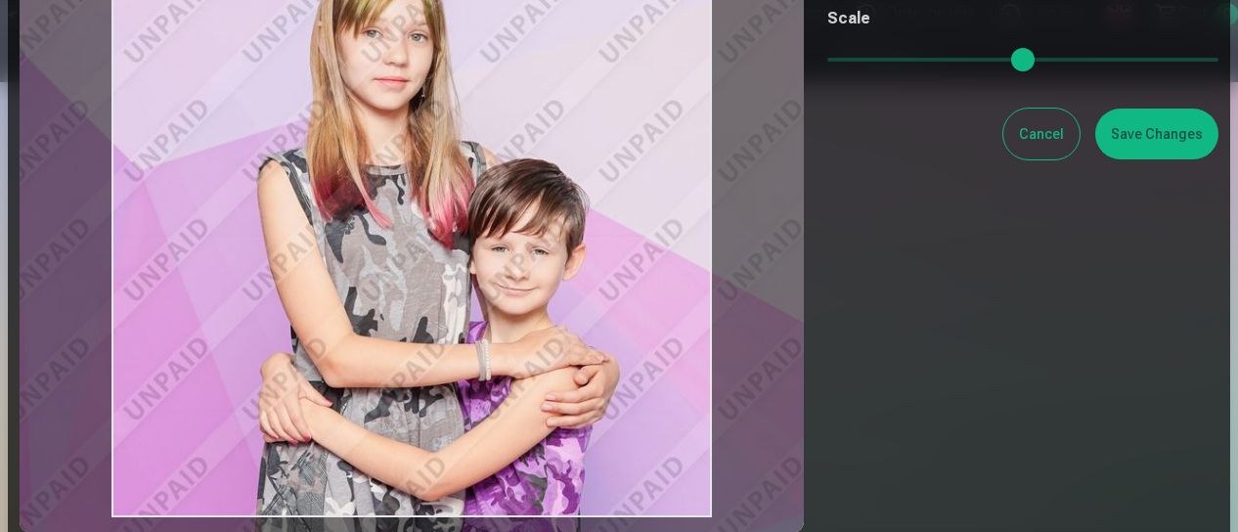
type input "****"
drag, startPoint x: 618, startPoint y: 228, endPoint x: 582, endPoint y: 211, distance: 39.8
click at [582, 211] on div at bounding box center [412, 211] width 784 height 643
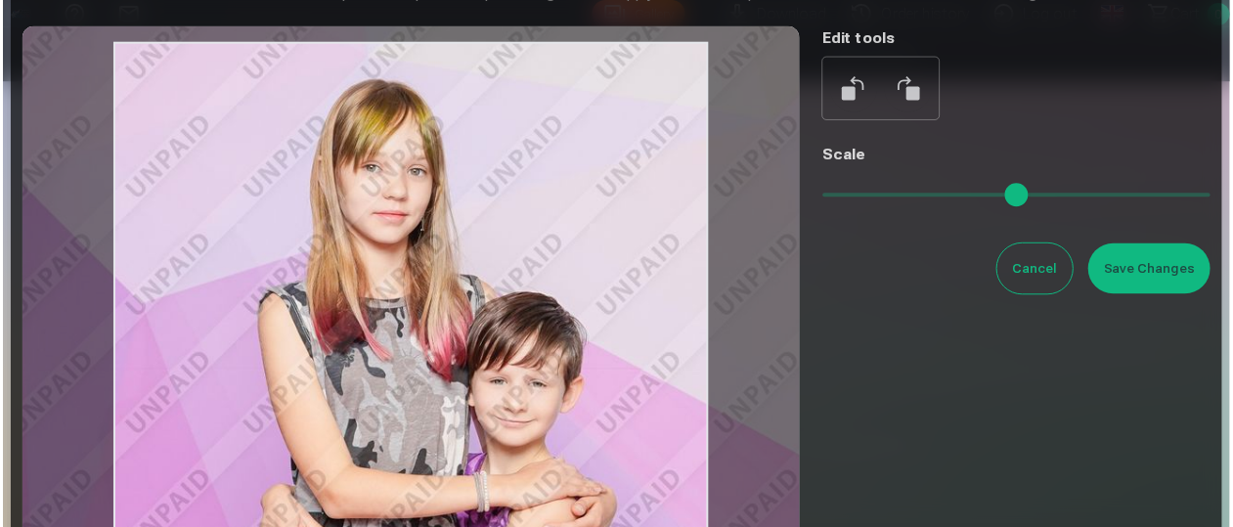
scroll to position [91, 0]
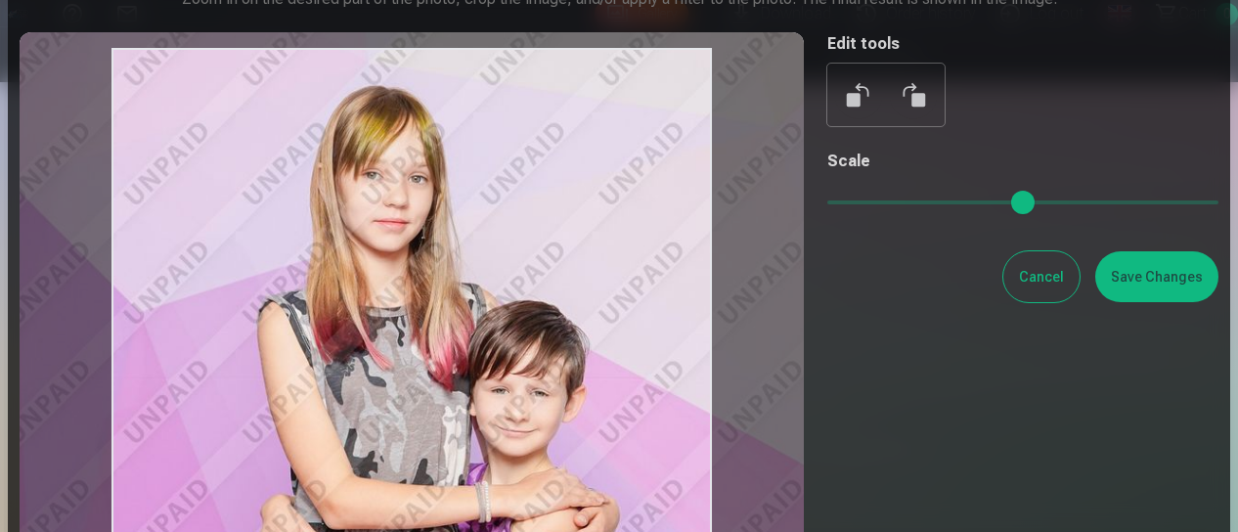
click at [1171, 295] on button "Save Changes" at bounding box center [1156, 276] width 123 height 51
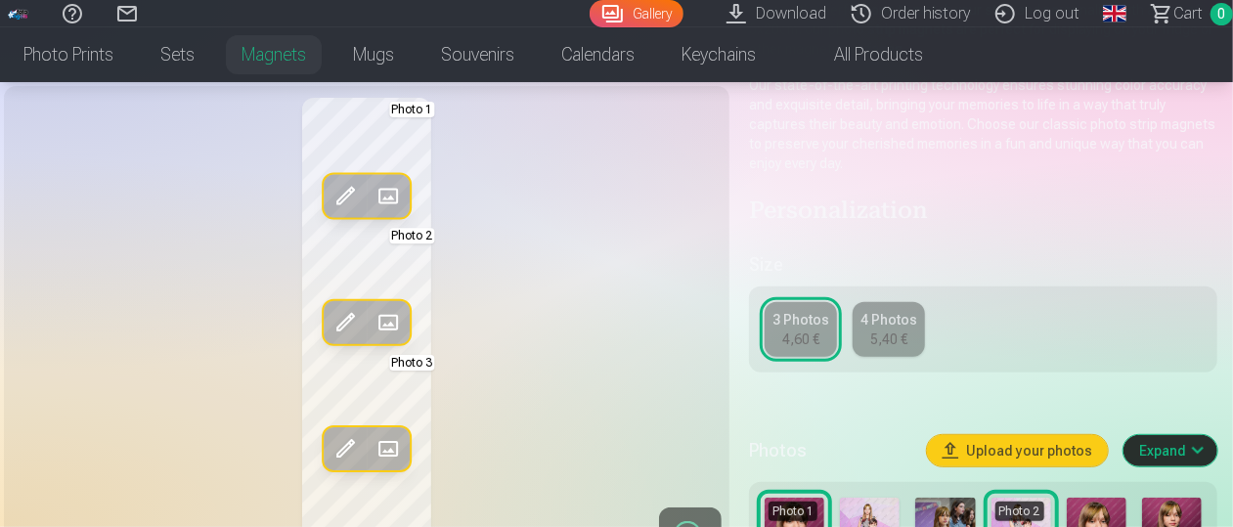
scroll to position [329, 4]
click at [798, 338] on div "4,60 €" at bounding box center [800, 340] width 37 height 20
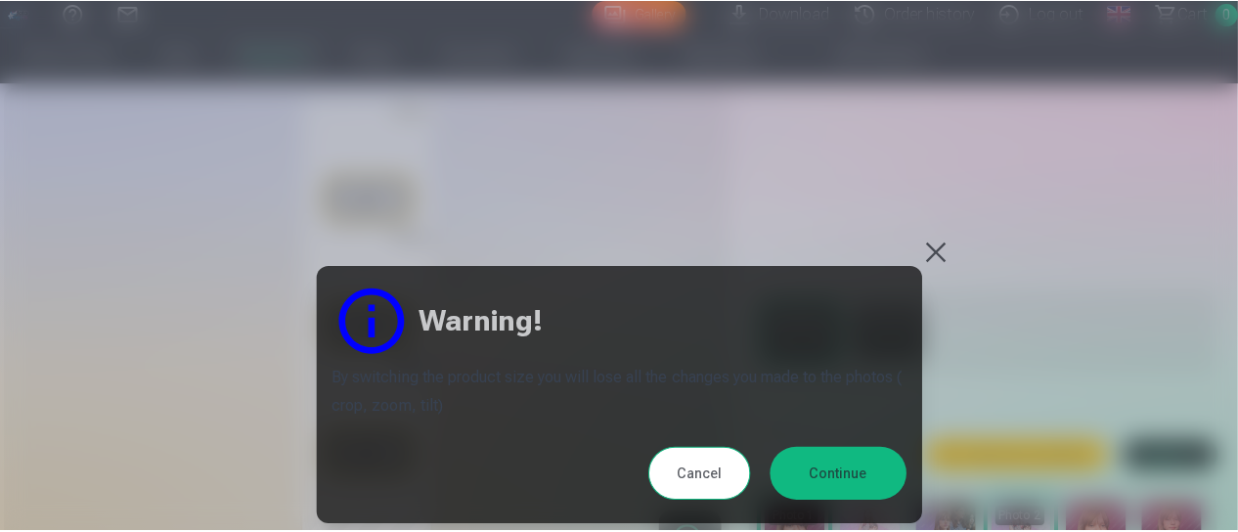
scroll to position [329, 0]
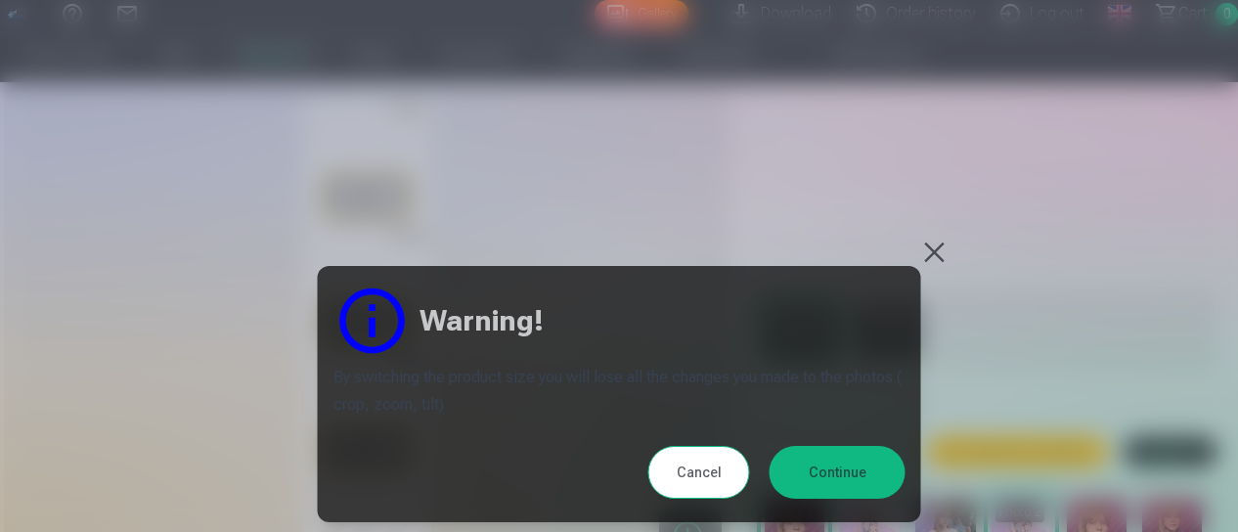
click at [833, 475] on button "Continue" at bounding box center [837, 472] width 136 height 53
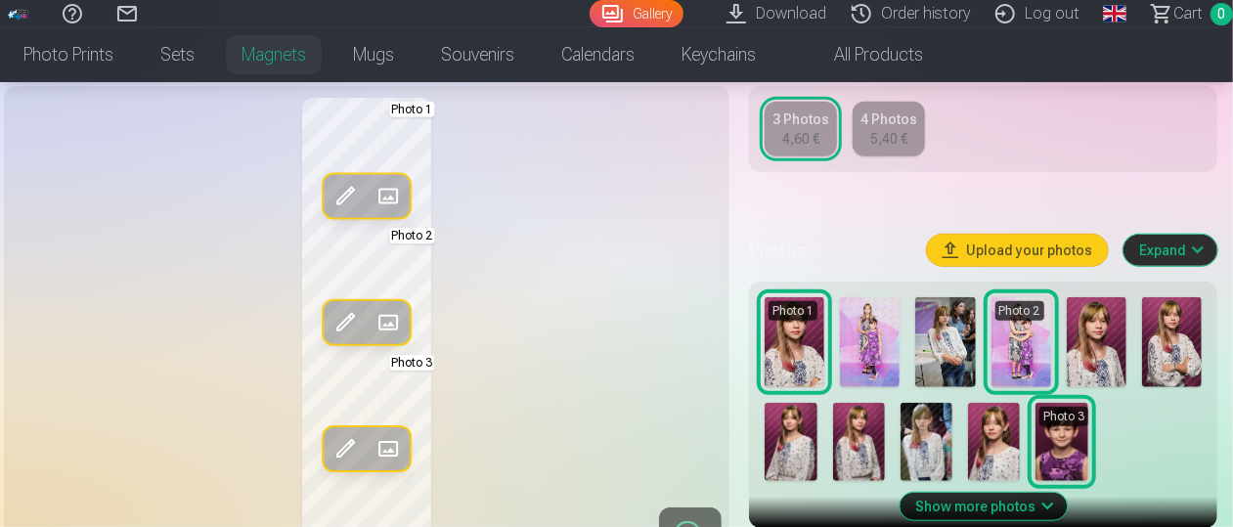
scroll to position [530, 4]
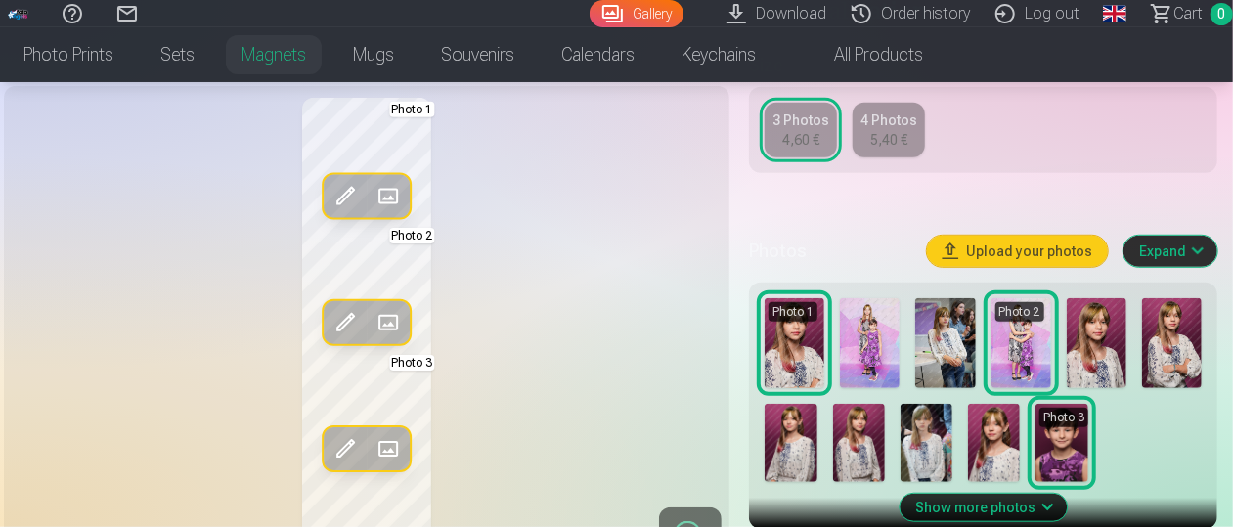
click at [334, 203] on span at bounding box center [344, 196] width 31 height 31
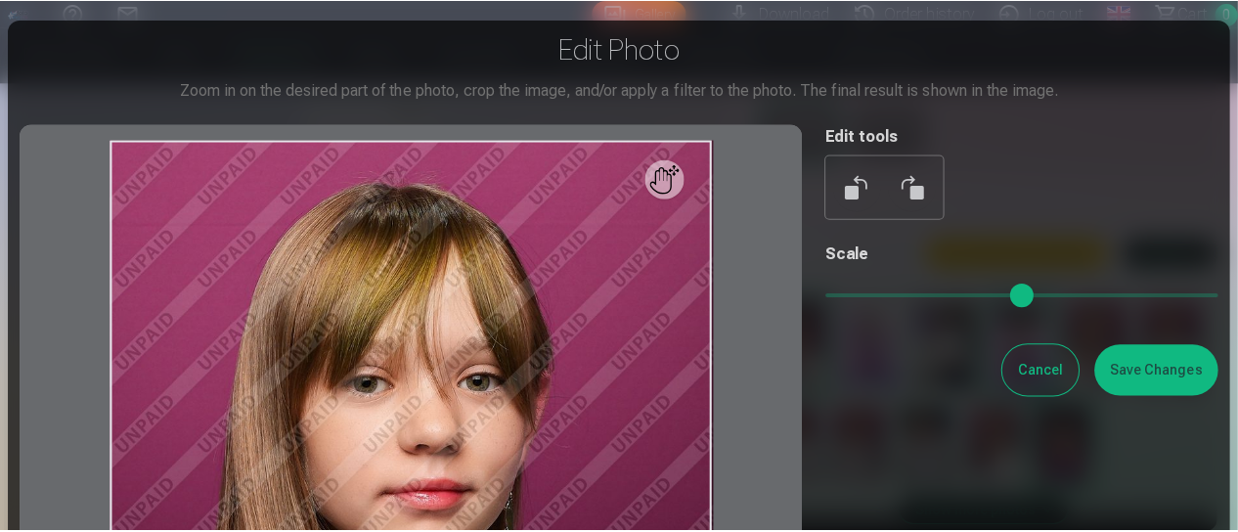
scroll to position [530, 0]
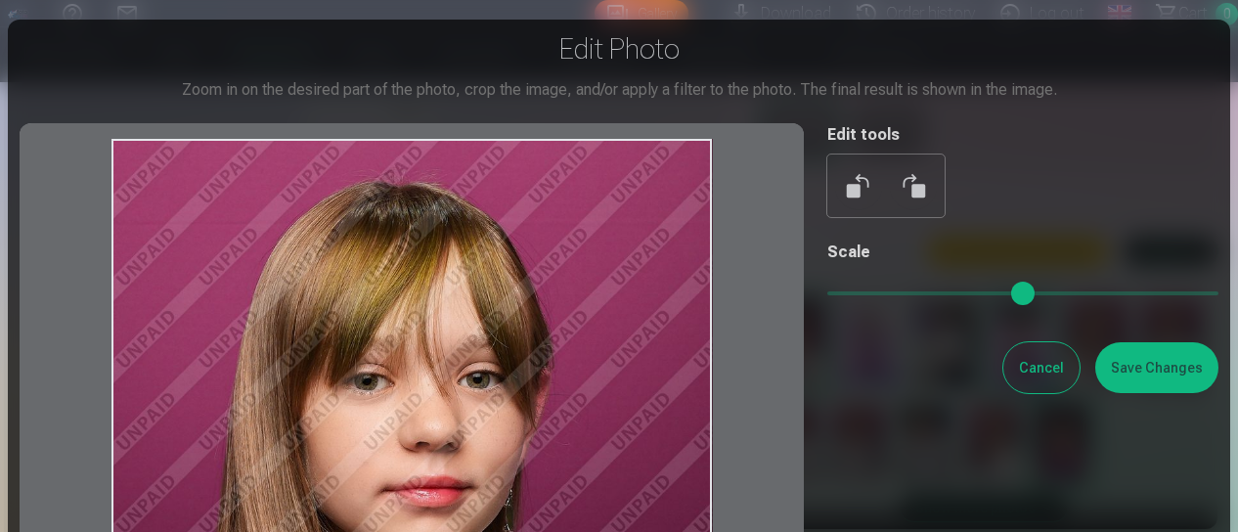
drag, startPoint x: 592, startPoint y: 369, endPoint x: 596, endPoint y: 387, distance: 19.0
click at [596, 387] on div at bounding box center [412, 444] width 784 height 643
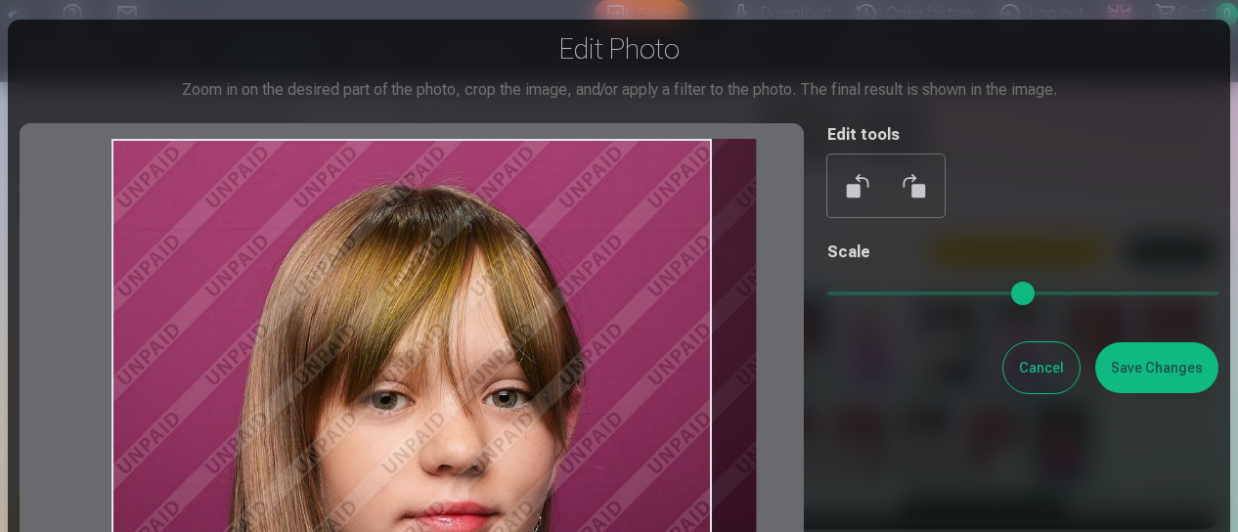
drag, startPoint x: 839, startPoint y: 300, endPoint x: 854, endPoint y: 304, distance: 16.1
click at [854, 295] on input "range" at bounding box center [1022, 293] width 391 height 4
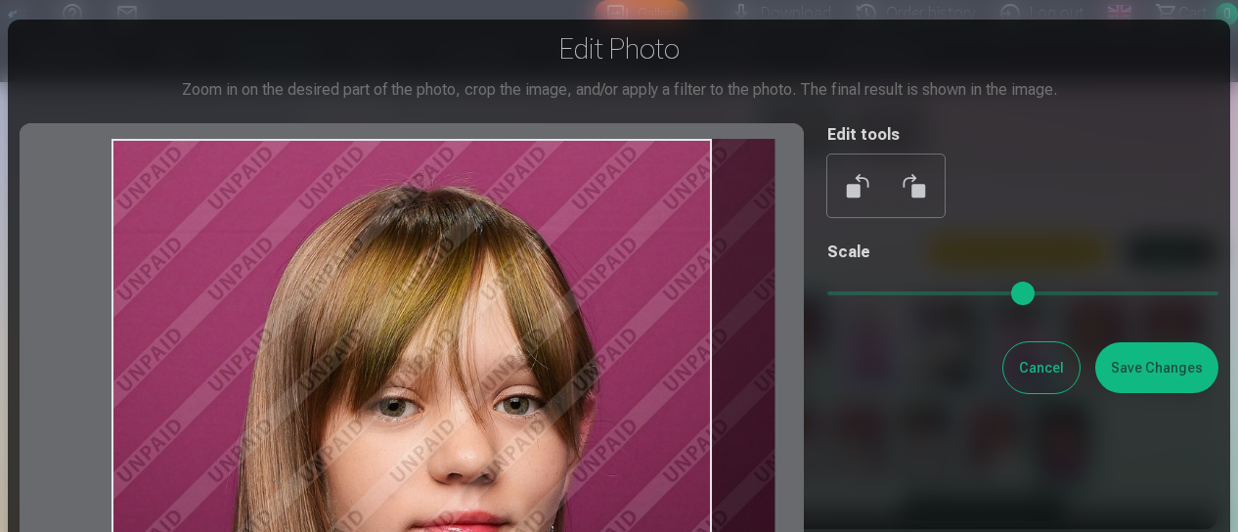
drag, startPoint x: 847, startPoint y: 292, endPoint x: 861, endPoint y: 294, distance: 14.8
click at [861, 294] on input "range" at bounding box center [1022, 293] width 391 height 4
type input "****"
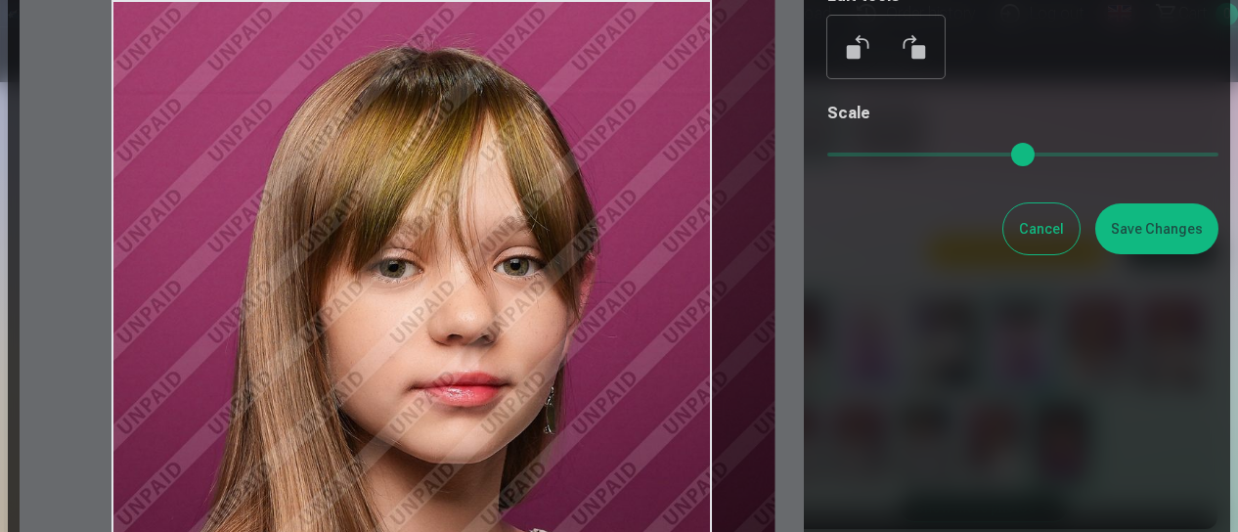
scroll to position [137, 0]
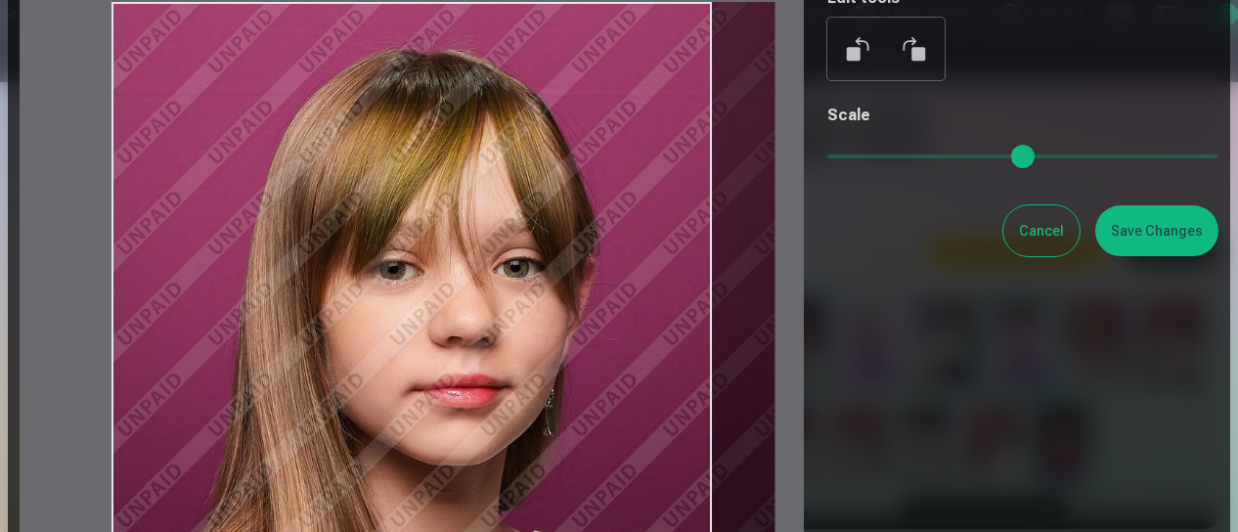
click at [853, 154] on input "range" at bounding box center [1022, 156] width 391 height 4
click at [1137, 244] on button "Save Changes" at bounding box center [1156, 230] width 123 height 51
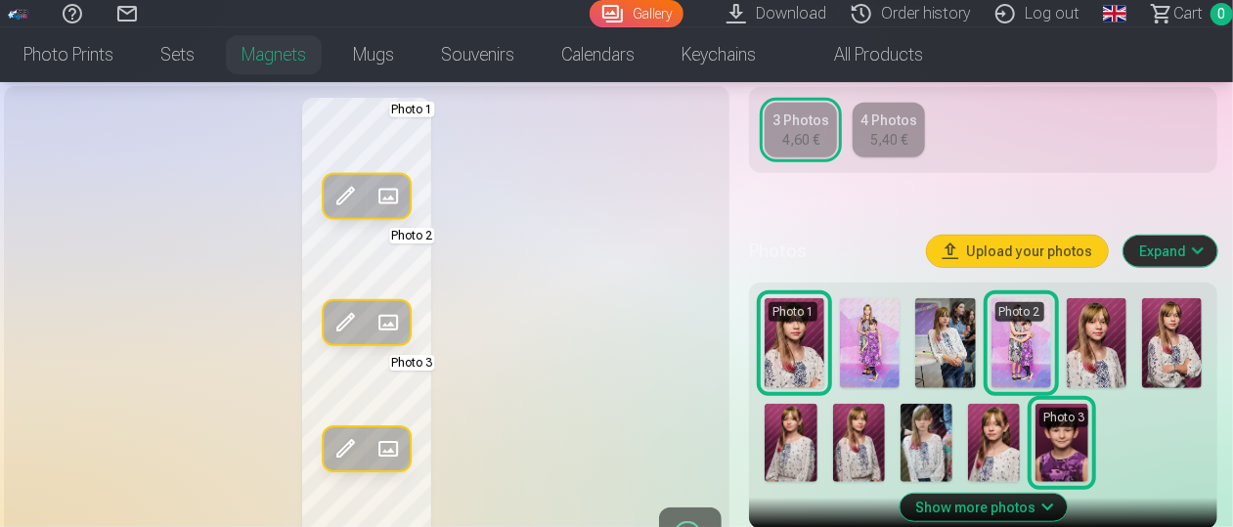
click at [349, 326] on span at bounding box center [344, 322] width 31 height 31
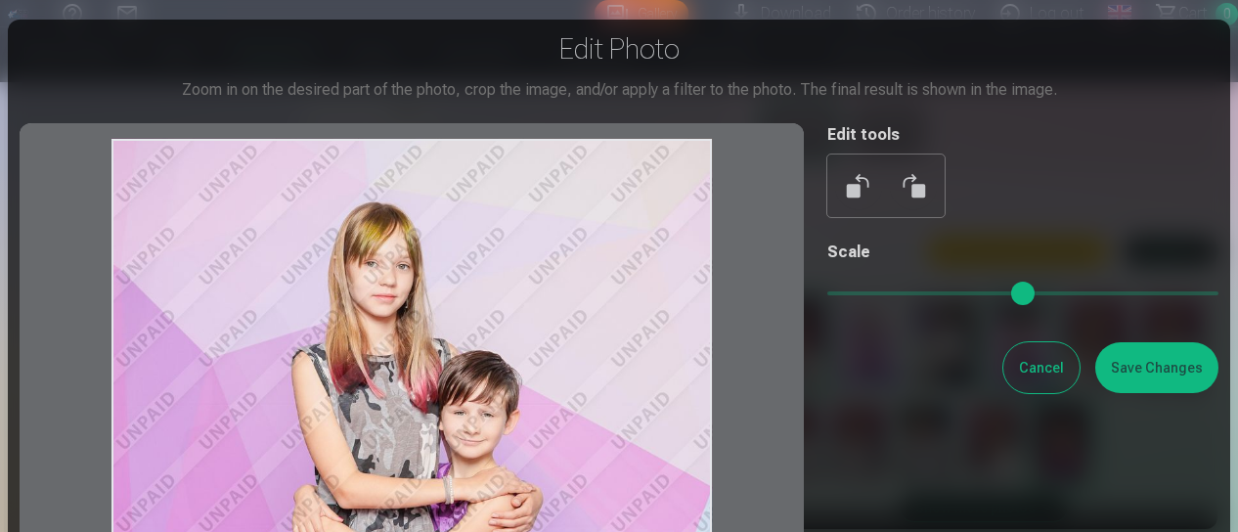
drag, startPoint x: 468, startPoint y: 271, endPoint x: 471, endPoint y: 324, distance: 52.9
click at [471, 324] on div at bounding box center [412, 444] width 784 height 643
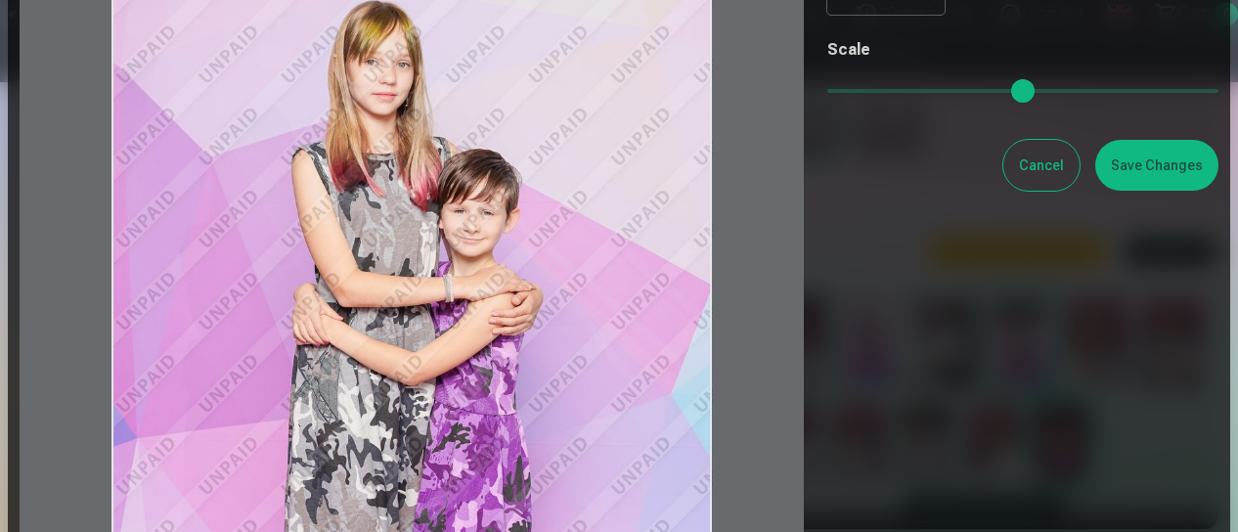
scroll to position [201, 0]
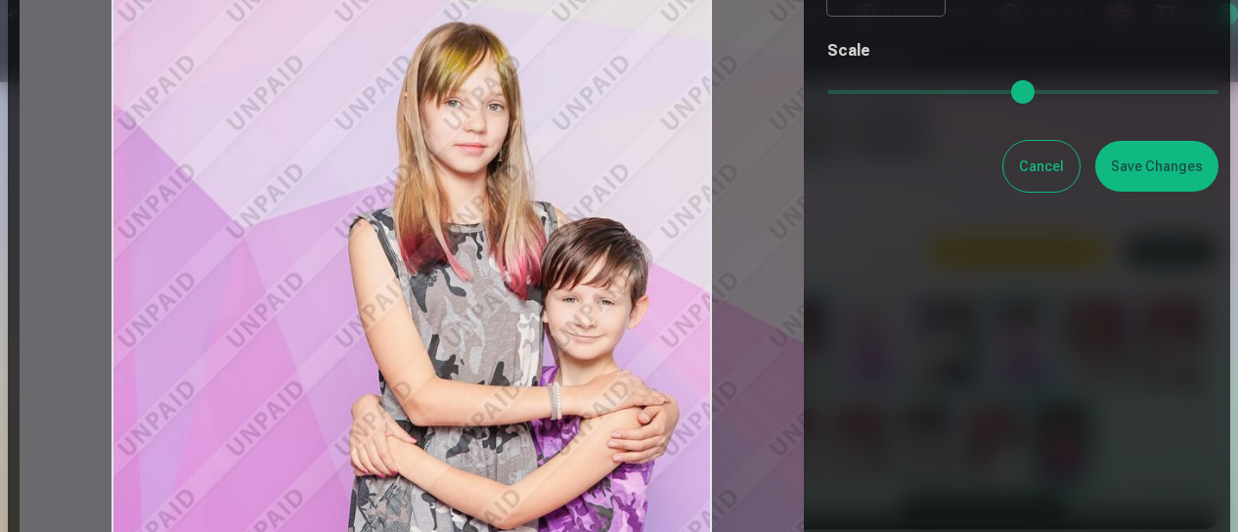
drag, startPoint x: 834, startPoint y: 98, endPoint x: 872, endPoint y: 110, distance: 40.2
click at [872, 94] on input "range" at bounding box center [1022, 92] width 391 height 4
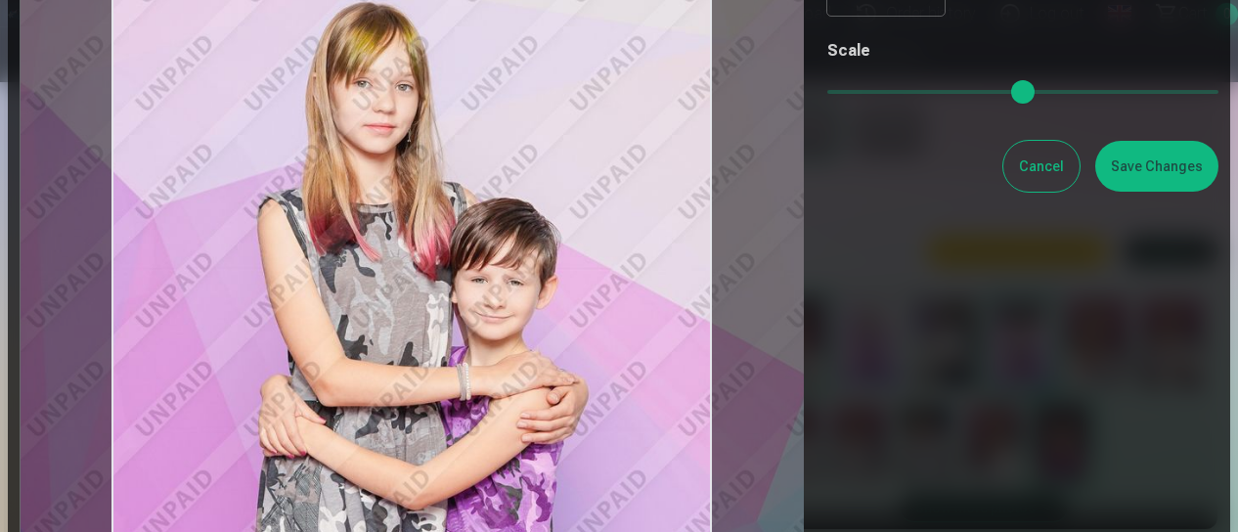
type input "***"
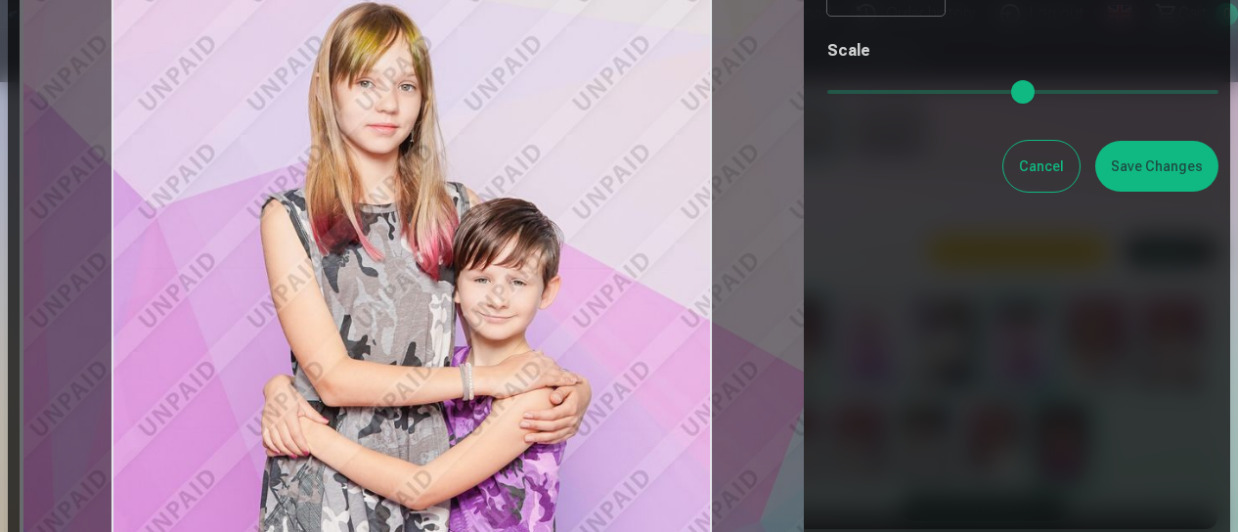
drag, startPoint x: 574, startPoint y: 310, endPoint x: 486, endPoint y: 290, distance: 90.1
click at [486, 290] on div at bounding box center [412, 243] width 784 height 643
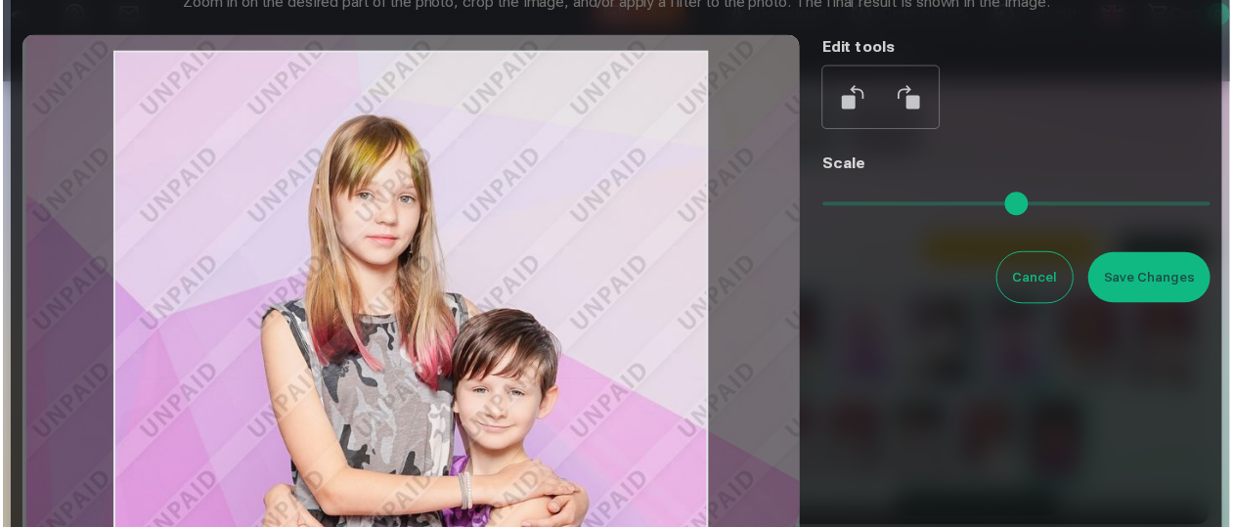
scroll to position [63, 0]
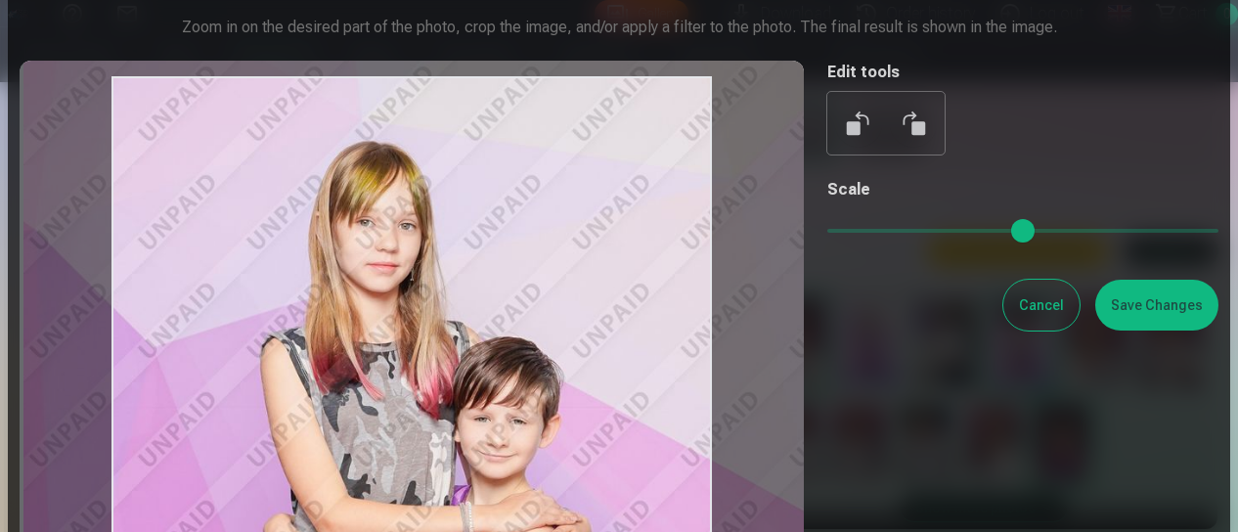
click at [1129, 311] on button "Save Changes" at bounding box center [1156, 305] width 123 height 51
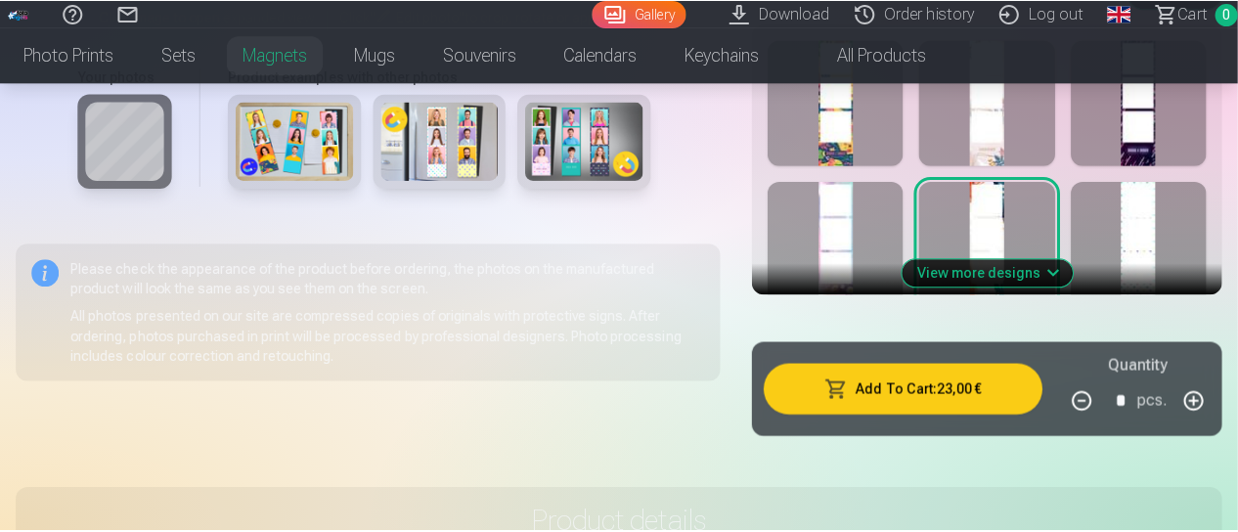
scroll to position [1122, 0]
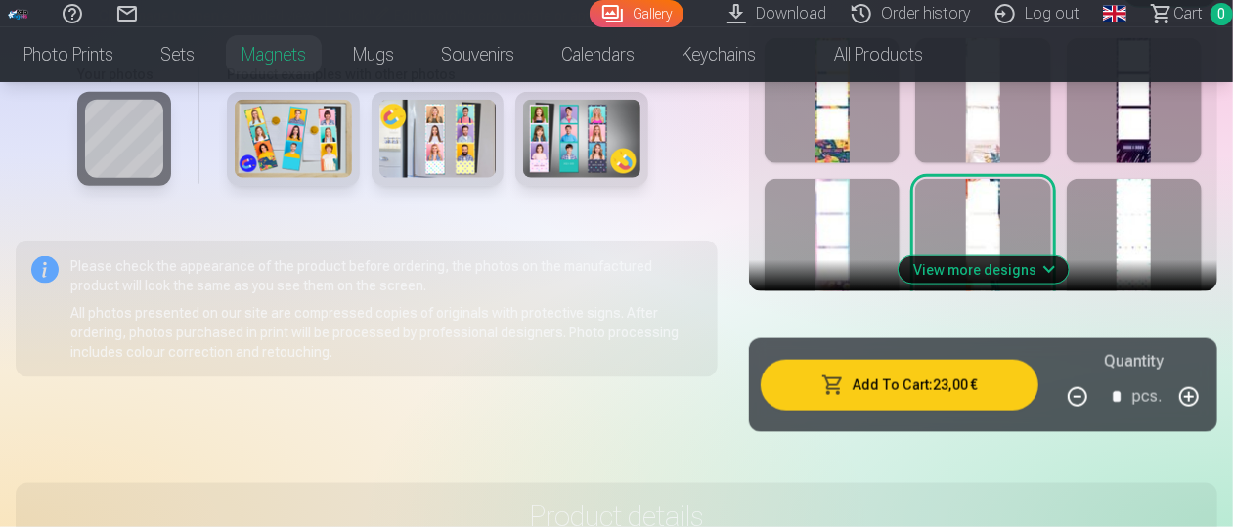
click at [951, 384] on button "Add To Cart : 23,00 €" at bounding box center [900, 385] width 278 height 51
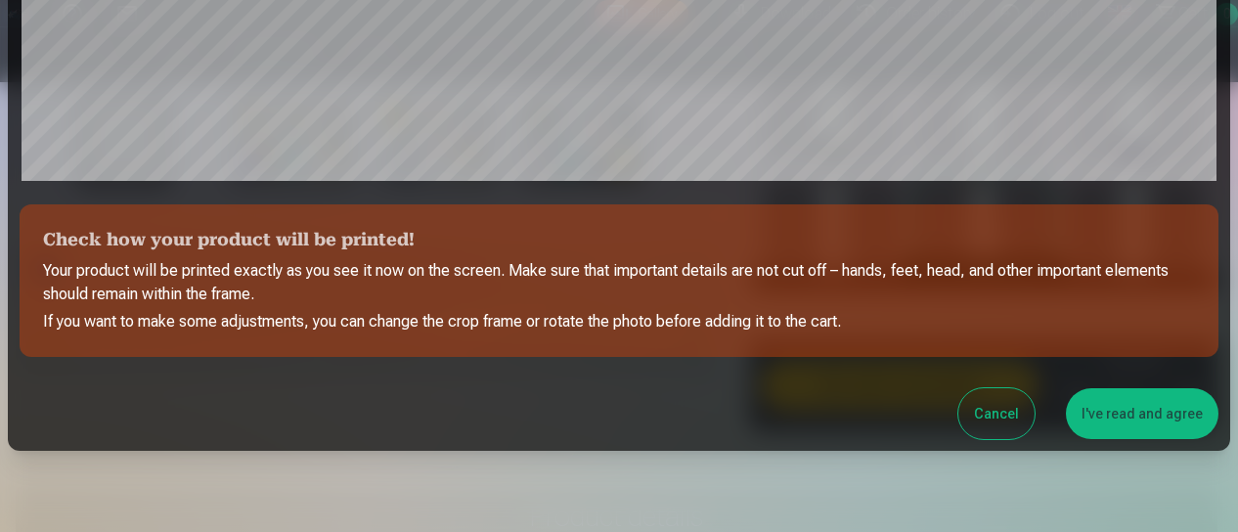
scroll to position [747, 0]
click at [1156, 419] on button "I've read and agree" at bounding box center [1142, 412] width 153 height 51
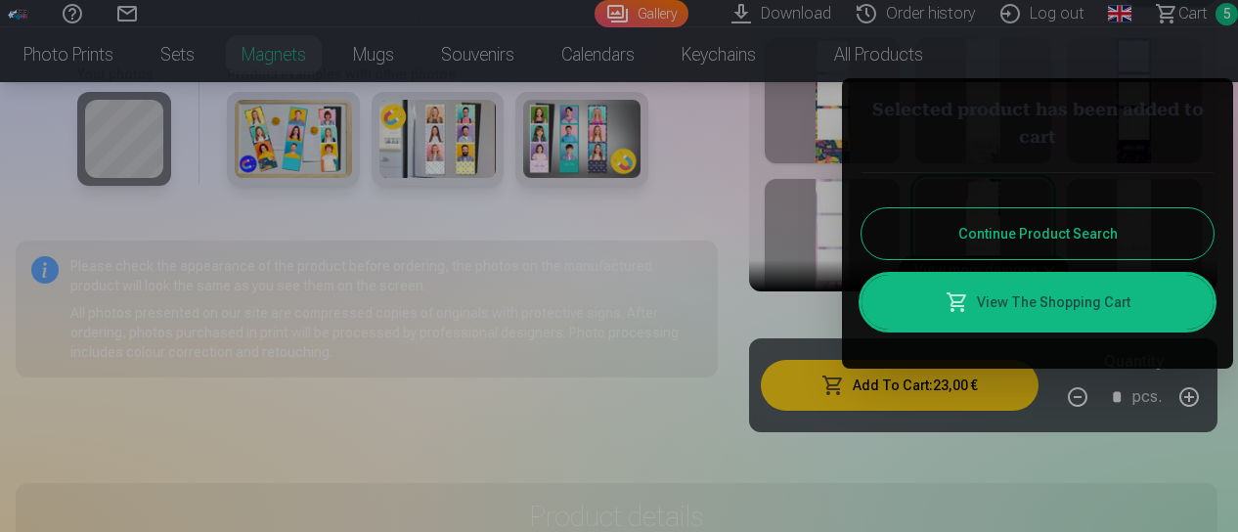
click at [1007, 301] on link "View The Shopping Cart" at bounding box center [1037, 302] width 352 height 55
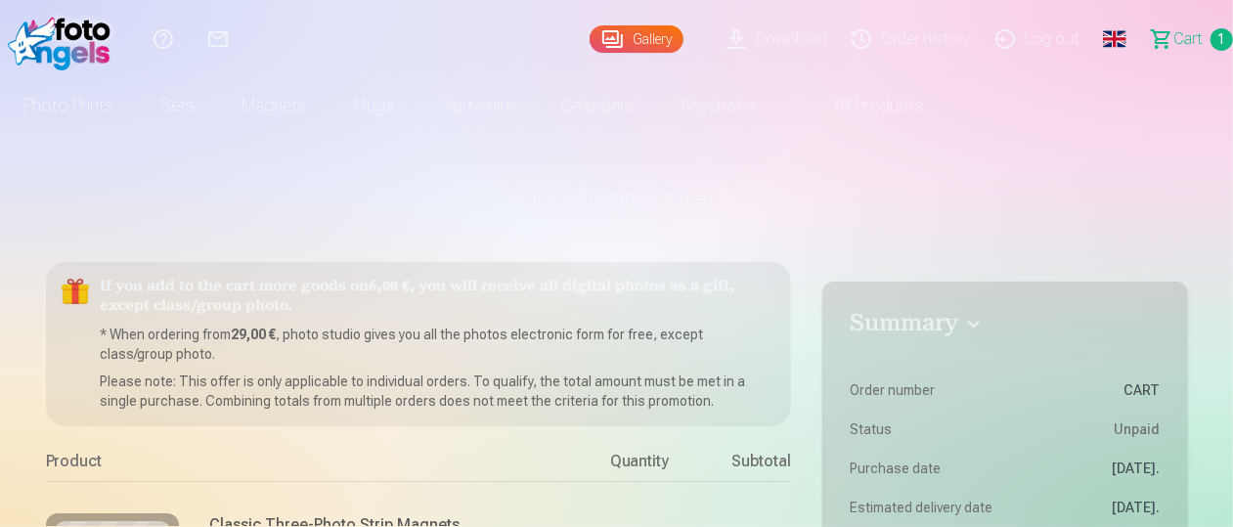
click at [1182, 43] on span "Сart" at bounding box center [1187, 38] width 29 height 23
click at [1185, 36] on span "Сart" at bounding box center [1187, 38] width 29 height 23
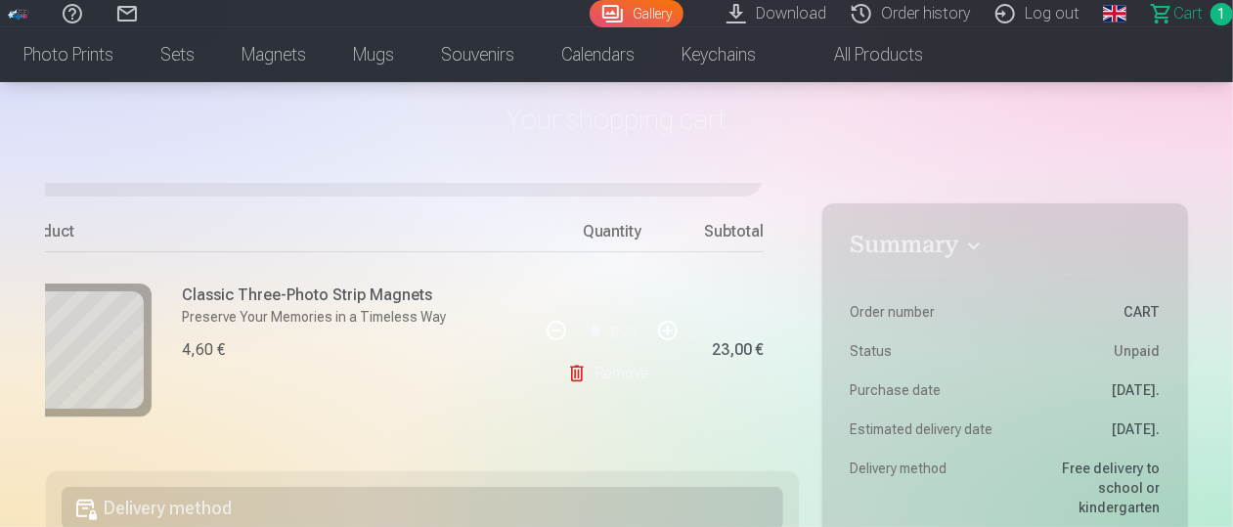
scroll to position [296, 4]
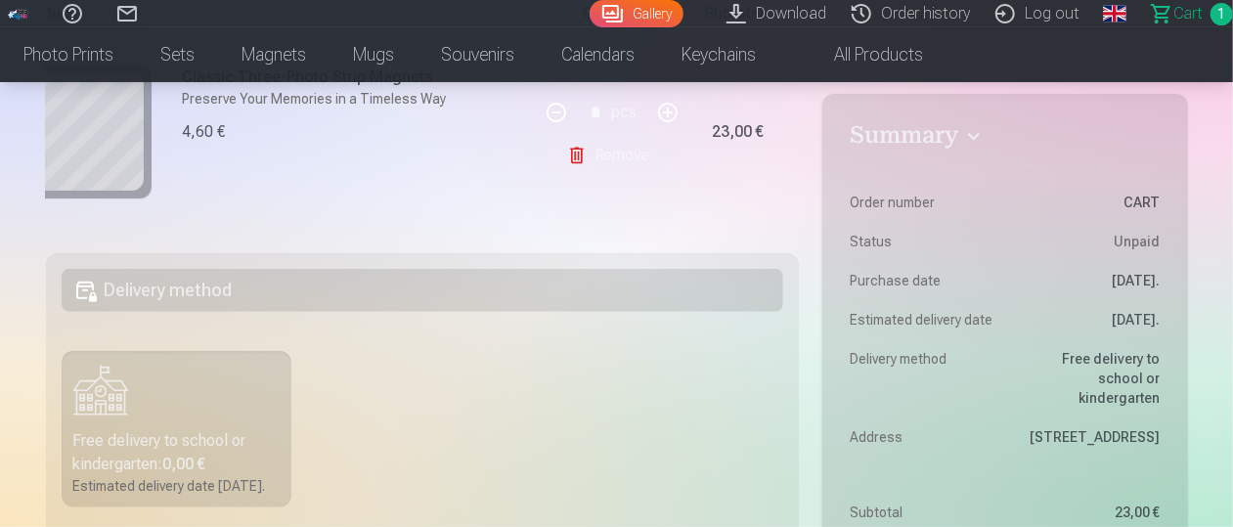
click at [600, 299] on h5 "Delivery method" at bounding box center [423, 290] width 722 height 43
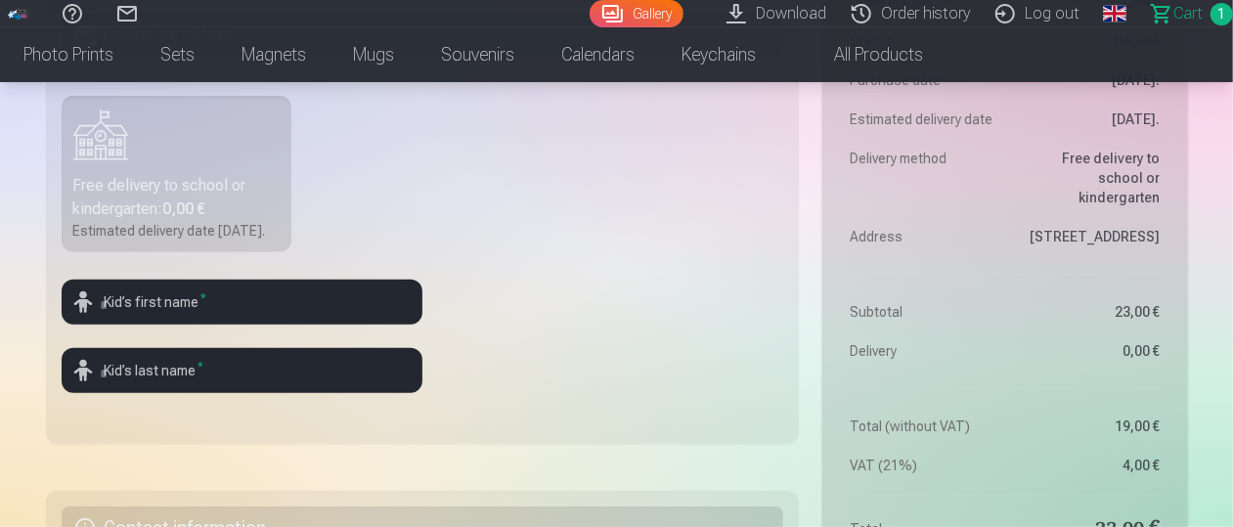
scroll to position [552, 4]
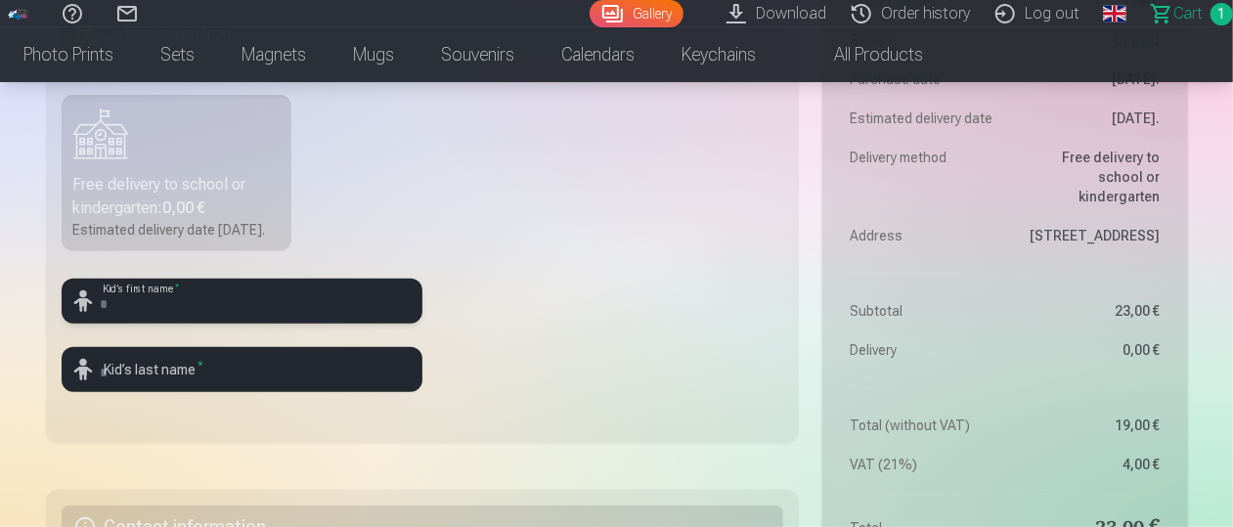
click at [306, 320] on input "text" at bounding box center [242, 301] width 361 height 45
type input "*"
type input "***"
type input "*********"
drag, startPoint x: 647, startPoint y: 329, endPoint x: 573, endPoint y: 365, distance: 82.2
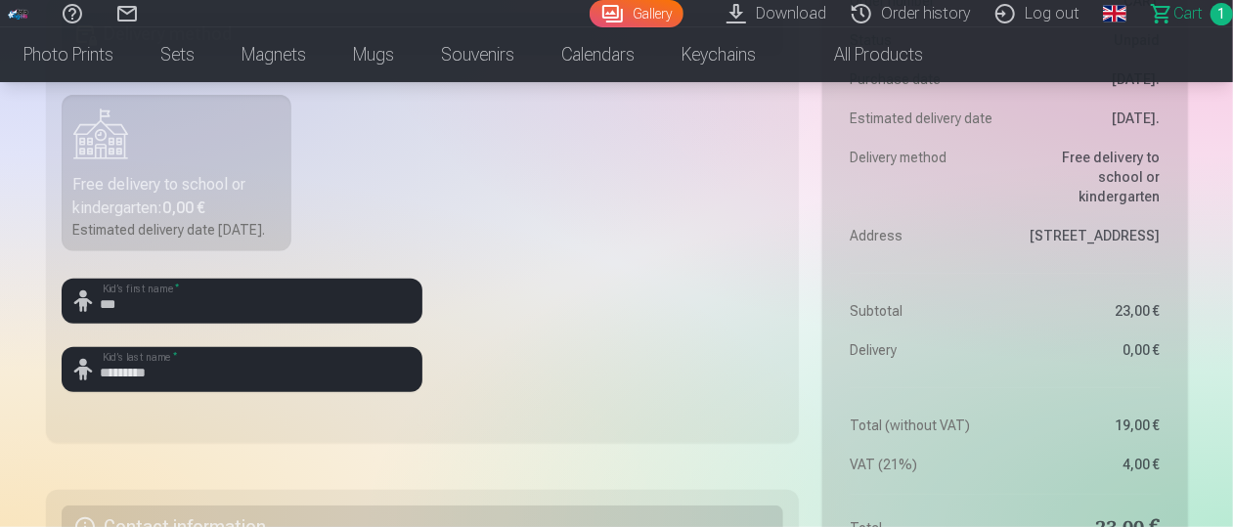
click at [573, 365] on fieldset "Delivery method Free delivery to school or kindergarten : 0,00 € Estimated deli…" at bounding box center [423, 220] width 754 height 446
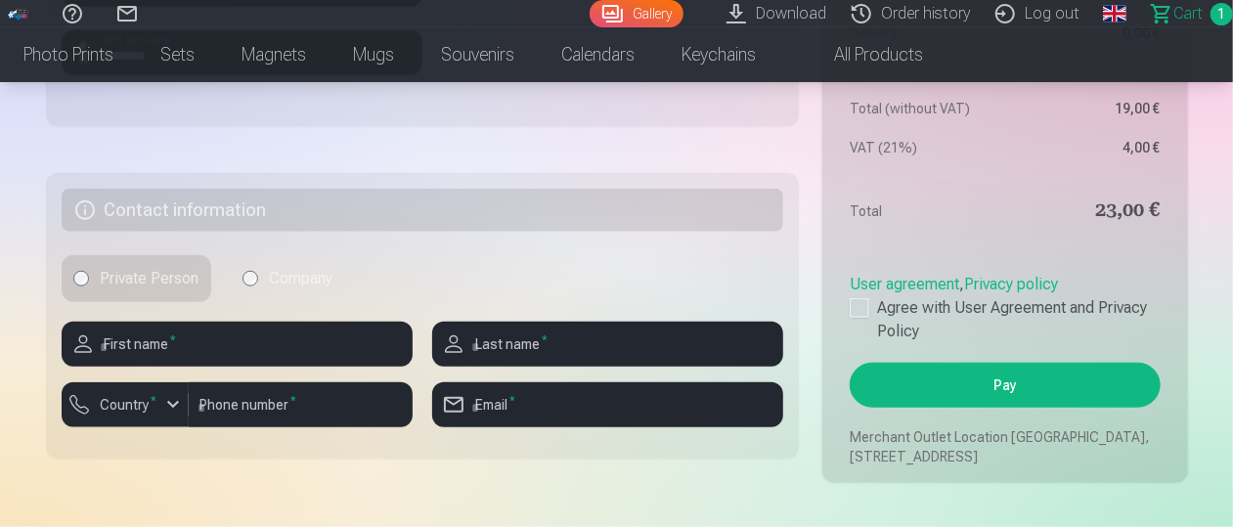
scroll to position [870, 4]
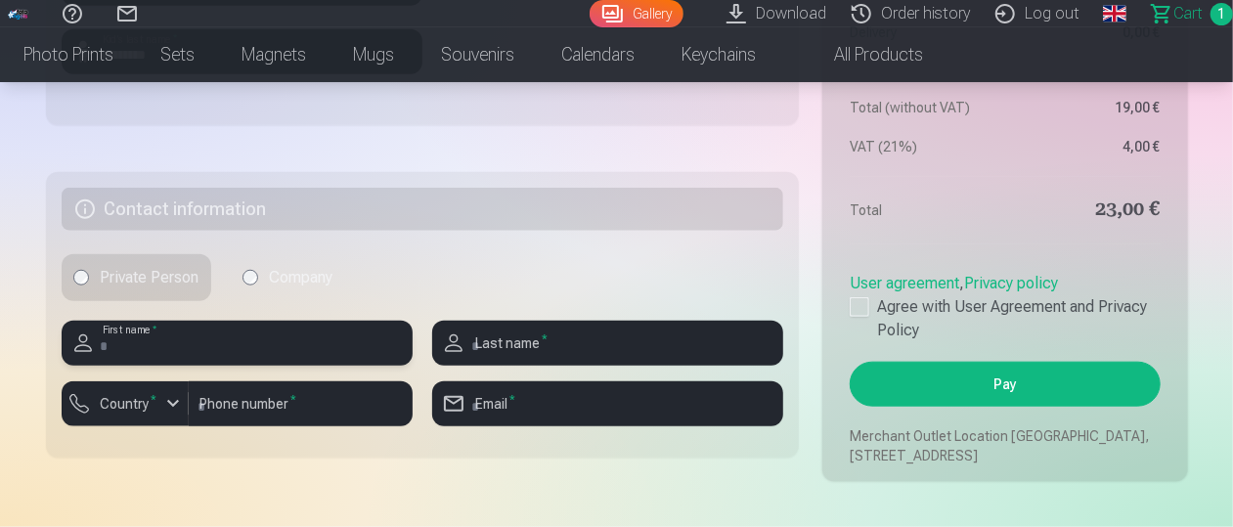
click at [342, 363] on input "text" at bounding box center [237, 343] width 351 height 45
type input "*****"
type input "*********"
click at [170, 415] on div "button" at bounding box center [172, 403] width 23 height 23
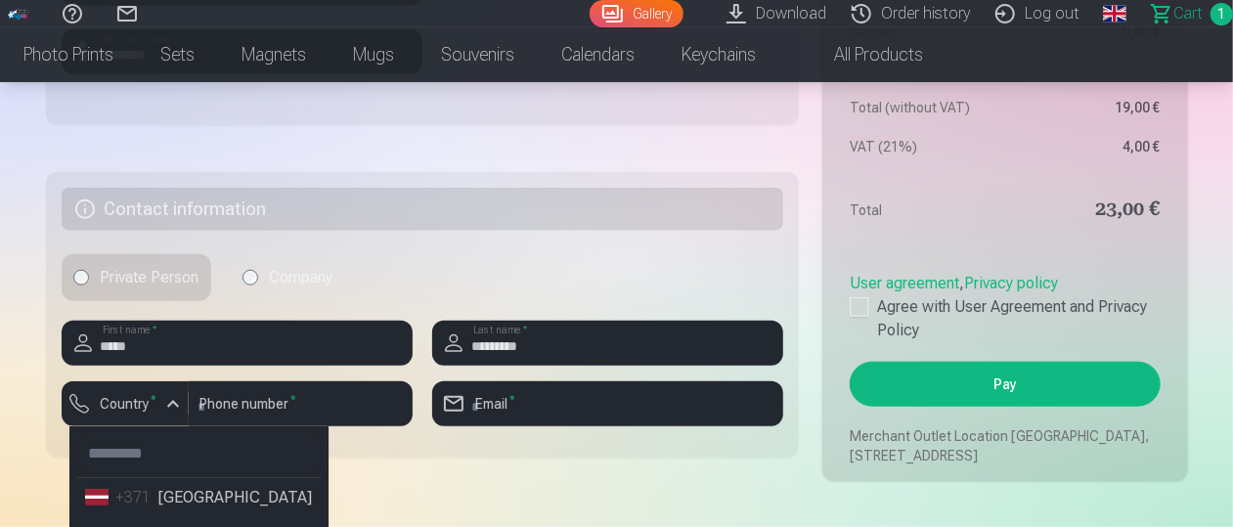
scroll to position [882, 4]
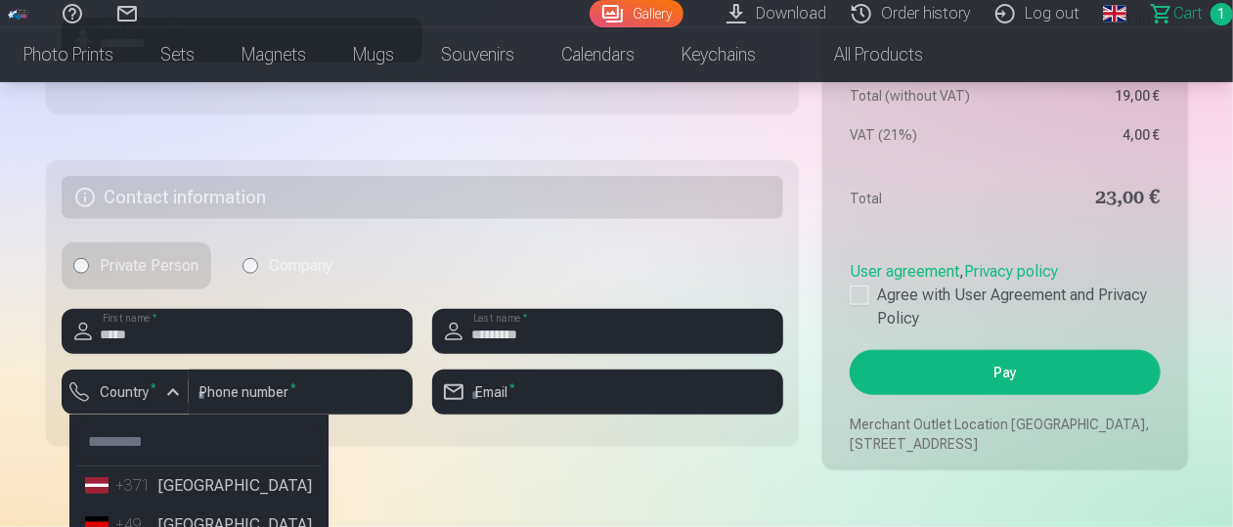
click at [185, 505] on li "+371 Latvia" at bounding box center [198, 485] width 243 height 39
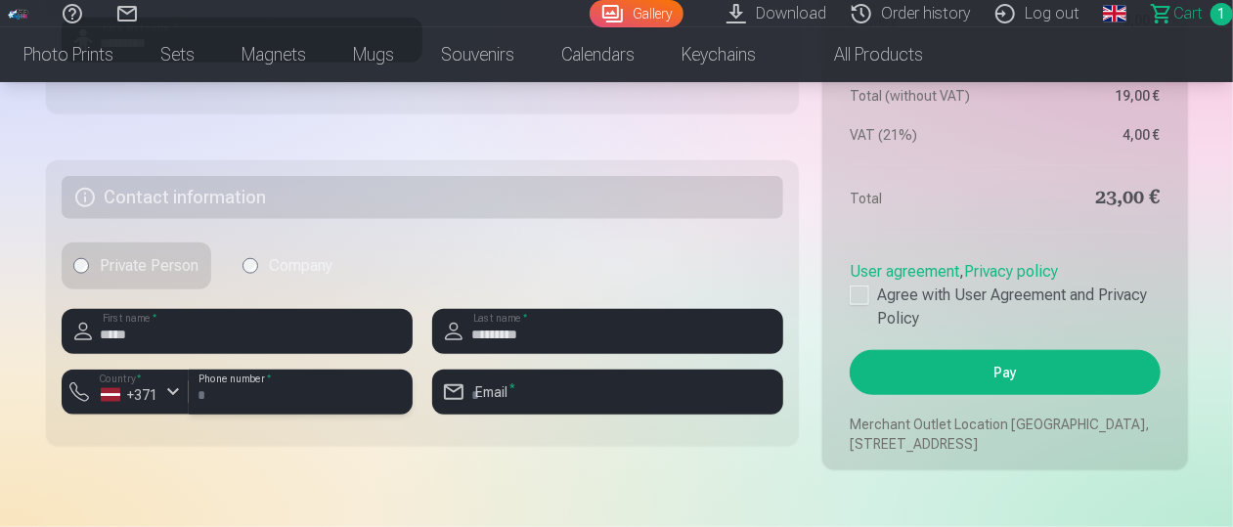
click at [262, 415] on input "number" at bounding box center [301, 392] width 224 height 45
type input "********"
click at [575, 410] on input "email" at bounding box center [607, 392] width 351 height 45
type input "**********"
click at [852, 305] on div at bounding box center [860, 295] width 20 height 20
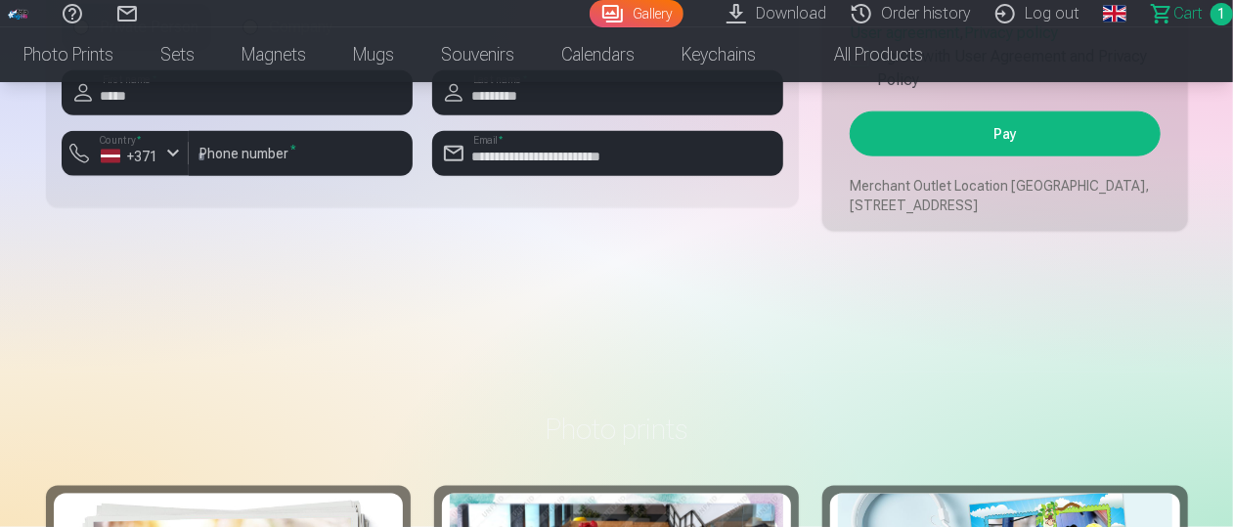
scroll to position [1118, 4]
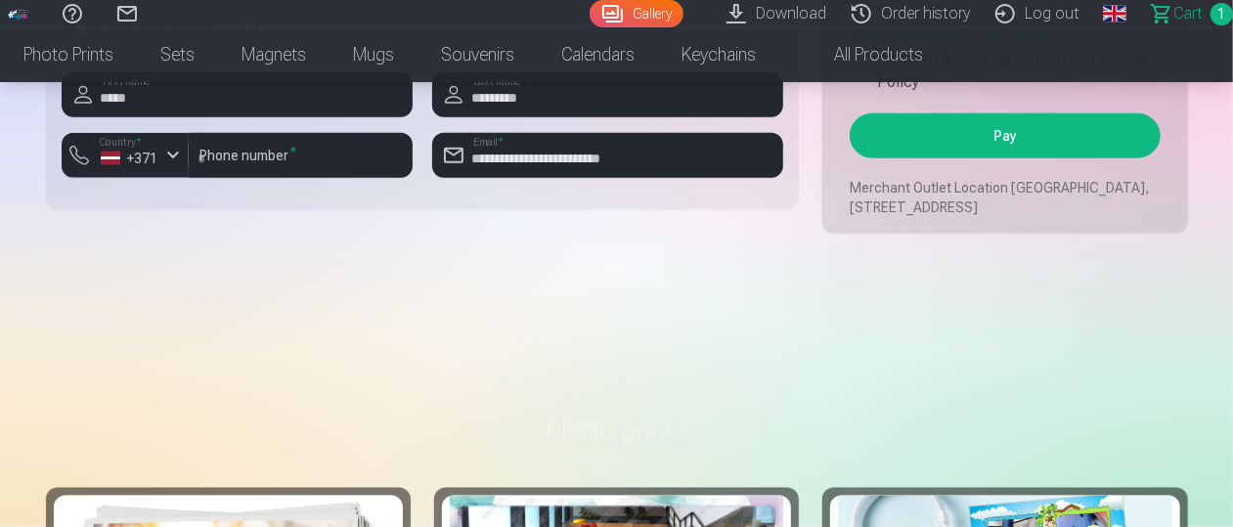
click at [1037, 158] on button "Pay" at bounding box center [1005, 135] width 310 height 45
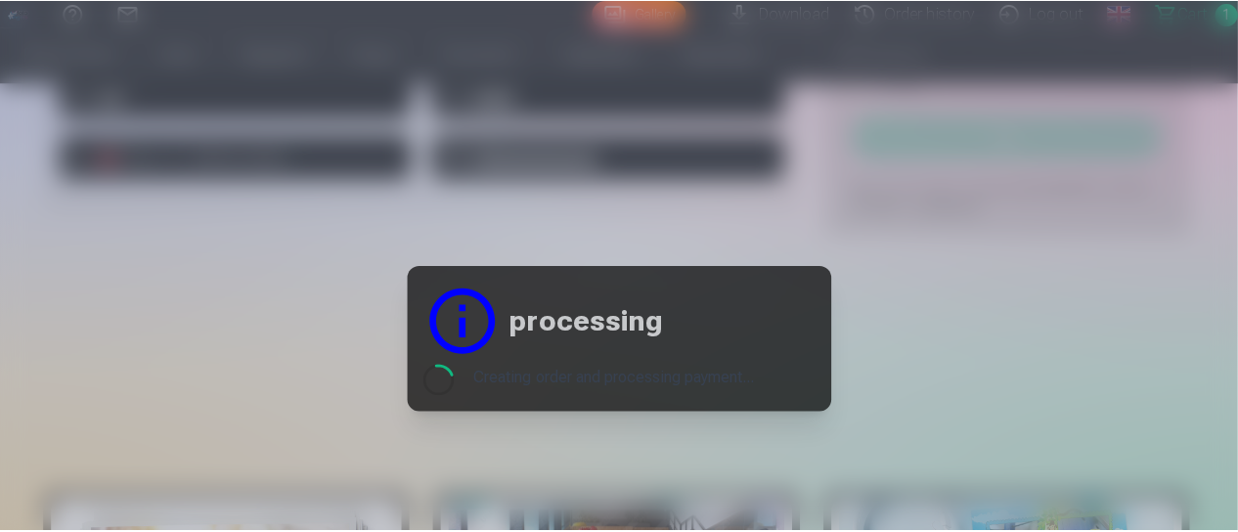
scroll to position [1118, 0]
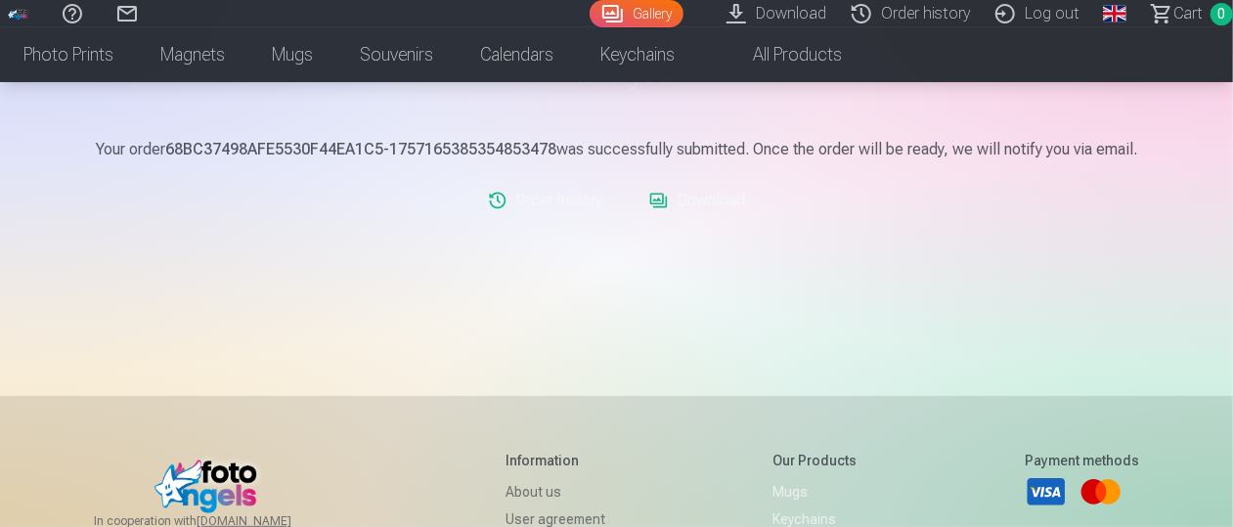
scroll to position [231, 0]
click at [580, 208] on link "Order history" at bounding box center [545, 203] width 130 height 39
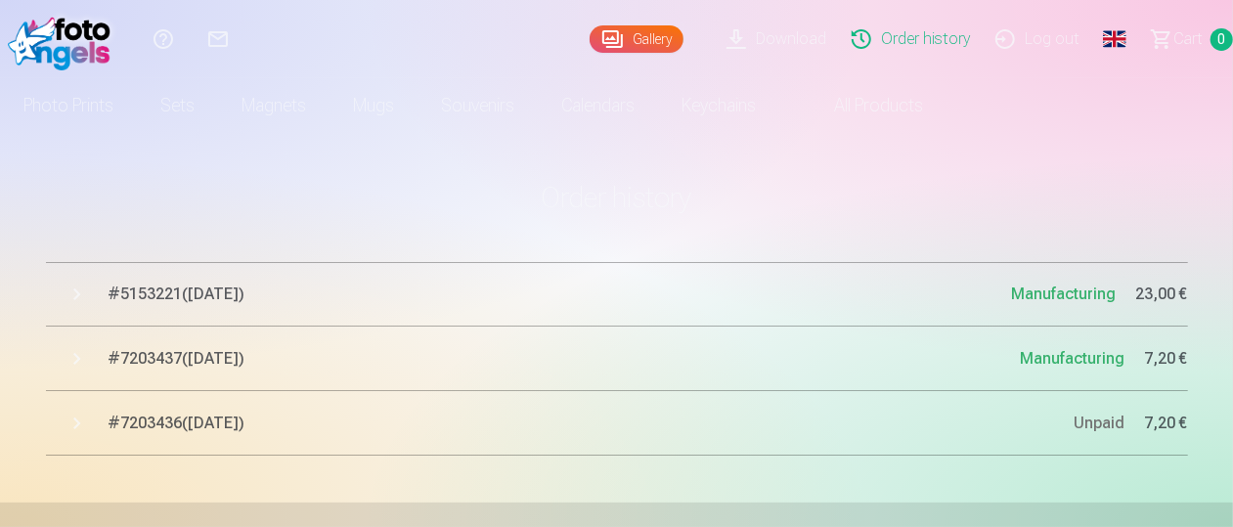
click at [606, 269] on button "# 5153221 ( 6.09.2025 ) Manufacturing 23,00 €" at bounding box center [617, 294] width 1142 height 65
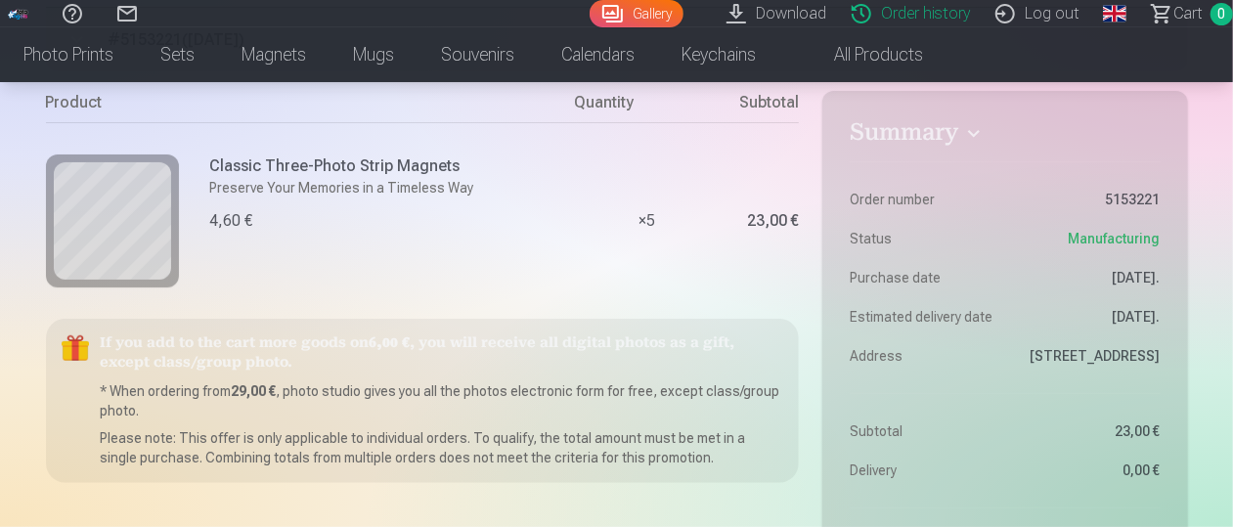
scroll to position [0, 4]
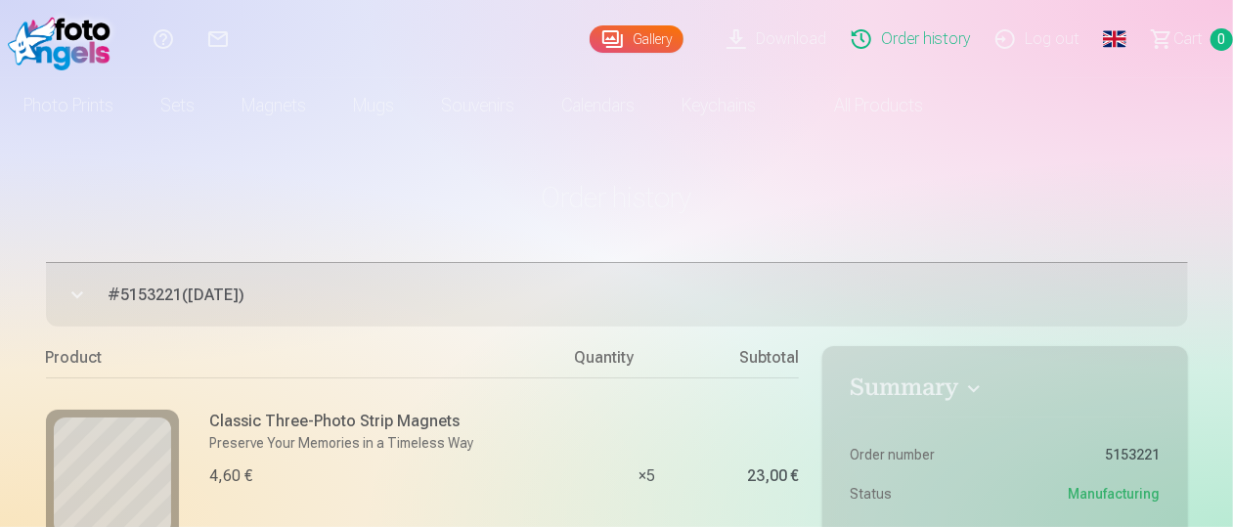
click at [777, 40] on link "Download" at bounding box center [779, 39] width 125 height 78
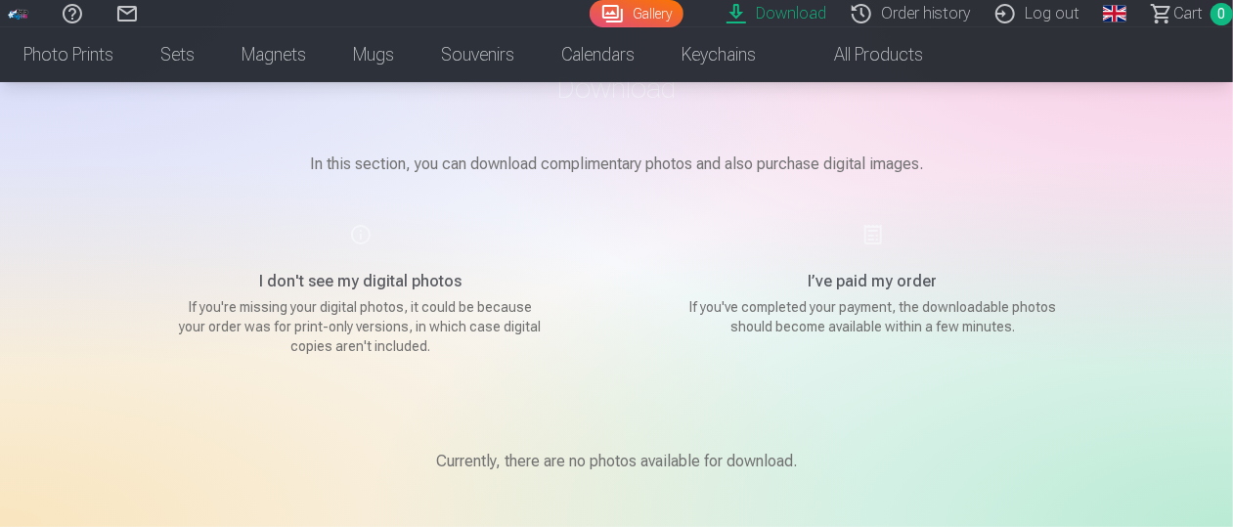
scroll to position [110, 4]
click at [354, 236] on div "I don't see my digital photos If you're missing your digital photos, it could b…" at bounding box center [360, 288] width 465 height 133
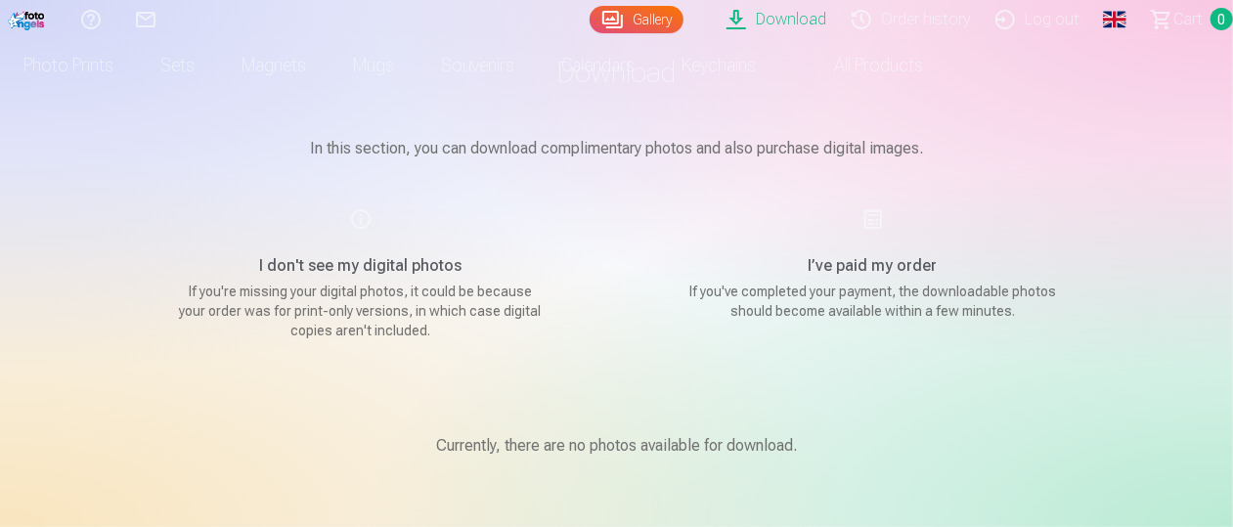
scroll to position [22, 4]
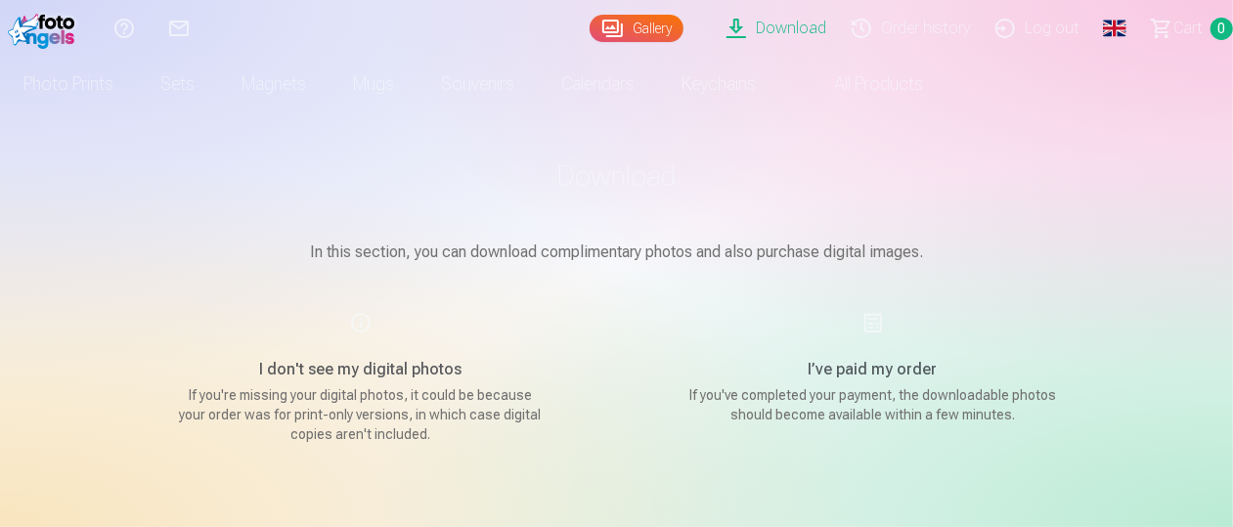
click at [783, 28] on link "Download" at bounding box center [779, 28] width 125 height 57
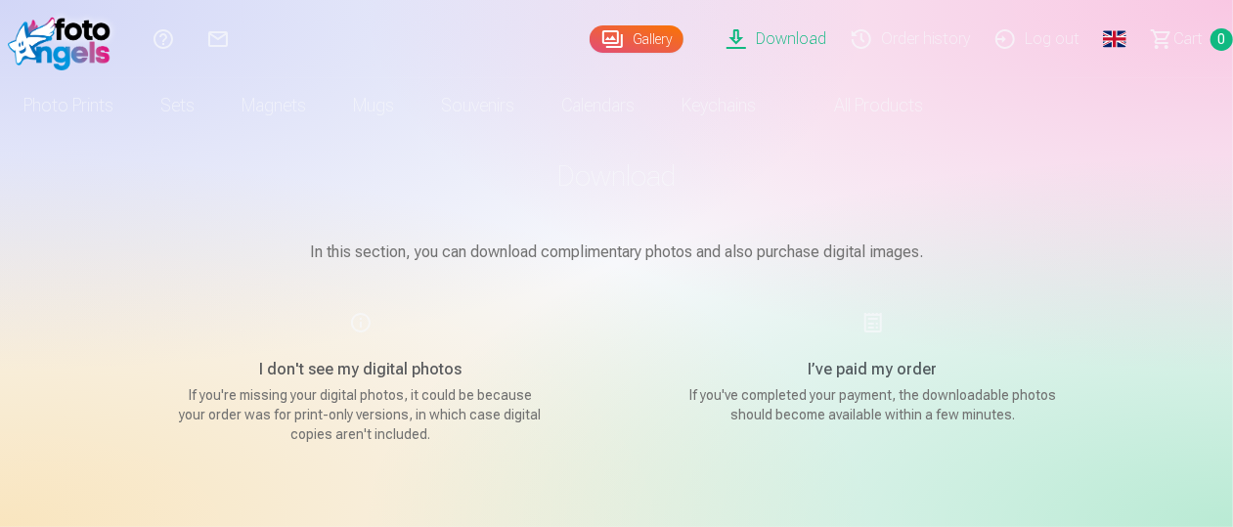
scroll to position [0, 0]
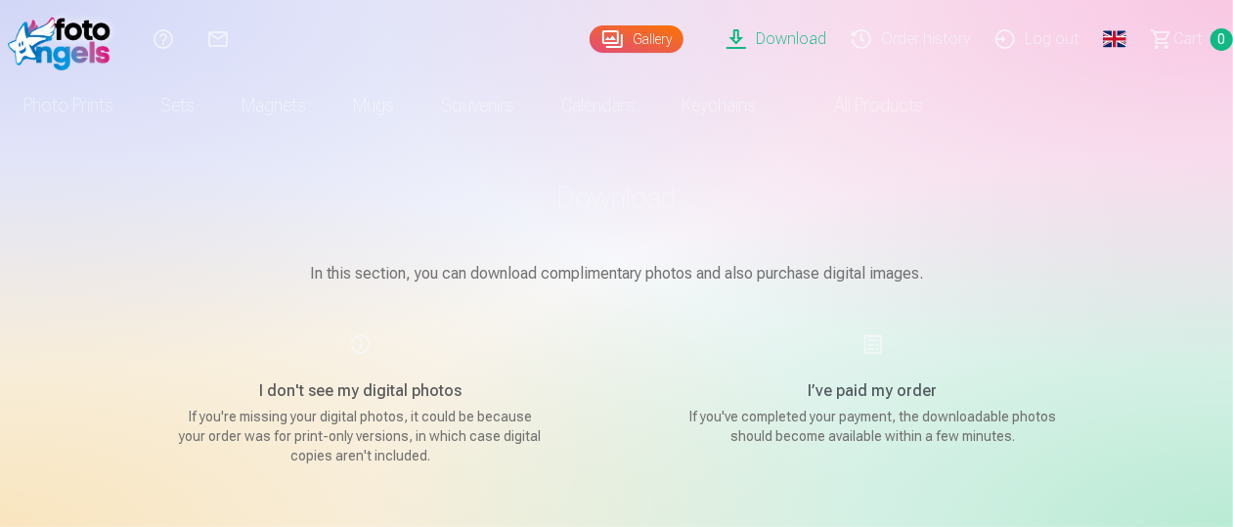
click at [631, 36] on link "Gallery" at bounding box center [637, 38] width 94 height 27
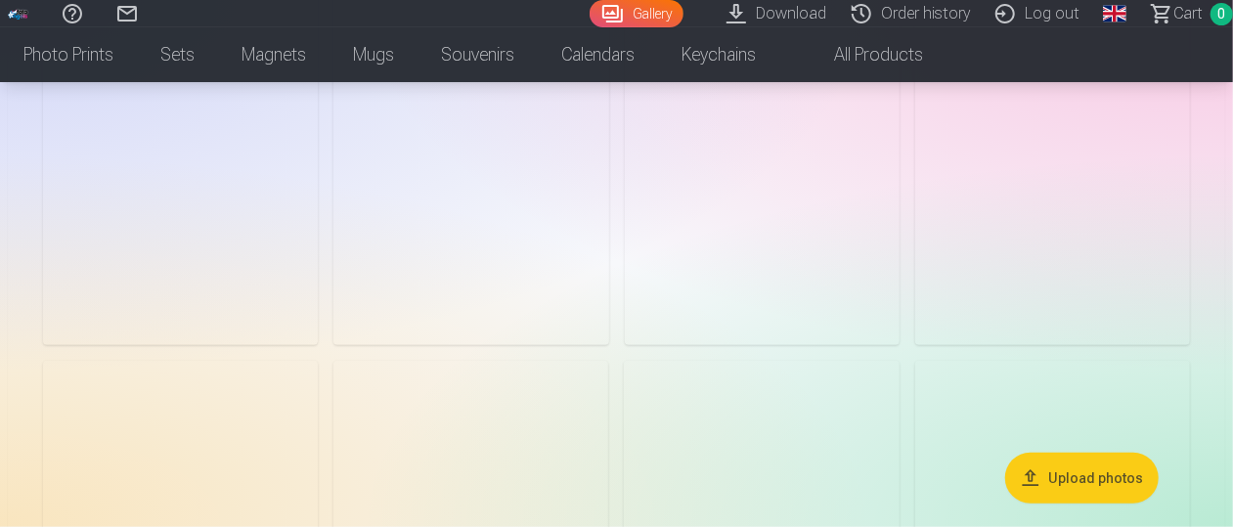
scroll to position [686, 0]
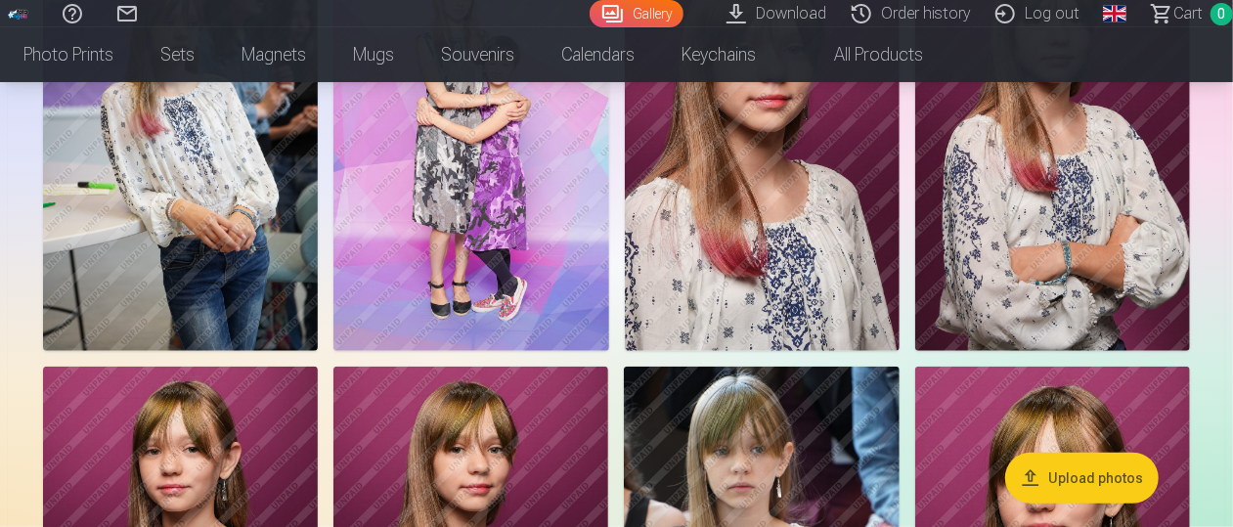
click at [1050, 11] on link "Log out" at bounding box center [1039, 13] width 109 height 27
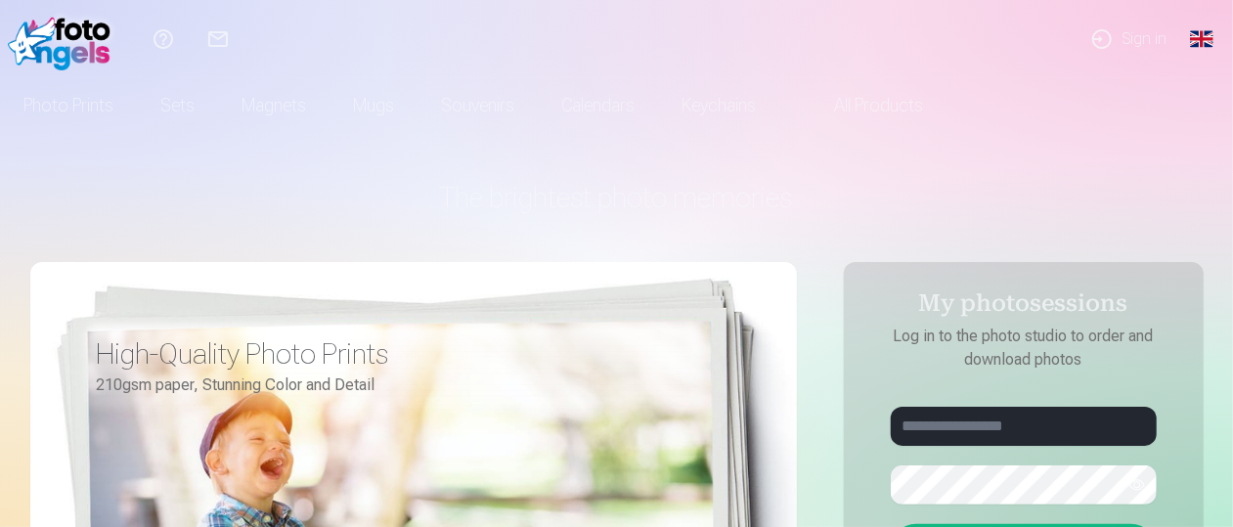
click at [1138, 44] on link "Sign in" at bounding box center [1128, 39] width 108 height 78
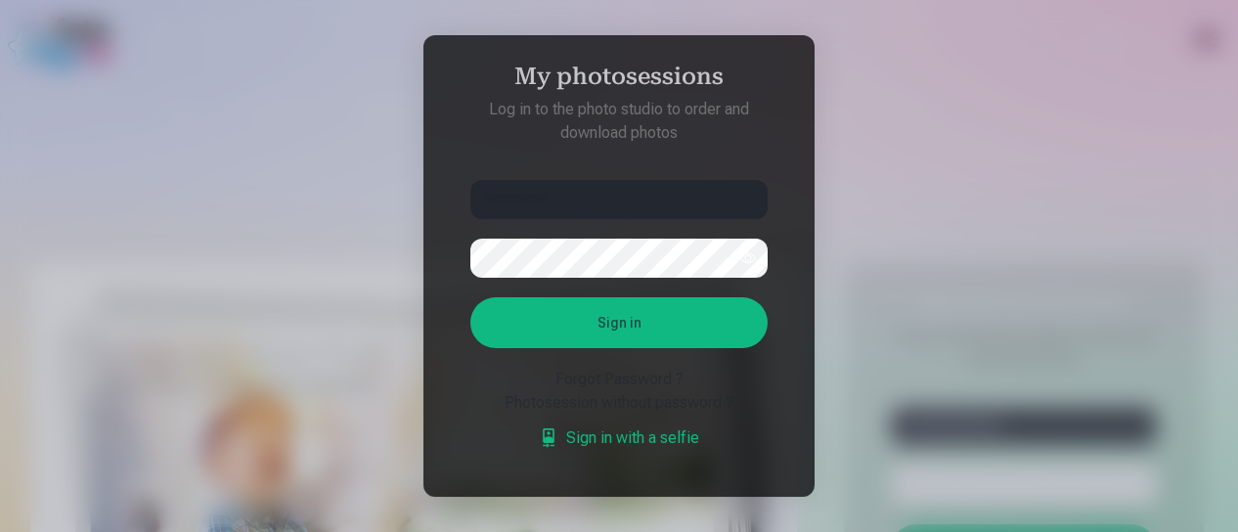
type input "**********"
click at [470, 297] on button "Sign in" at bounding box center [618, 322] width 297 height 51
